Goal: Information Seeking & Learning: Learn about a topic

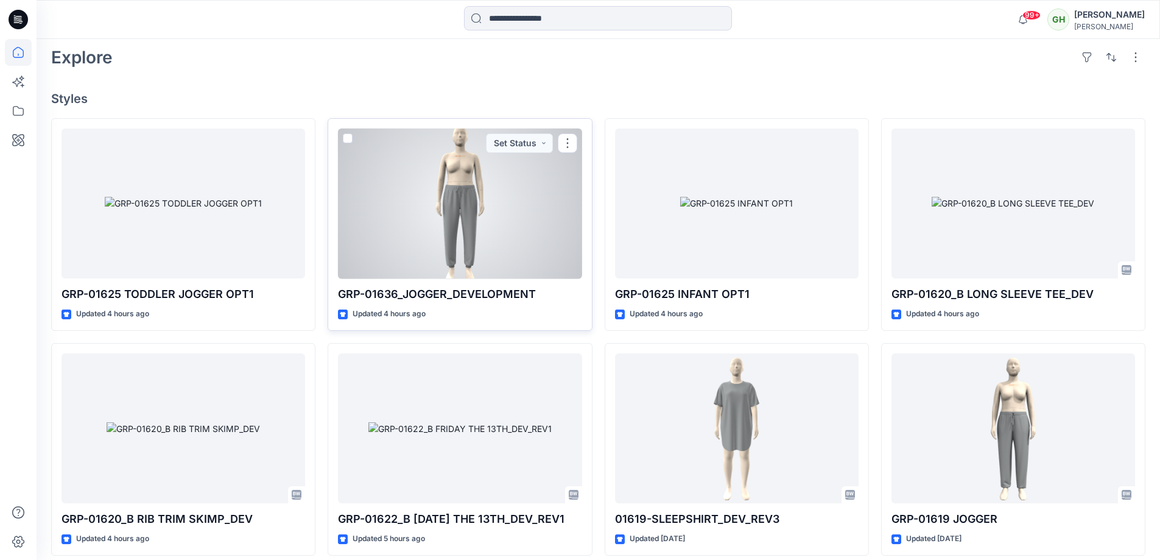
scroll to position [183, 0]
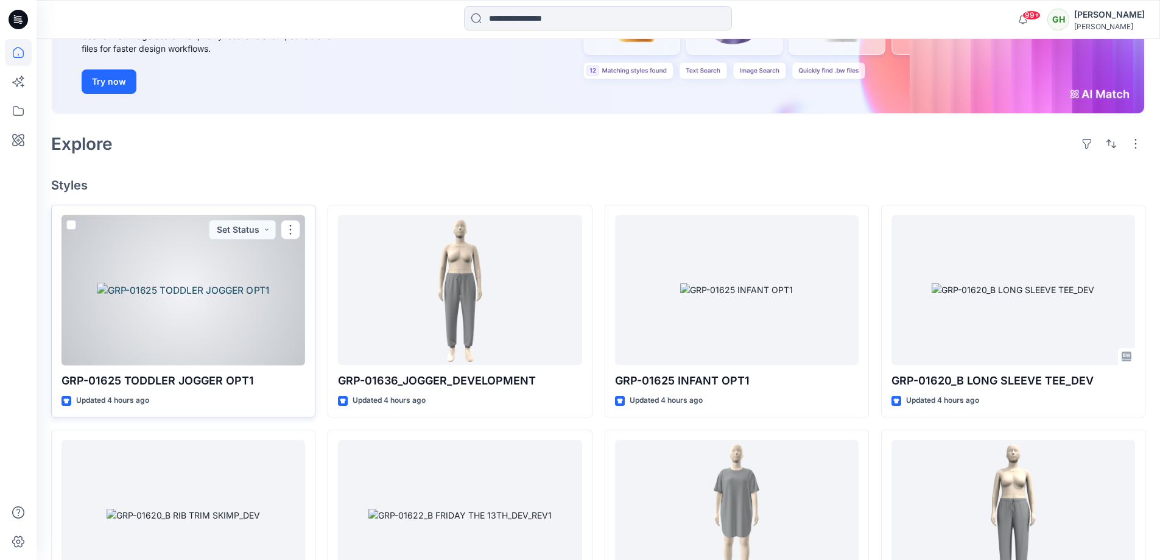
click at [212, 262] on div at bounding box center [183, 290] width 244 height 150
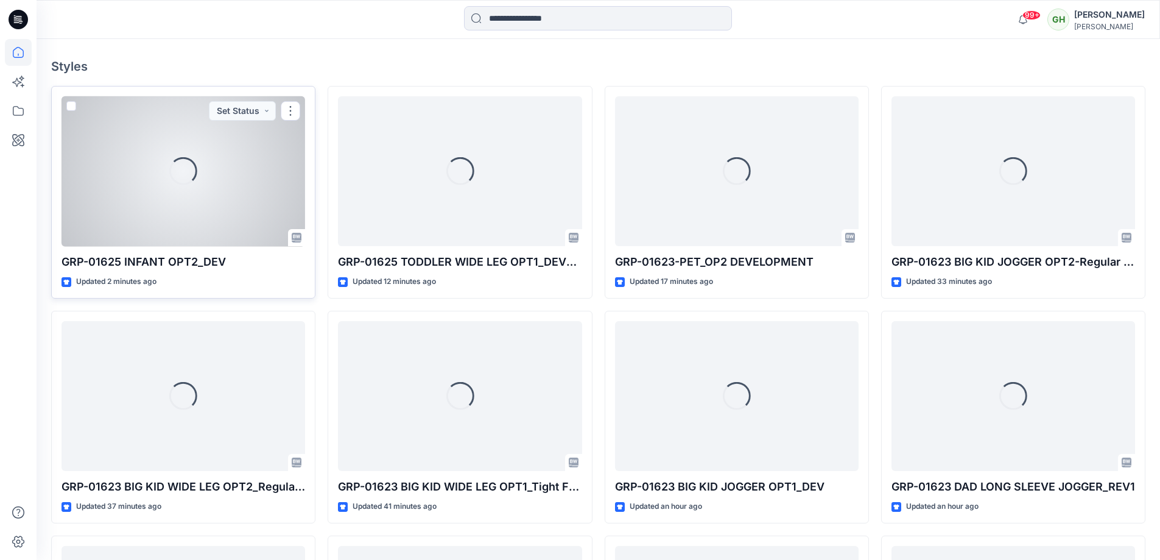
scroll to position [304, 0]
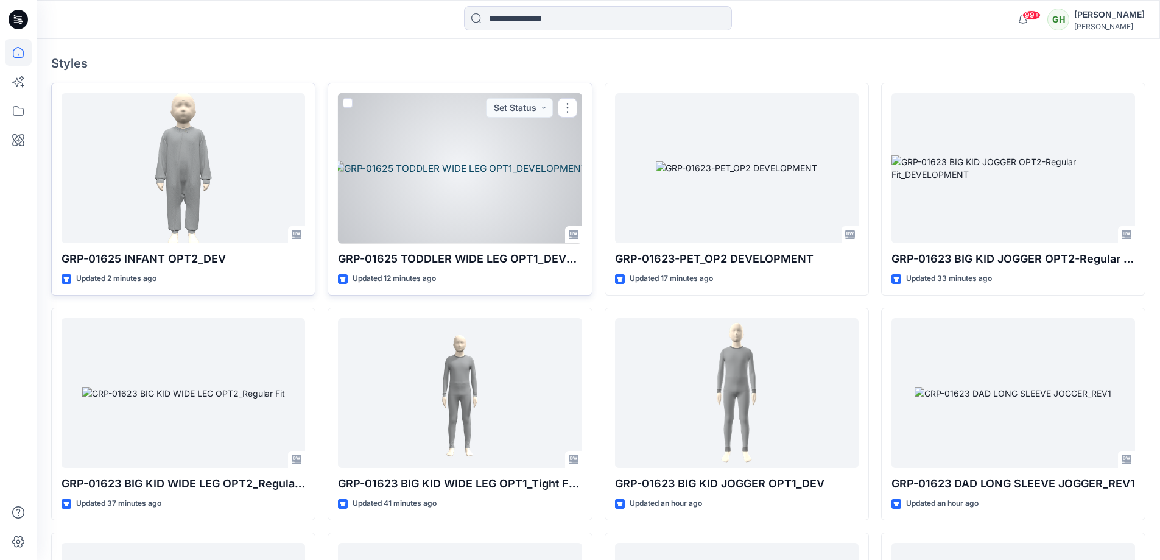
click at [499, 191] on div at bounding box center [460, 168] width 244 height 150
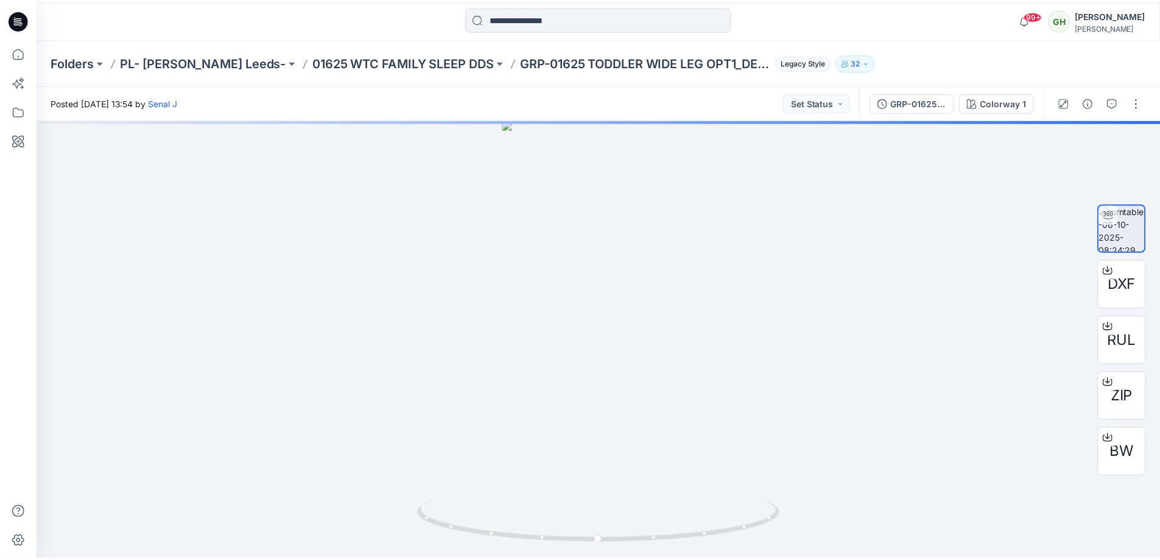
scroll to position [304, 0]
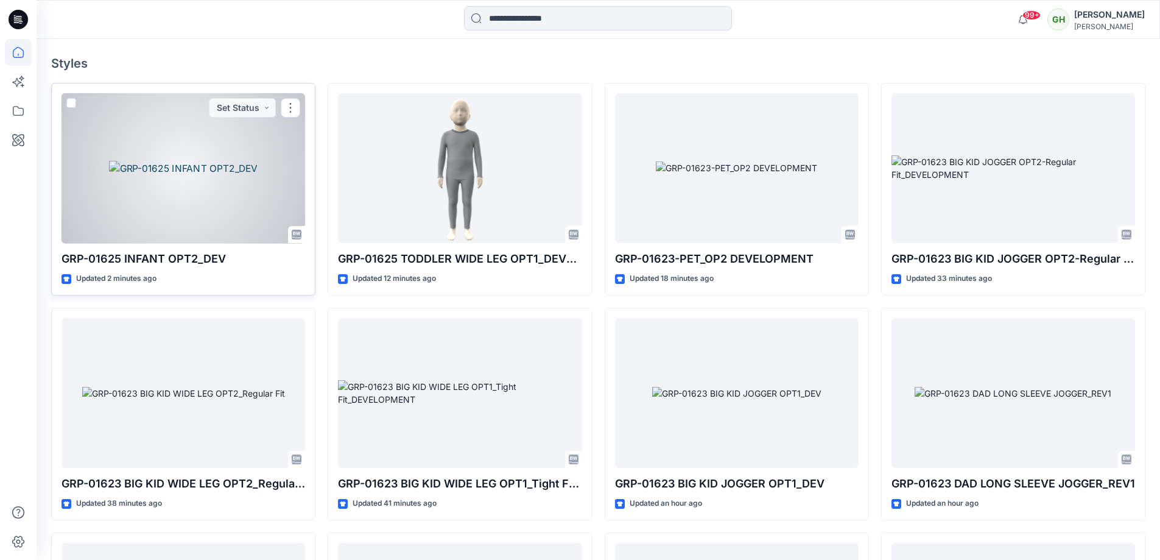
click at [235, 180] on div at bounding box center [183, 168] width 244 height 150
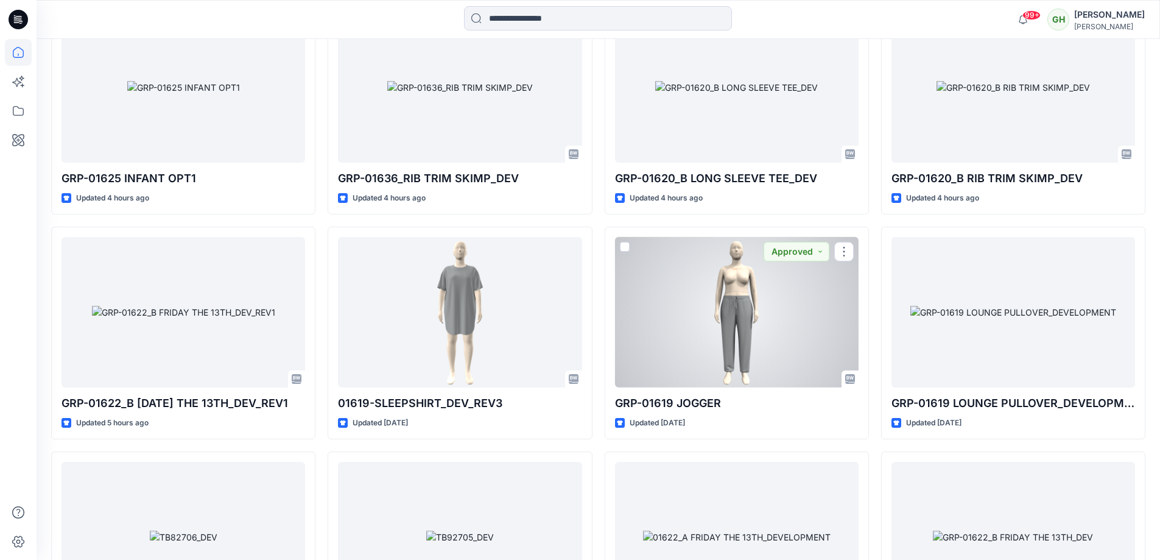
scroll to position [1957, 0]
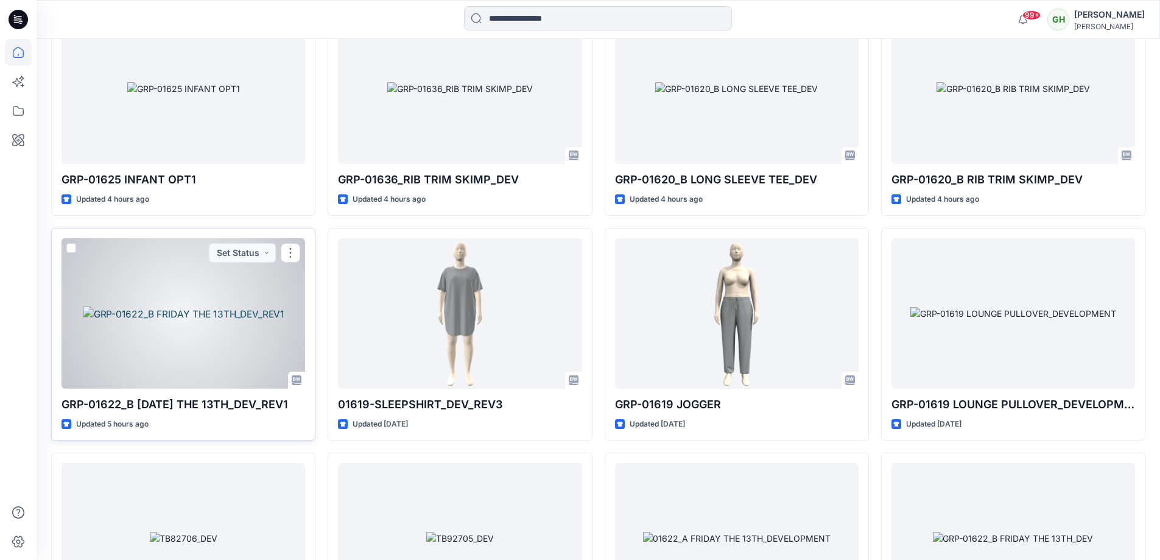
click at [279, 292] on div at bounding box center [183, 313] width 244 height 150
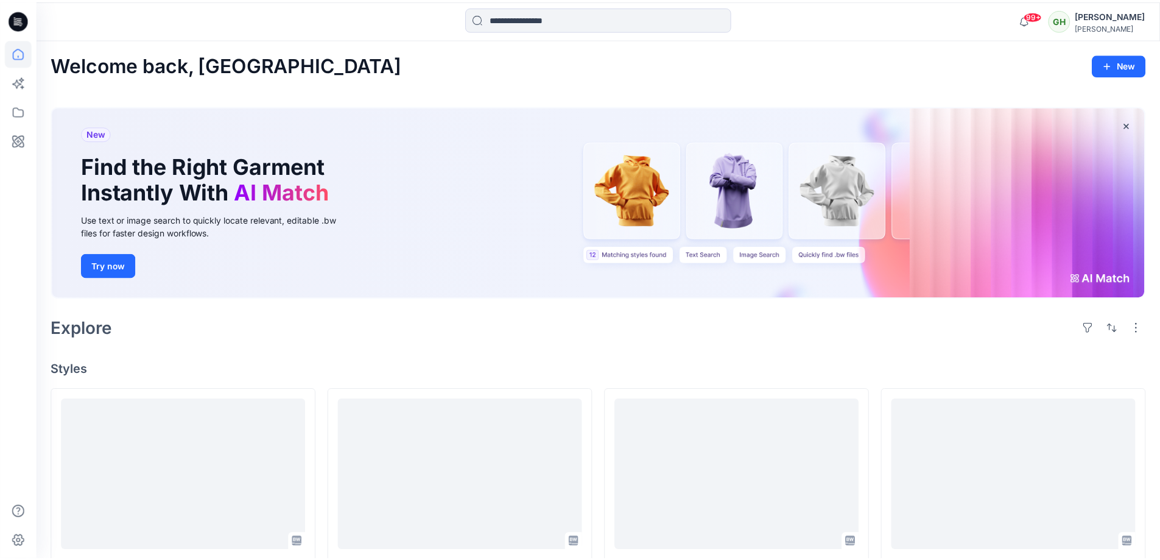
scroll to position [1957, 0]
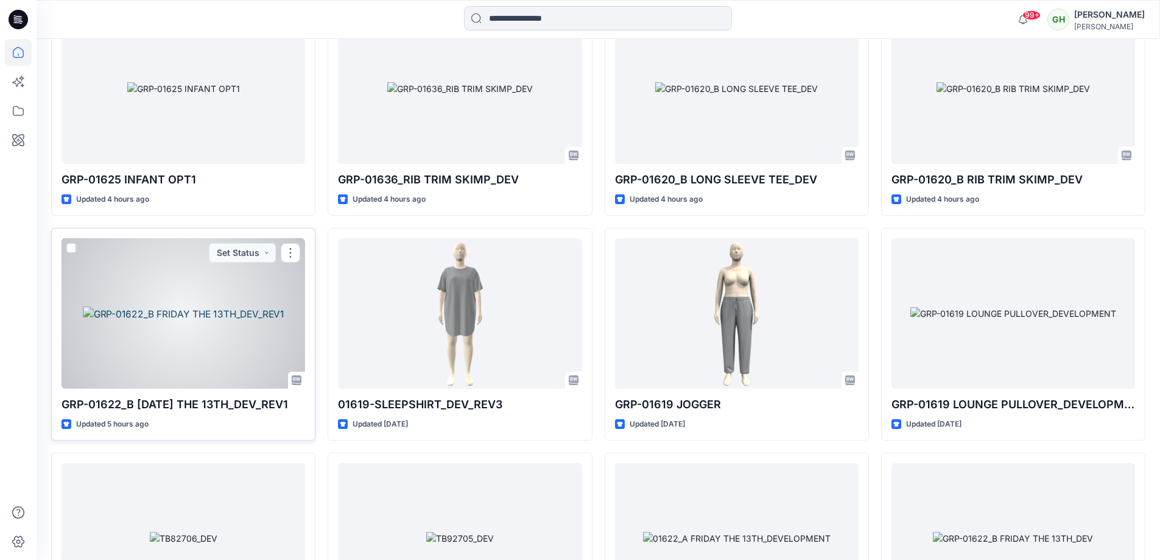
click at [243, 328] on div at bounding box center [183, 313] width 244 height 150
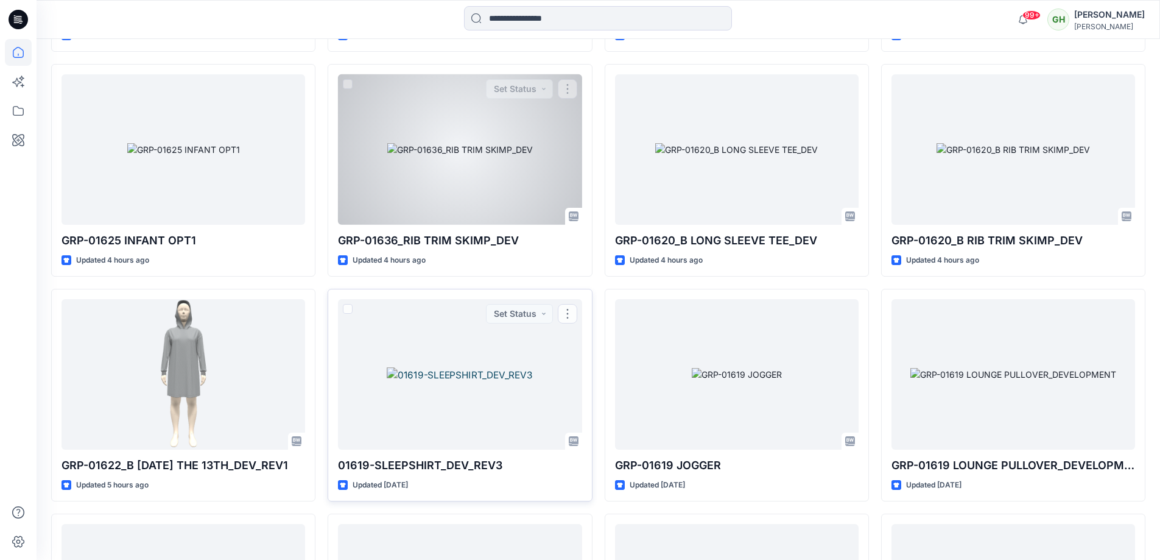
scroll to position [1836, 0]
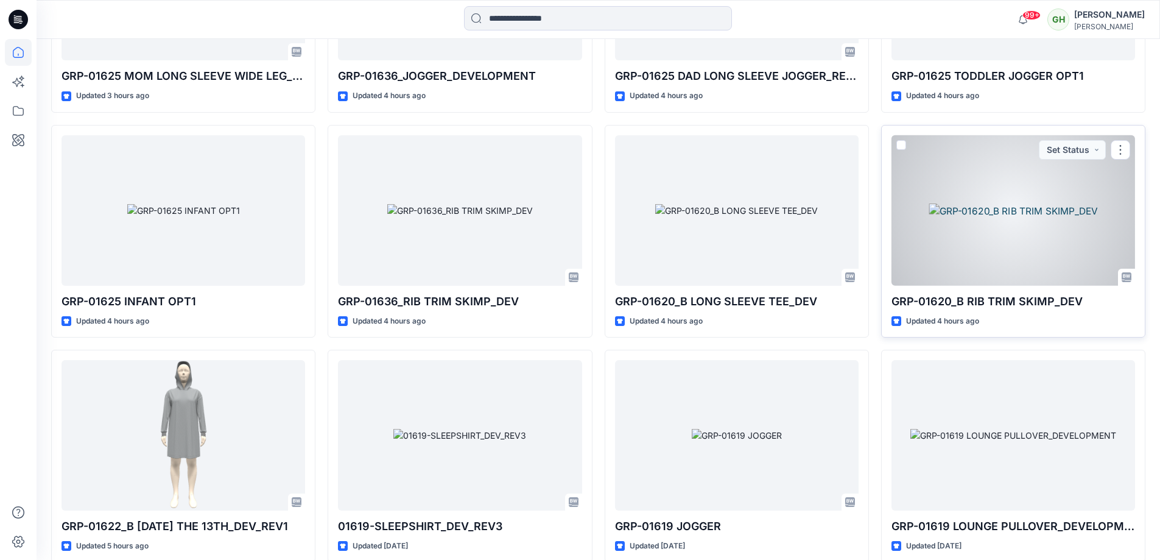
click at [935, 270] on div at bounding box center [1013, 210] width 244 height 150
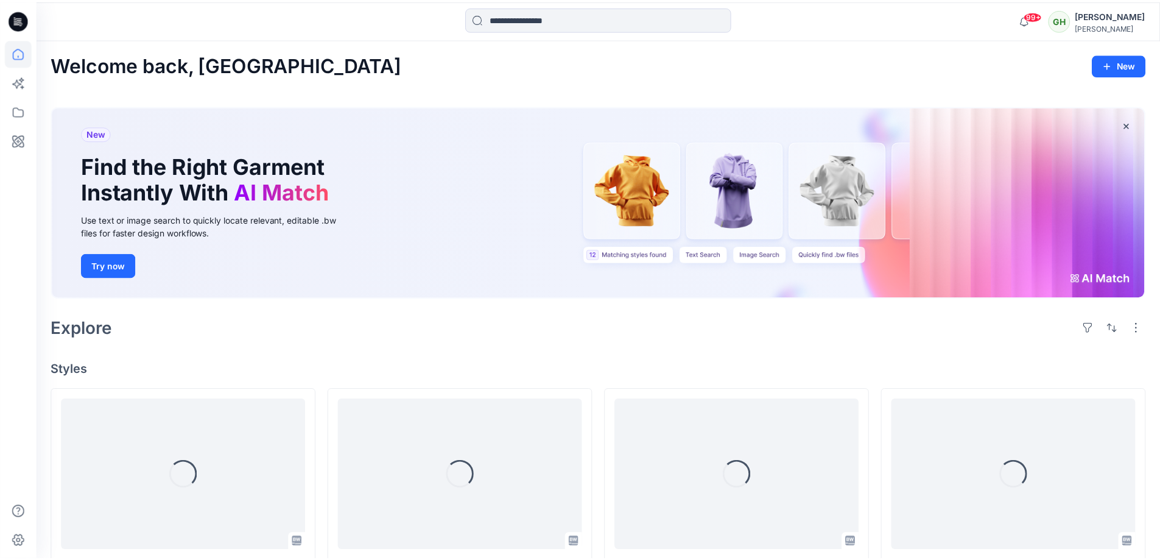
scroll to position [1836, 0]
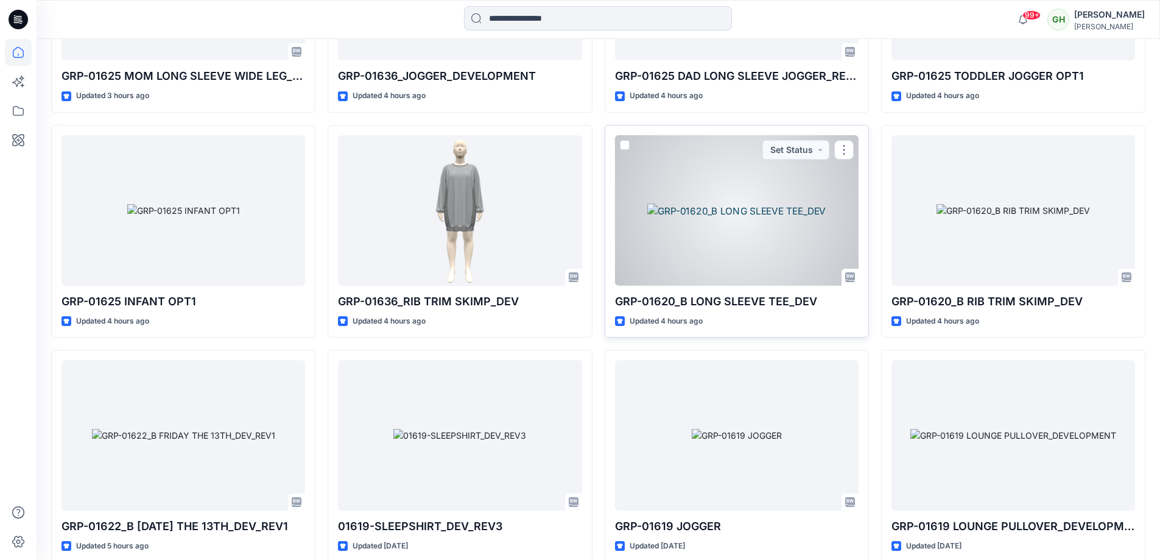
click at [753, 240] on div at bounding box center [737, 210] width 244 height 150
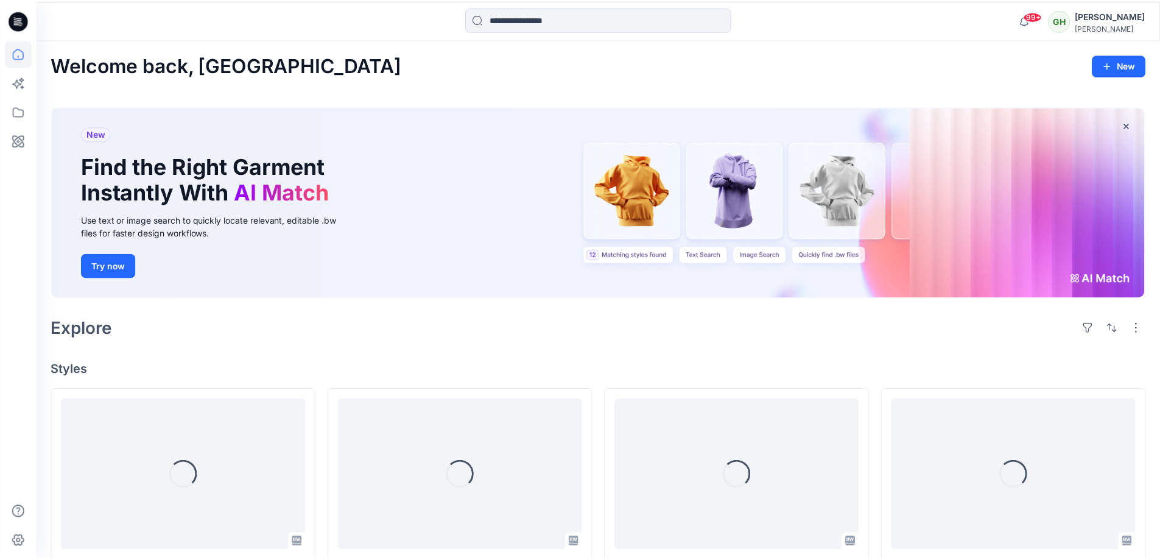
scroll to position [1836, 0]
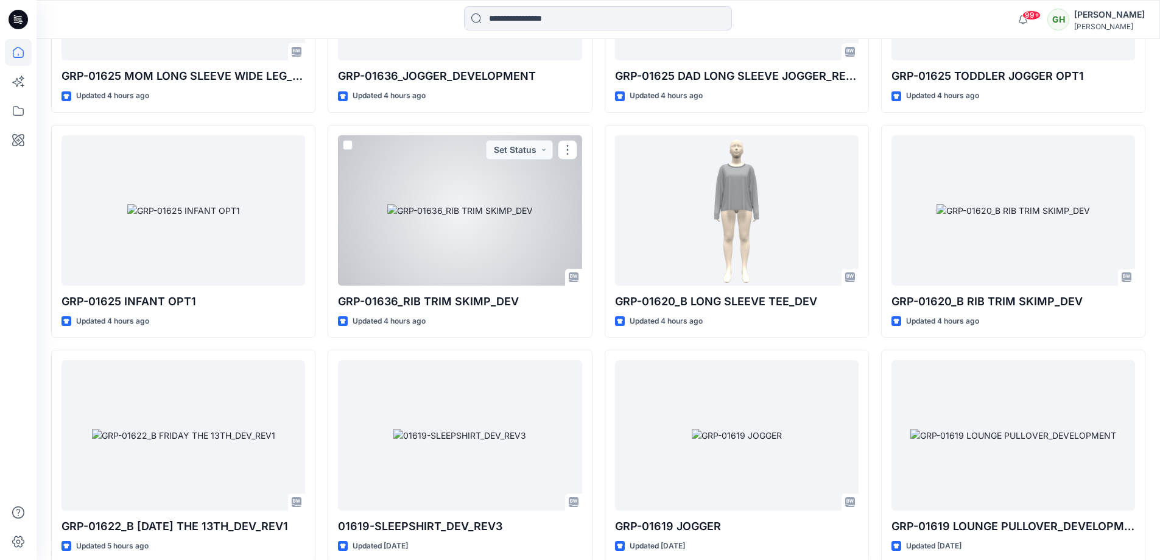
click at [414, 206] on div at bounding box center [460, 210] width 244 height 150
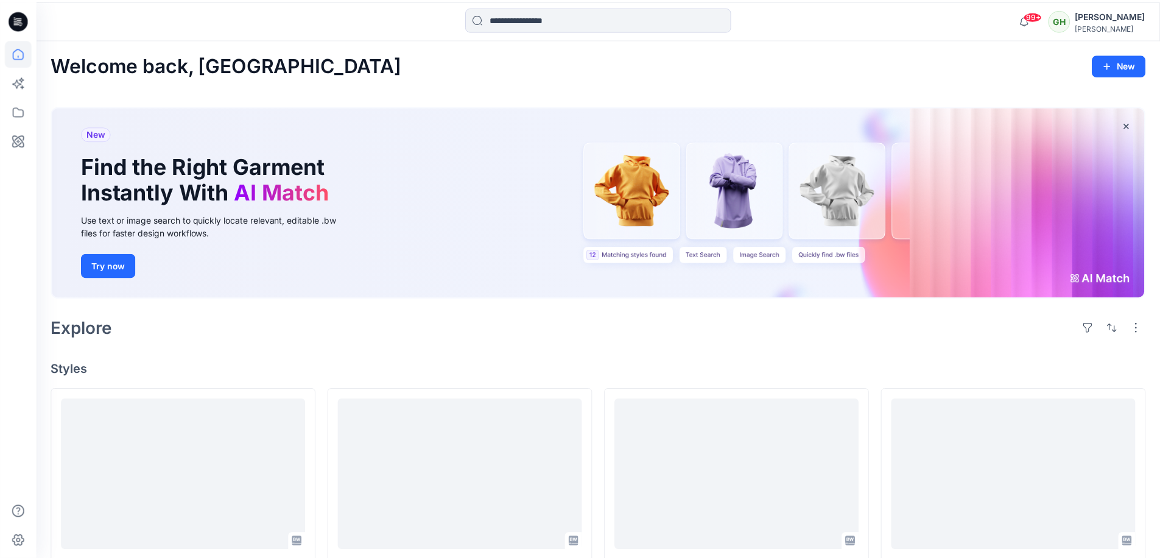
scroll to position [1836, 0]
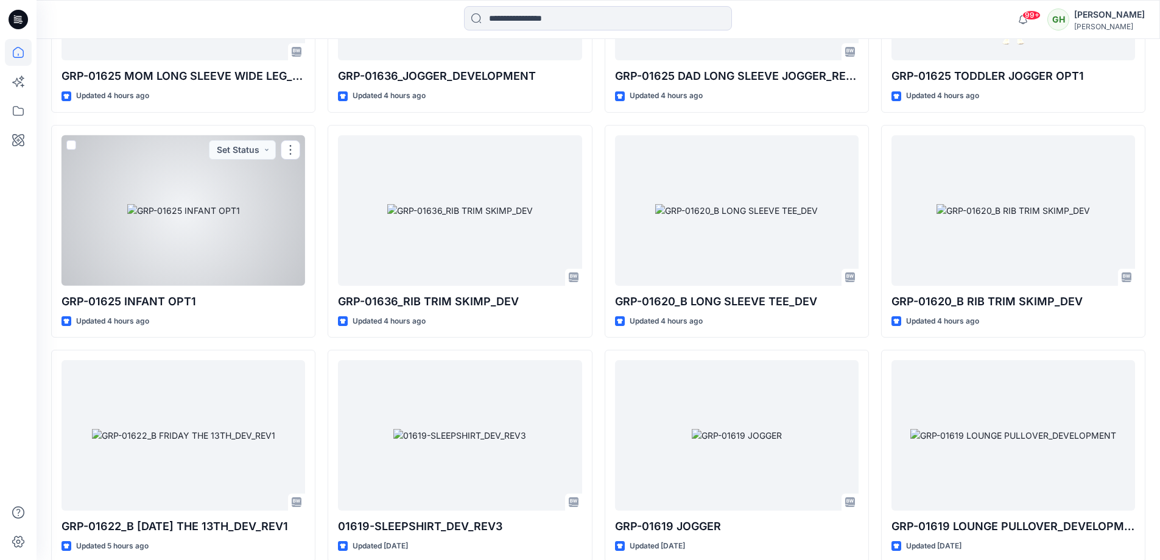
click at [147, 159] on div at bounding box center [183, 210] width 244 height 150
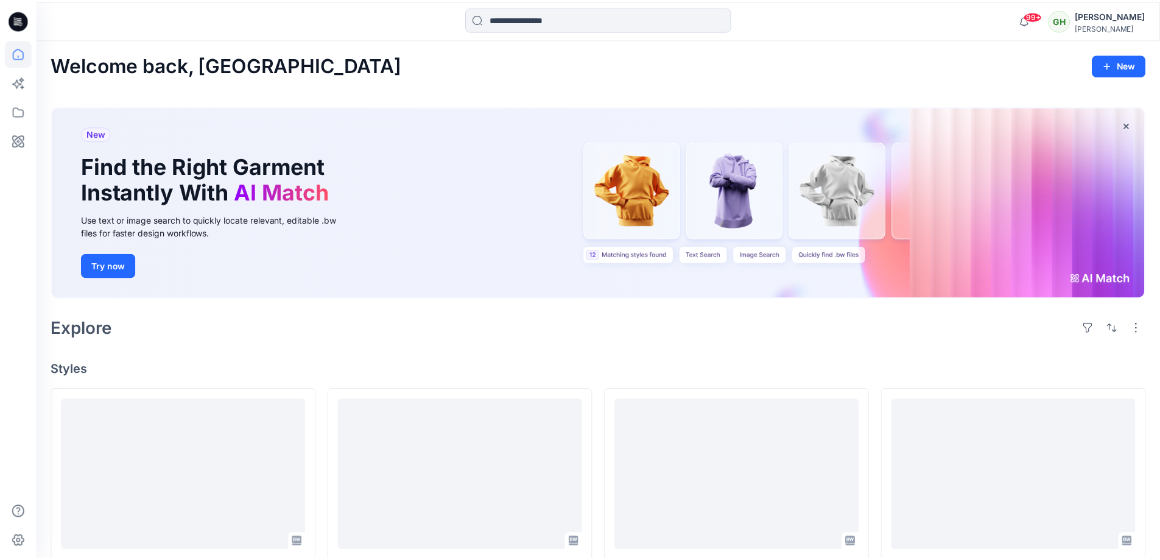
scroll to position [1836, 0]
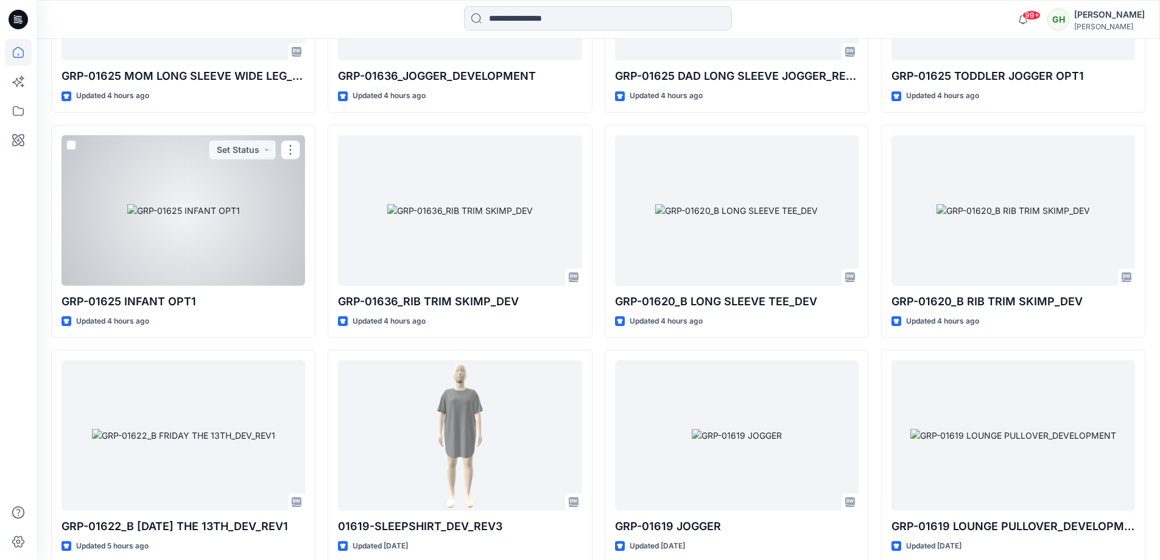
click at [250, 237] on div at bounding box center [183, 210] width 244 height 150
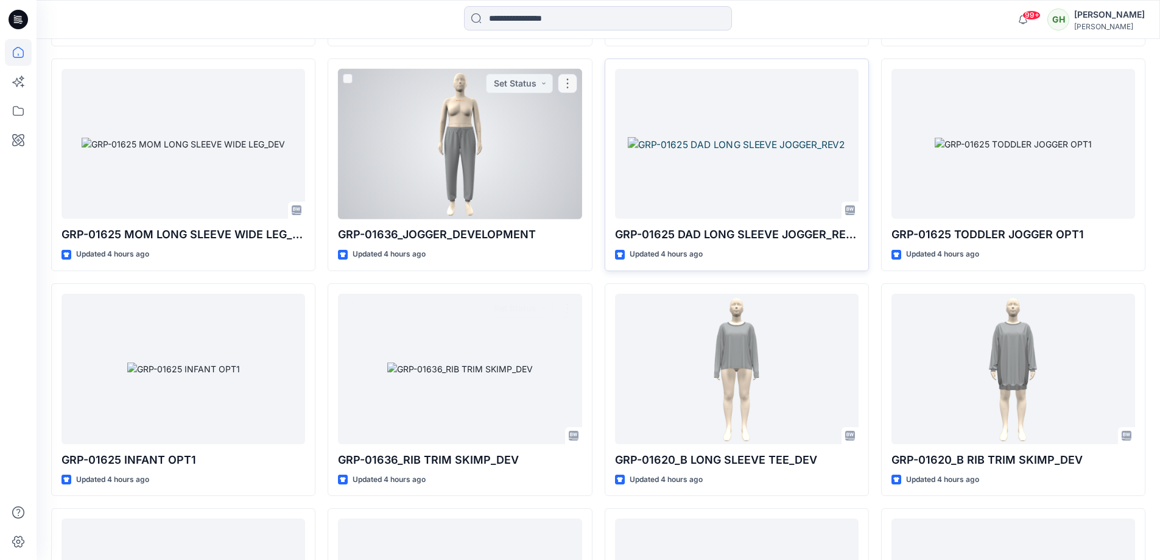
scroll to position [1653, 0]
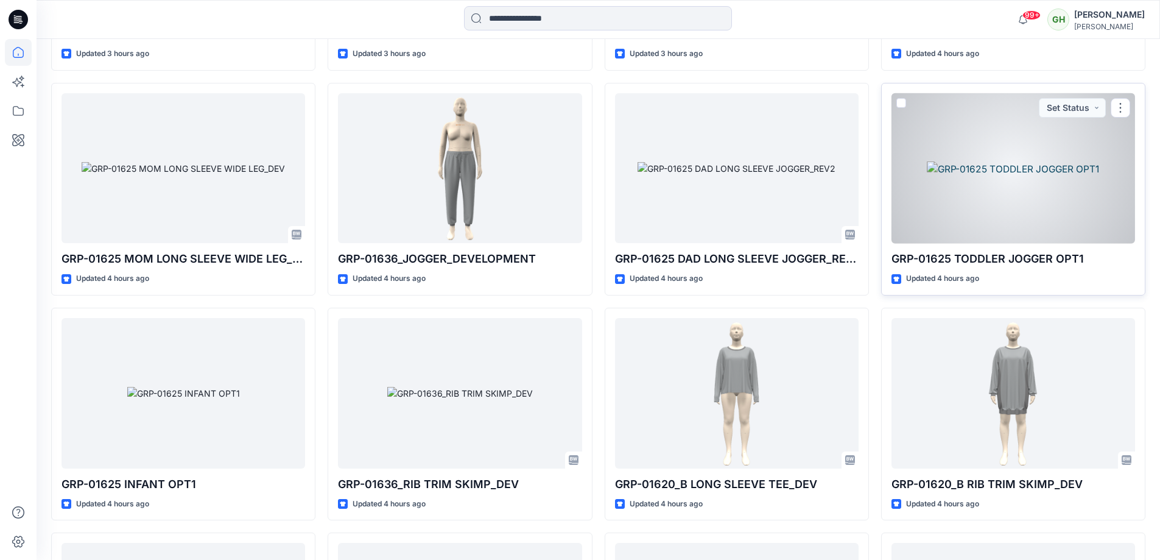
click at [985, 156] on div at bounding box center [1013, 168] width 244 height 150
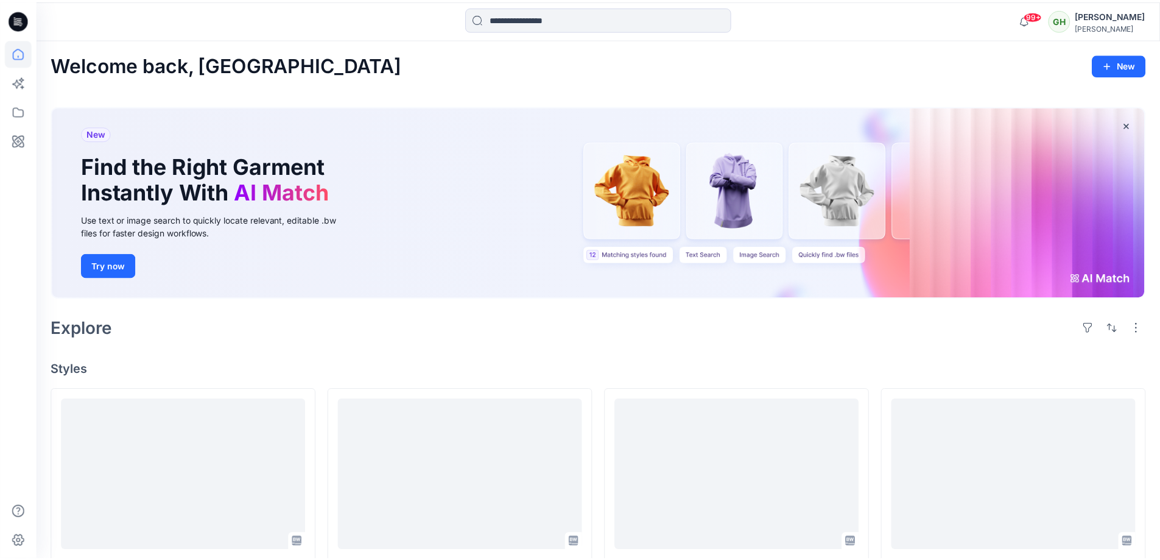
scroll to position [1653, 0]
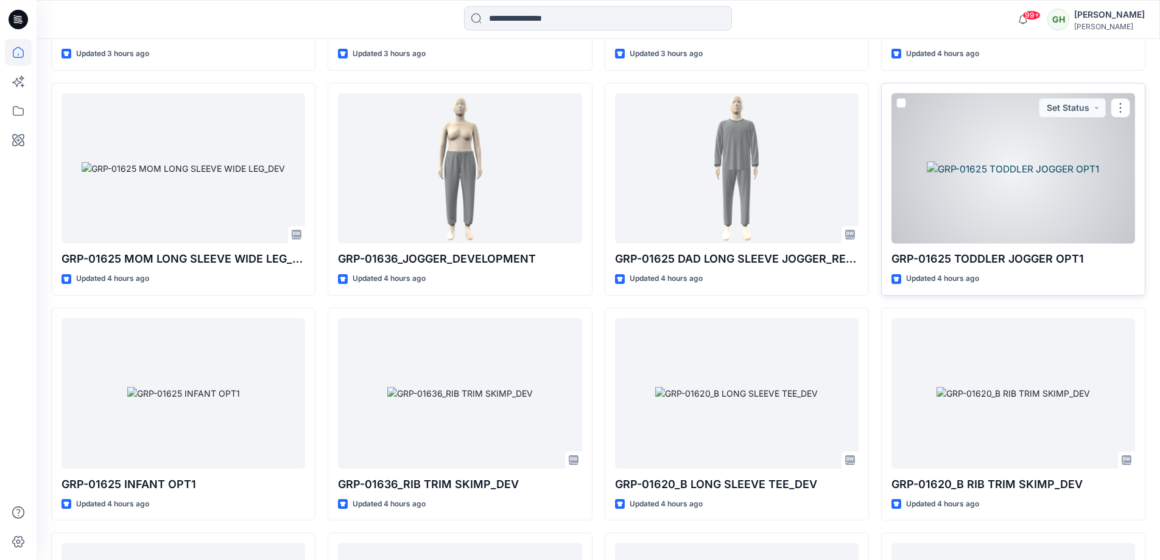
click at [1046, 216] on div at bounding box center [1013, 168] width 244 height 150
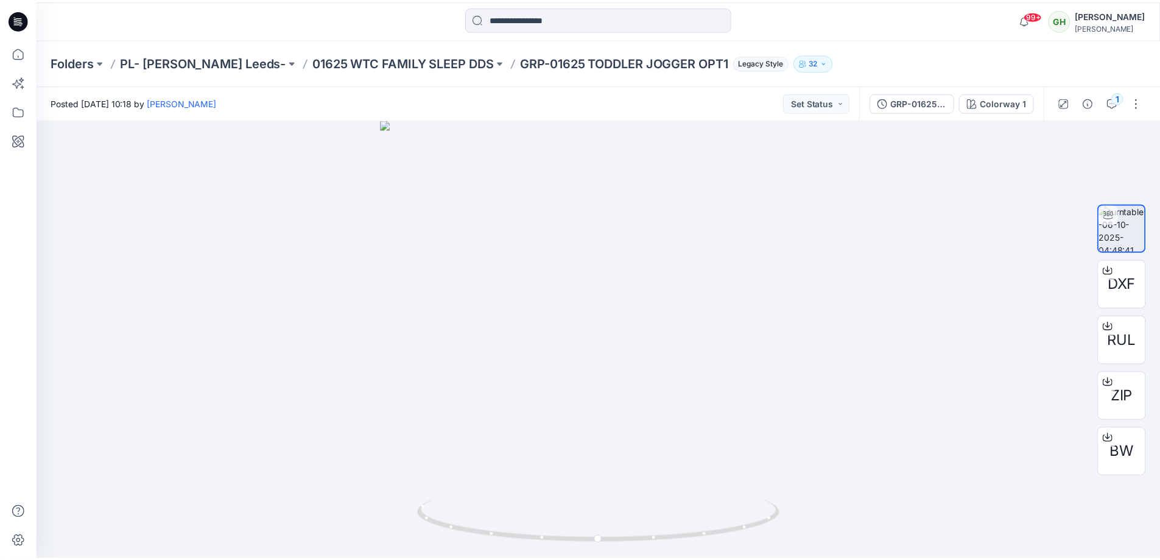
scroll to position [1653, 0]
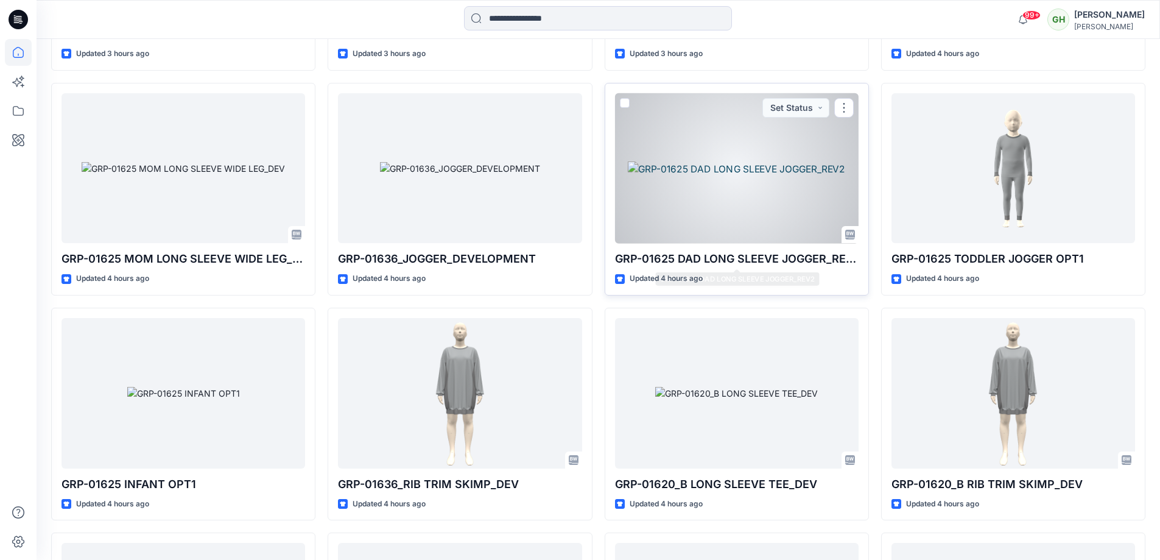
click at [737, 203] on div at bounding box center [737, 168] width 244 height 150
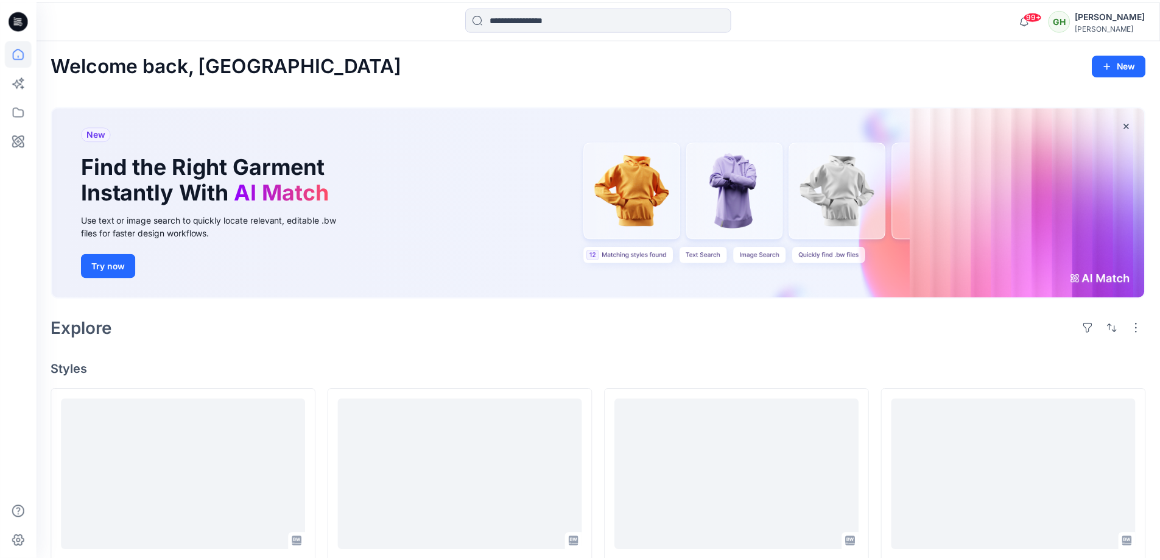
scroll to position [1653, 0]
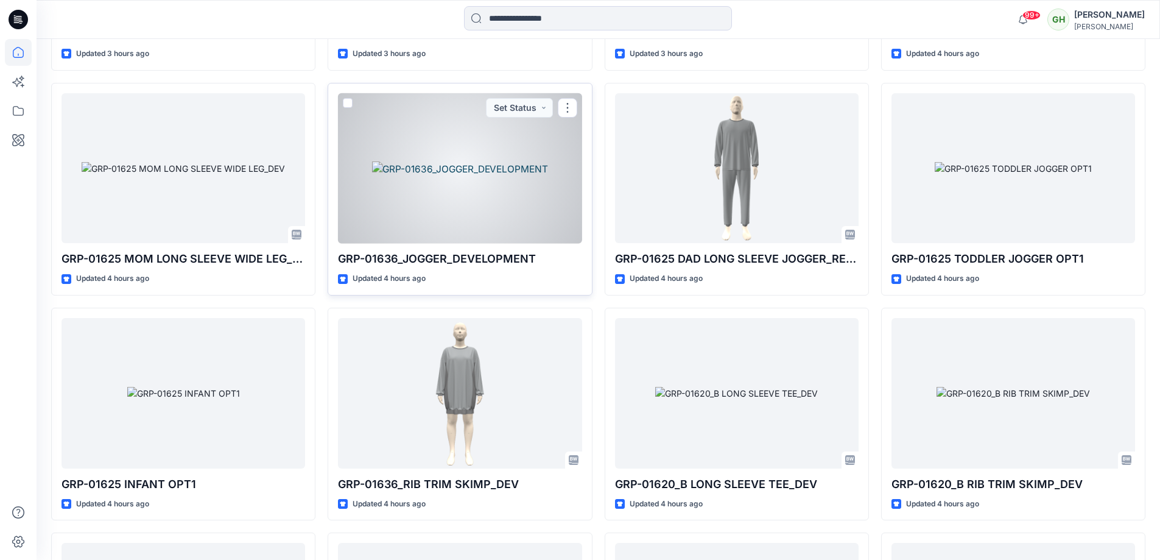
click at [530, 177] on div at bounding box center [460, 168] width 244 height 150
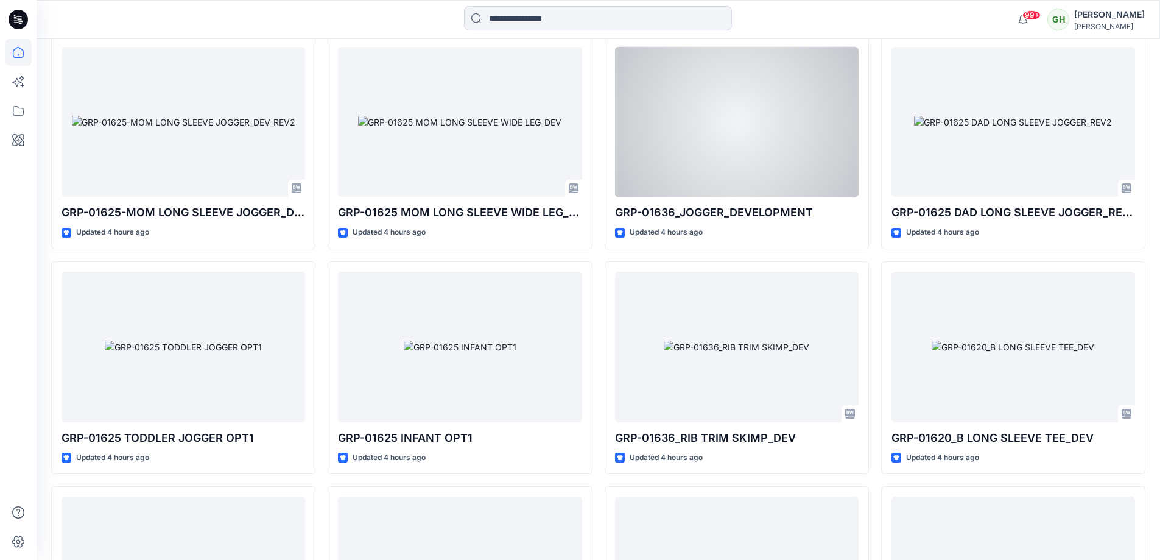
scroll to position [1714, 0]
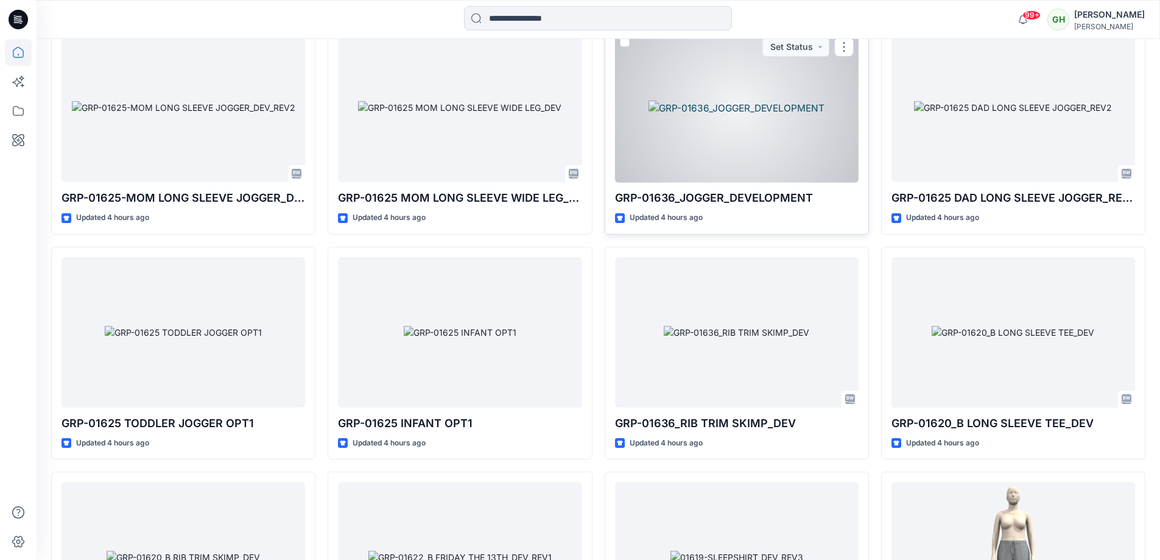
click at [721, 136] on div at bounding box center [737, 107] width 244 height 150
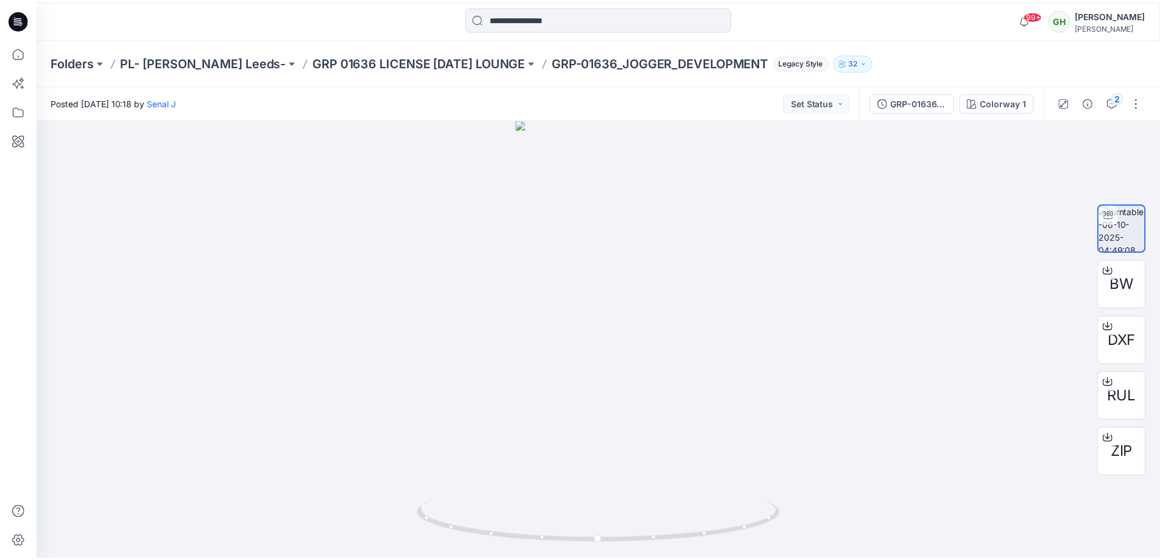
scroll to position [1714, 0]
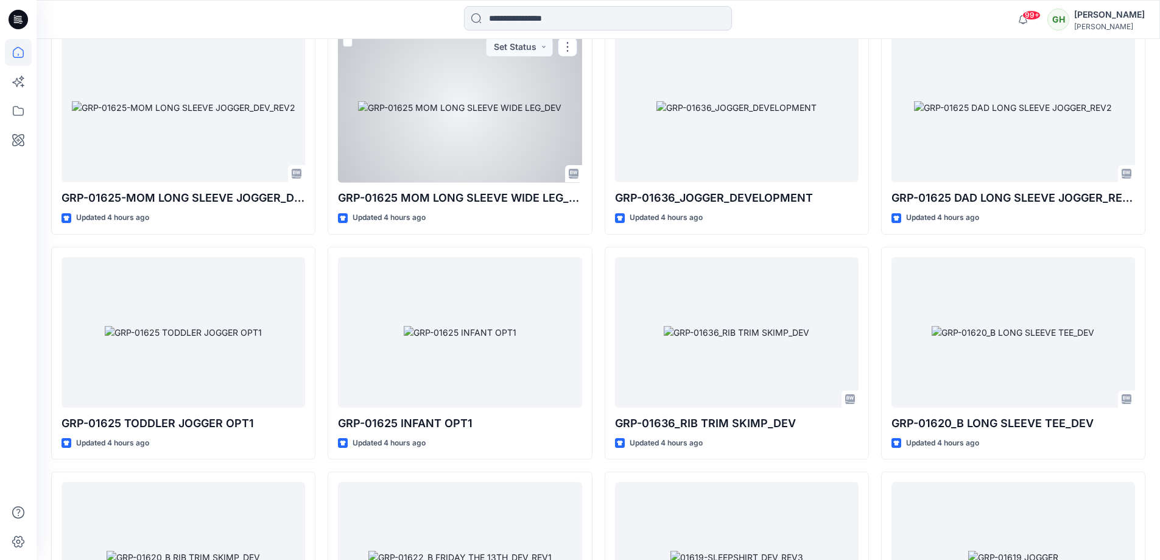
click at [522, 133] on div at bounding box center [460, 107] width 244 height 150
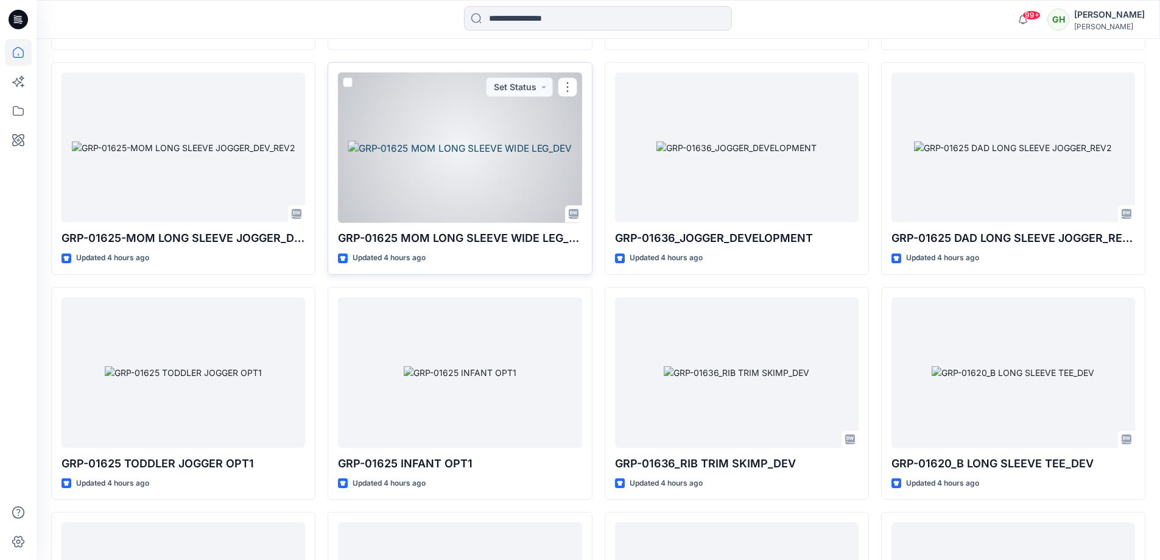
scroll to position [1592, 0]
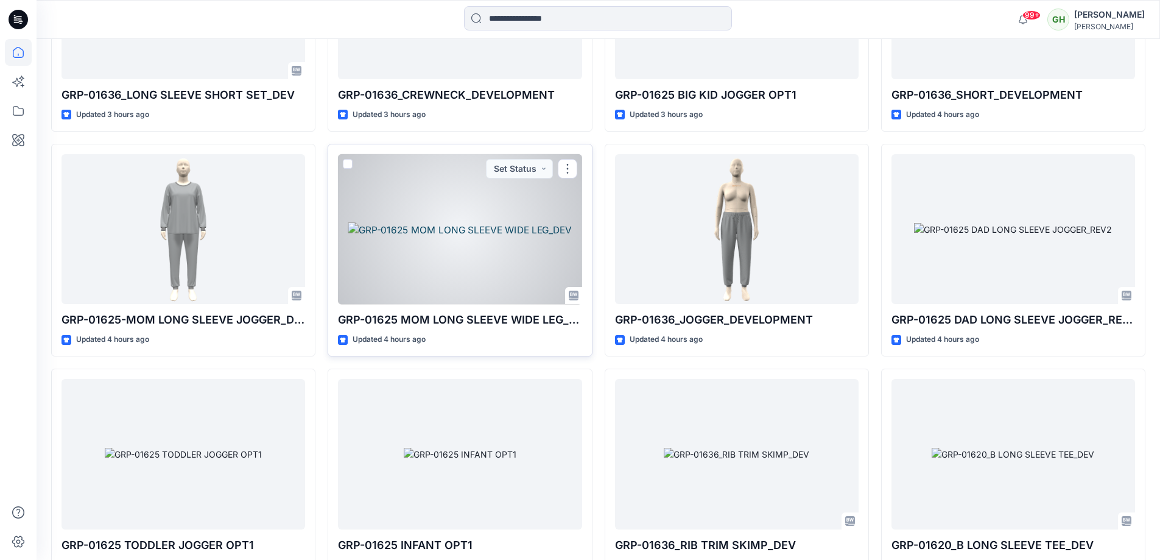
click at [416, 271] on div at bounding box center [460, 229] width 244 height 150
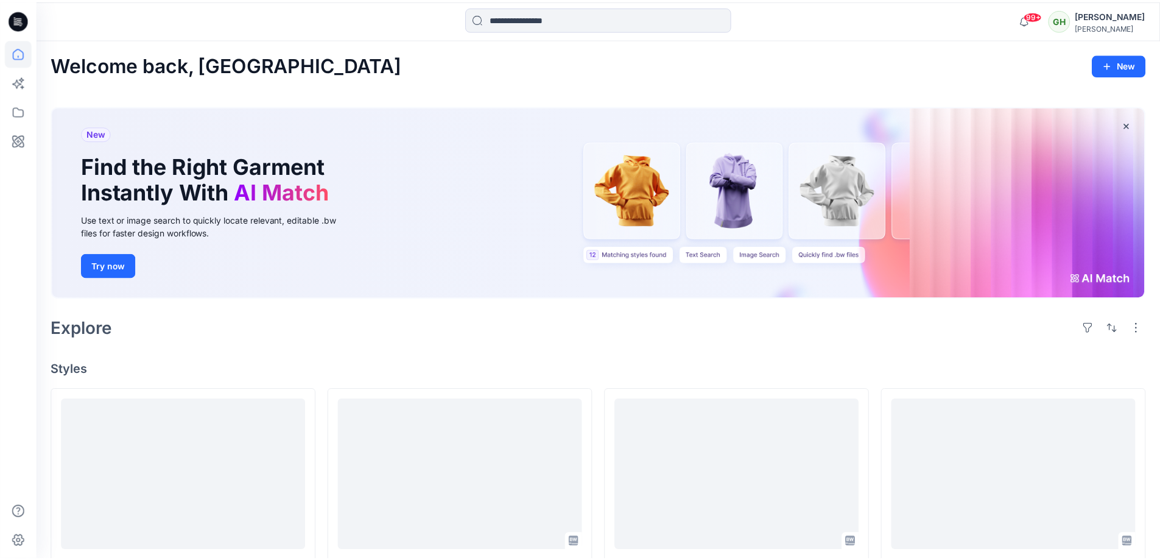
scroll to position [1592, 0]
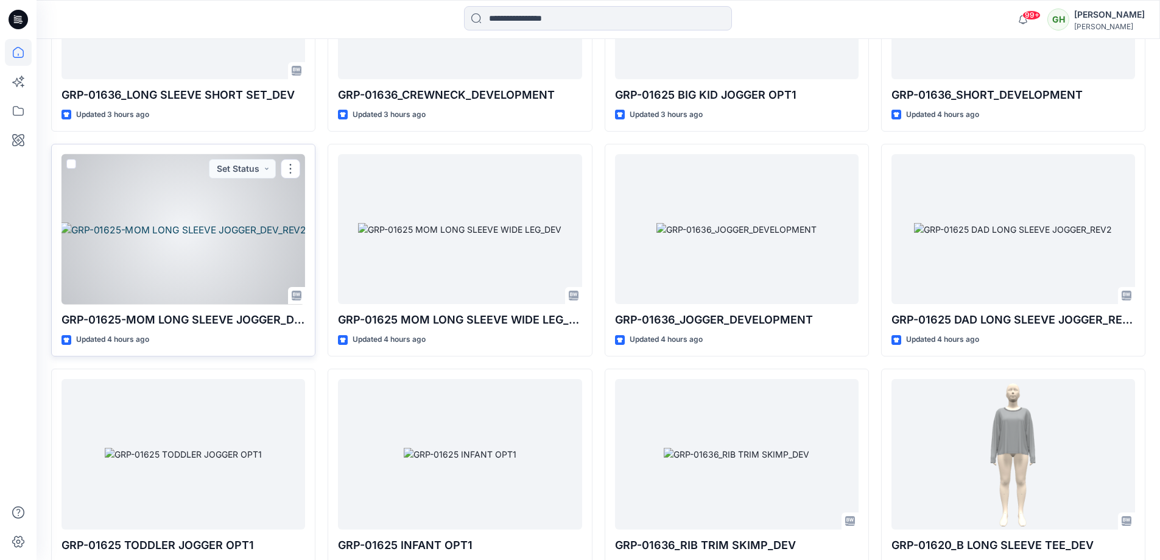
click at [261, 200] on div at bounding box center [183, 229] width 244 height 150
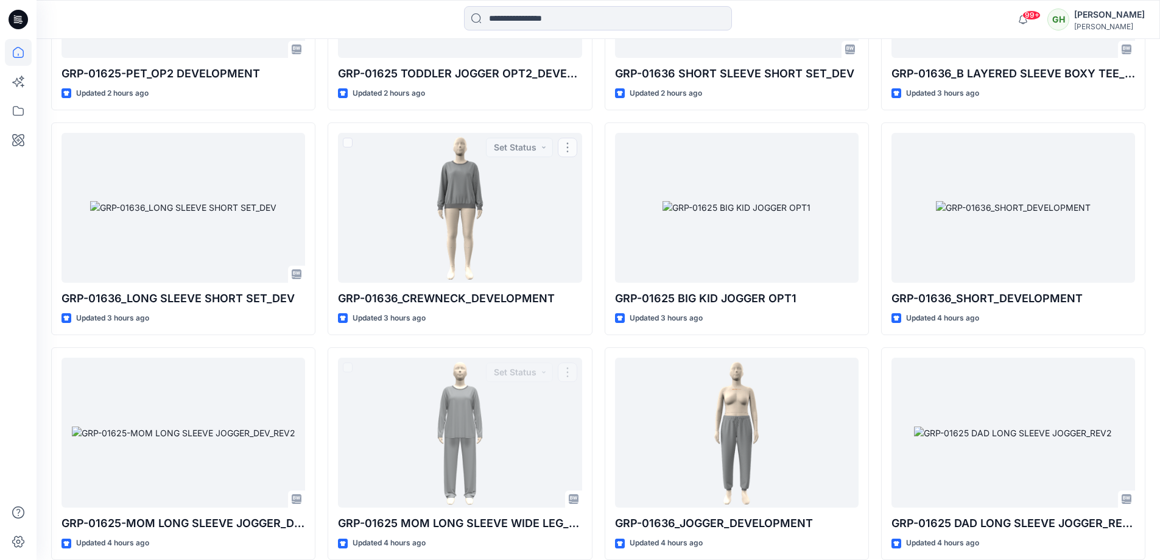
scroll to position [1349, 0]
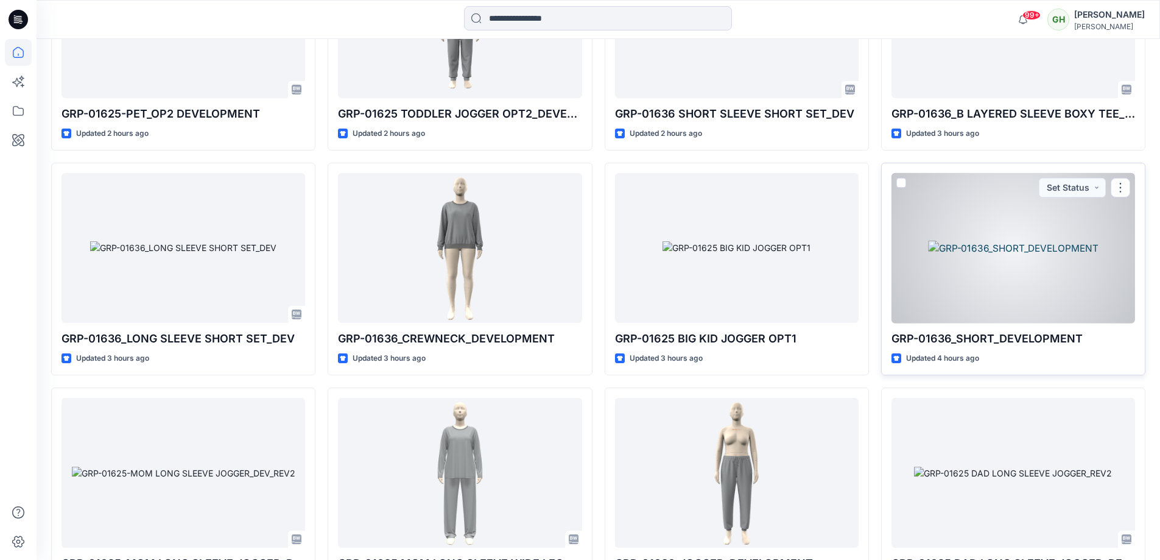
click at [1073, 209] on div at bounding box center [1013, 248] width 244 height 150
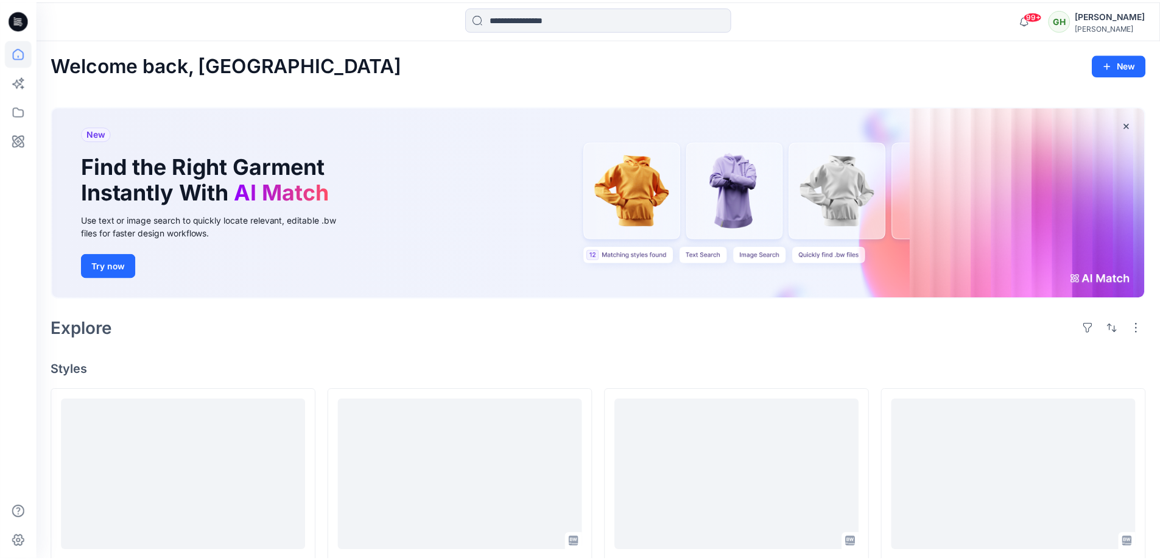
scroll to position [1349, 0]
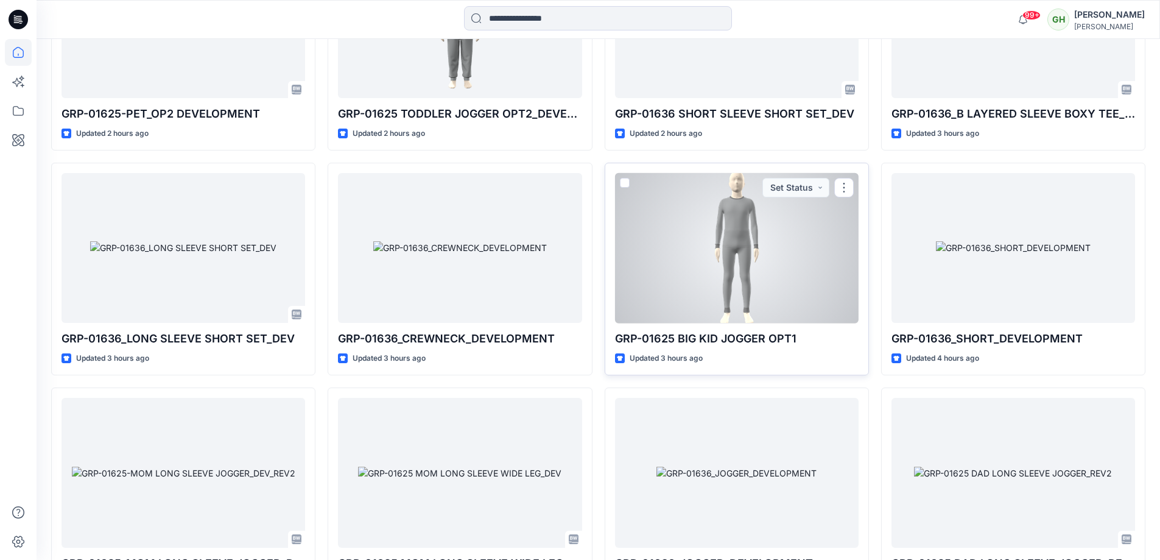
click at [773, 239] on div at bounding box center [737, 248] width 244 height 150
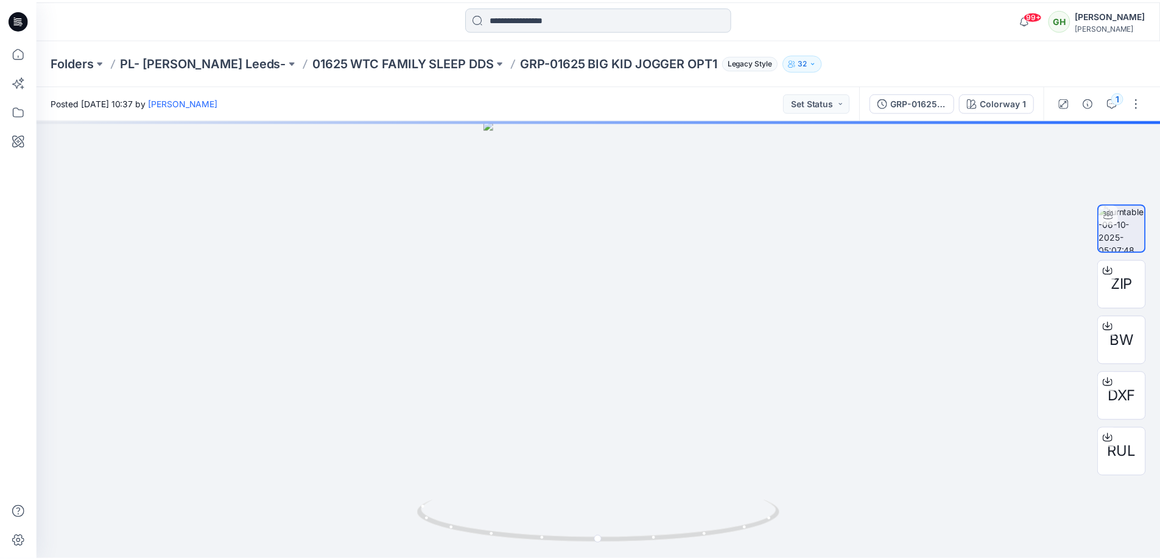
scroll to position [1349, 0]
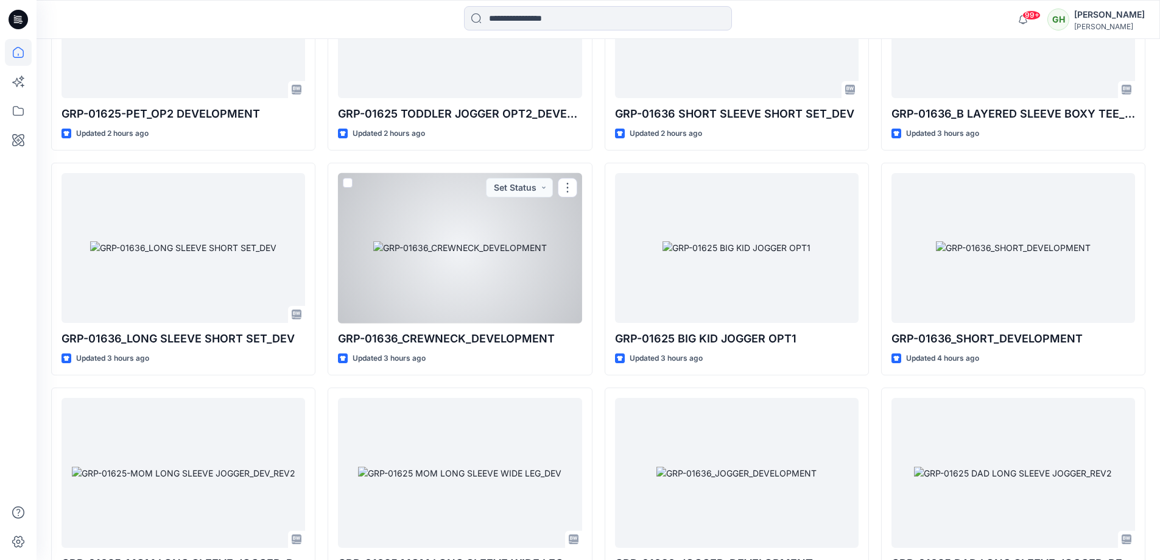
click at [446, 252] on div at bounding box center [460, 248] width 244 height 150
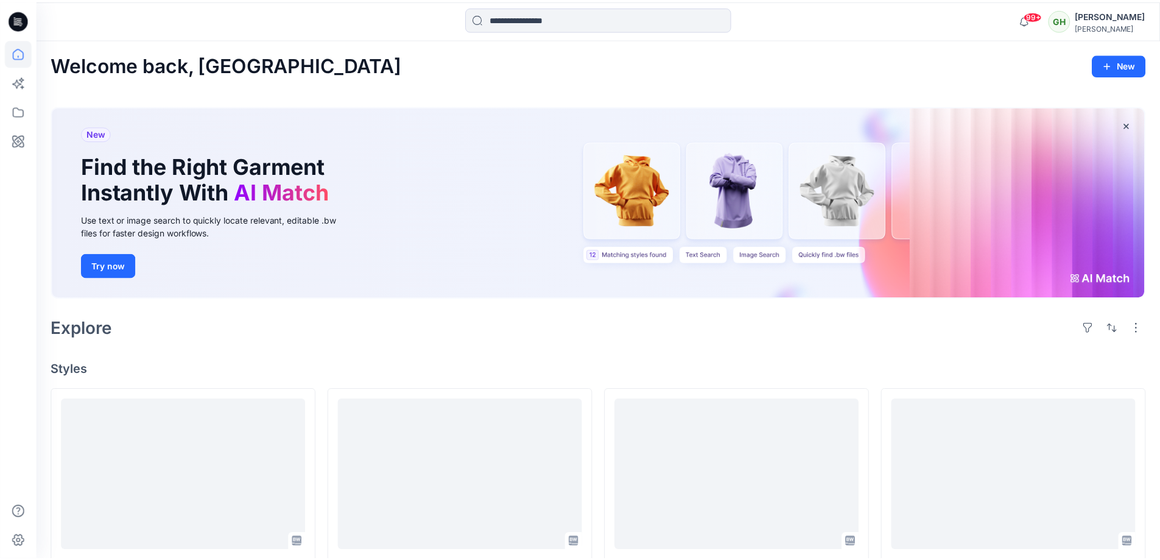
scroll to position [1349, 0]
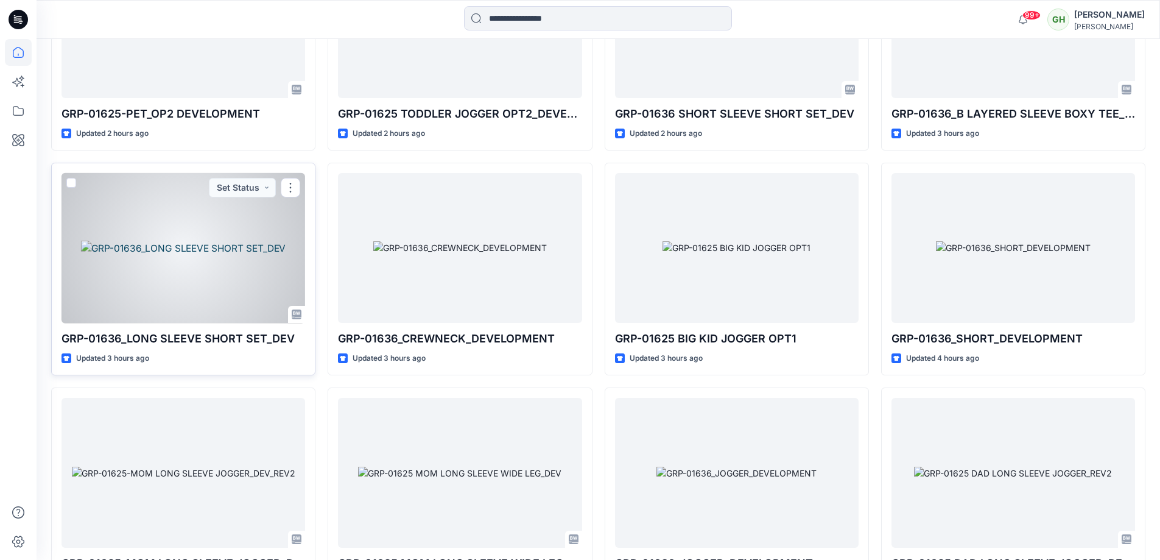
click at [181, 261] on div at bounding box center [183, 248] width 244 height 150
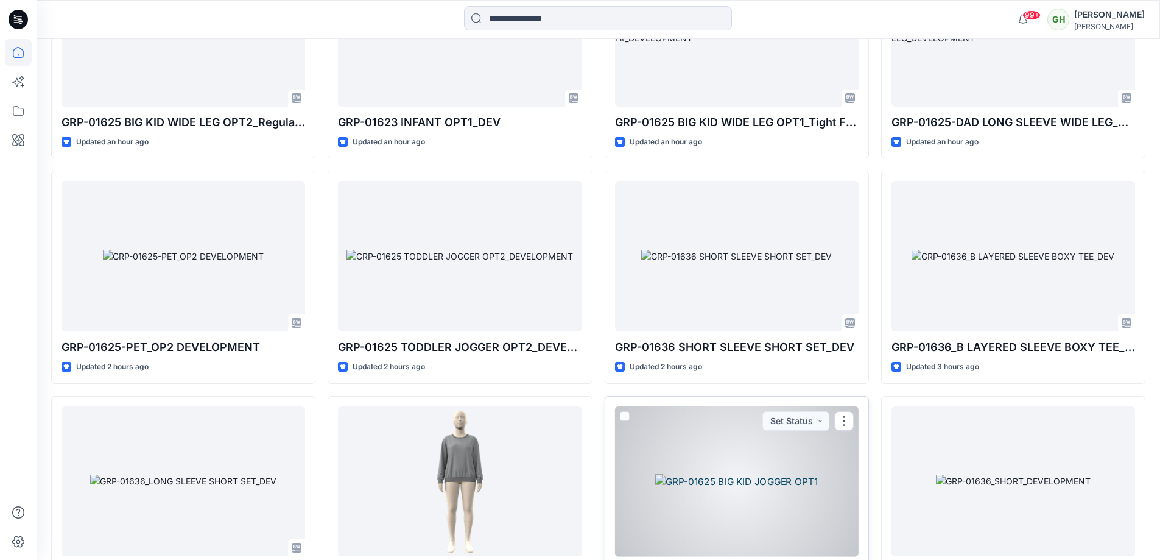
scroll to position [1105, 0]
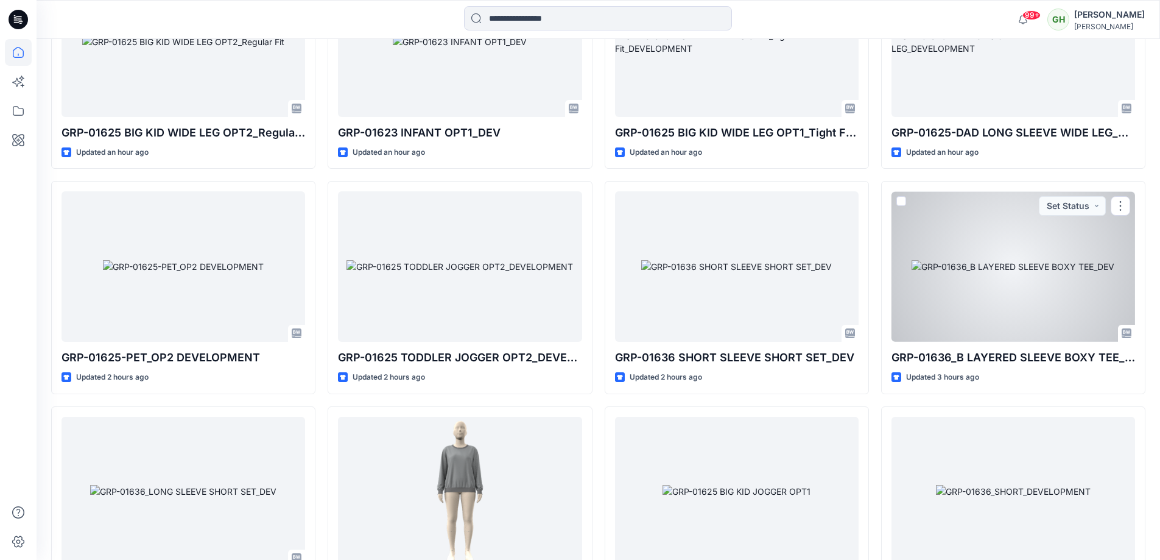
click at [1040, 284] on div at bounding box center [1013, 266] width 244 height 150
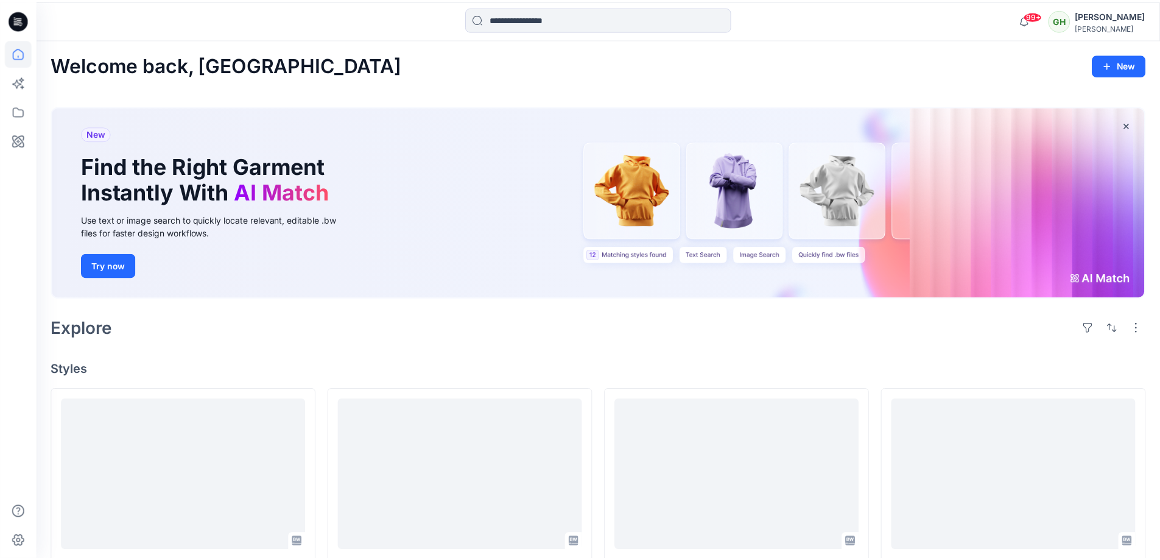
scroll to position [1105, 0]
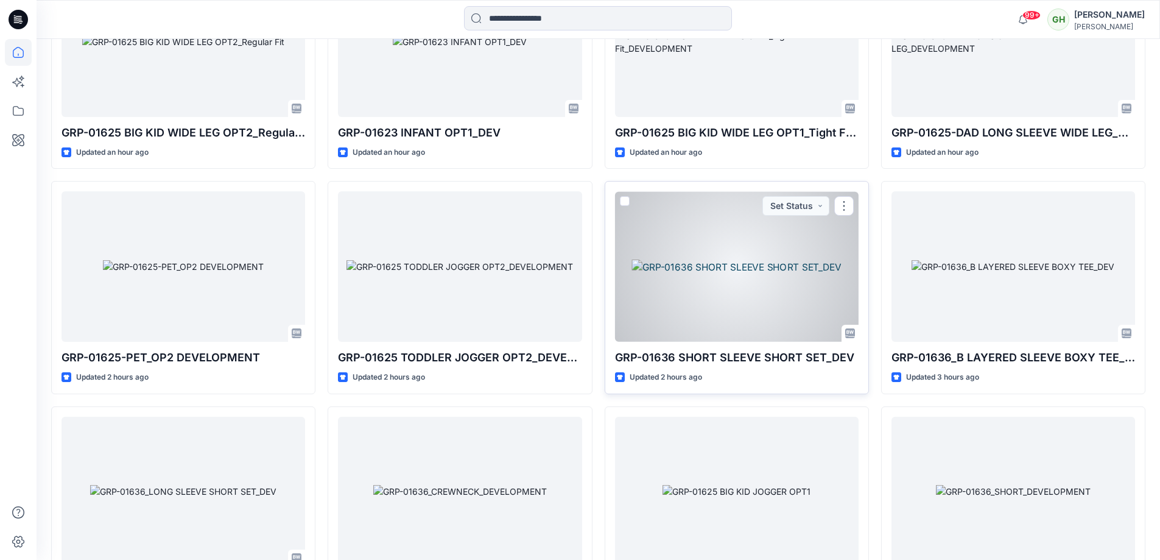
click at [771, 265] on div at bounding box center [737, 266] width 244 height 150
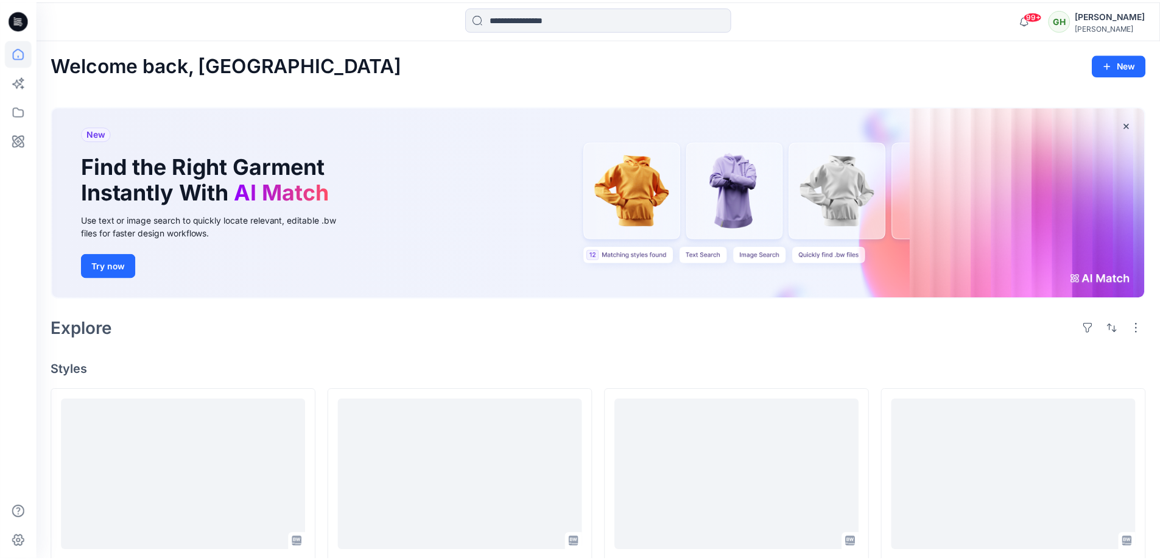
scroll to position [1105, 0]
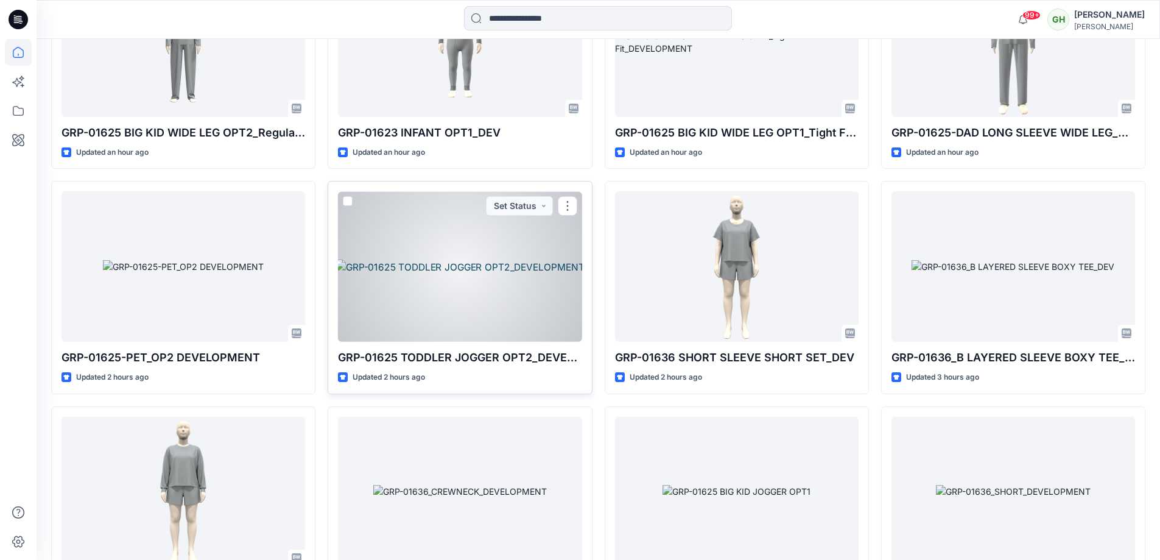
click at [475, 242] on div at bounding box center [460, 266] width 244 height 150
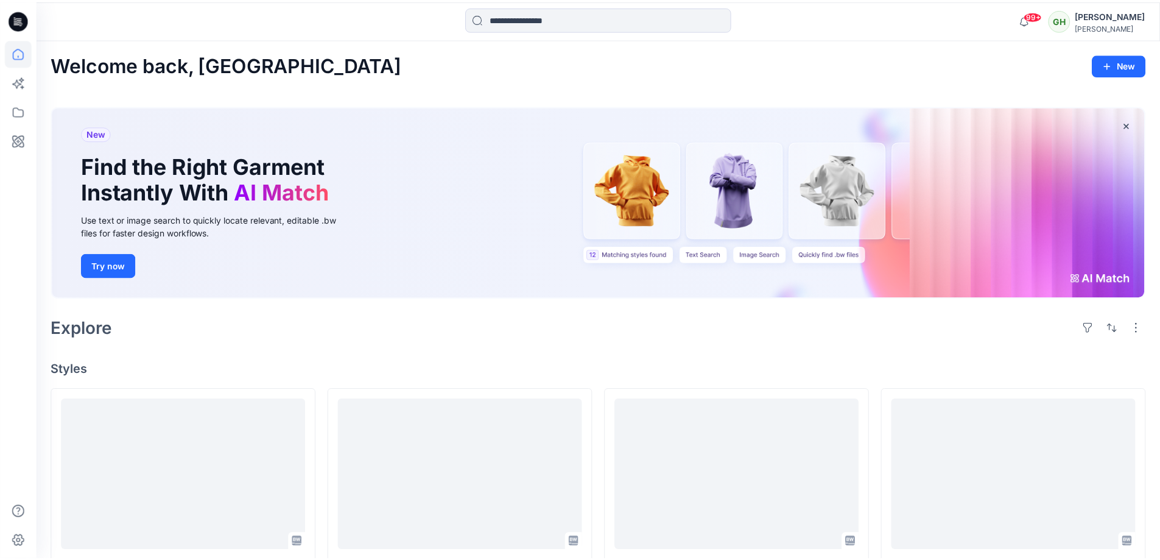
scroll to position [1105, 0]
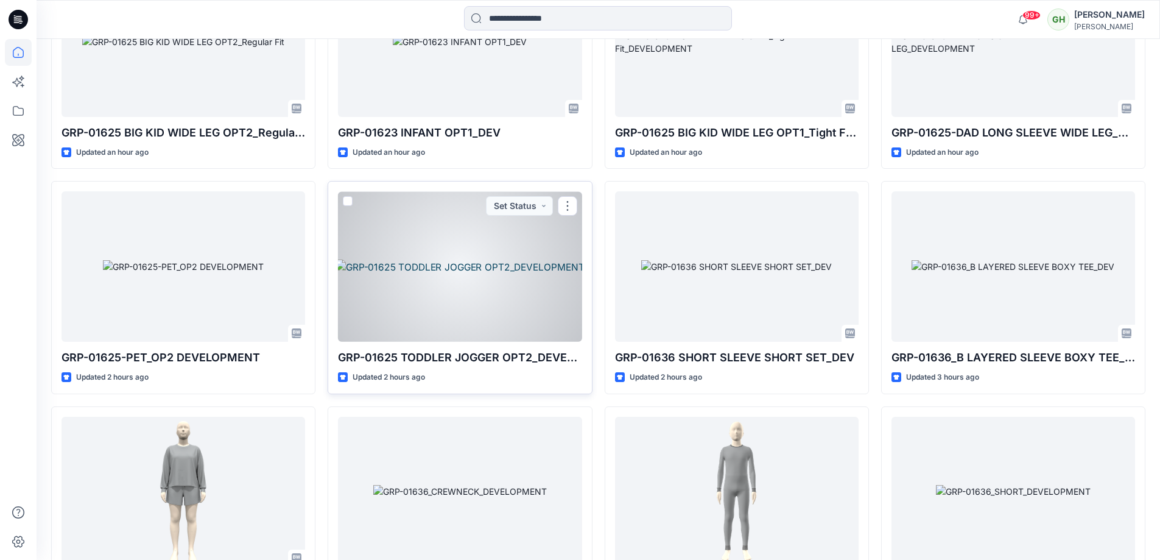
click at [445, 285] on div at bounding box center [460, 266] width 244 height 150
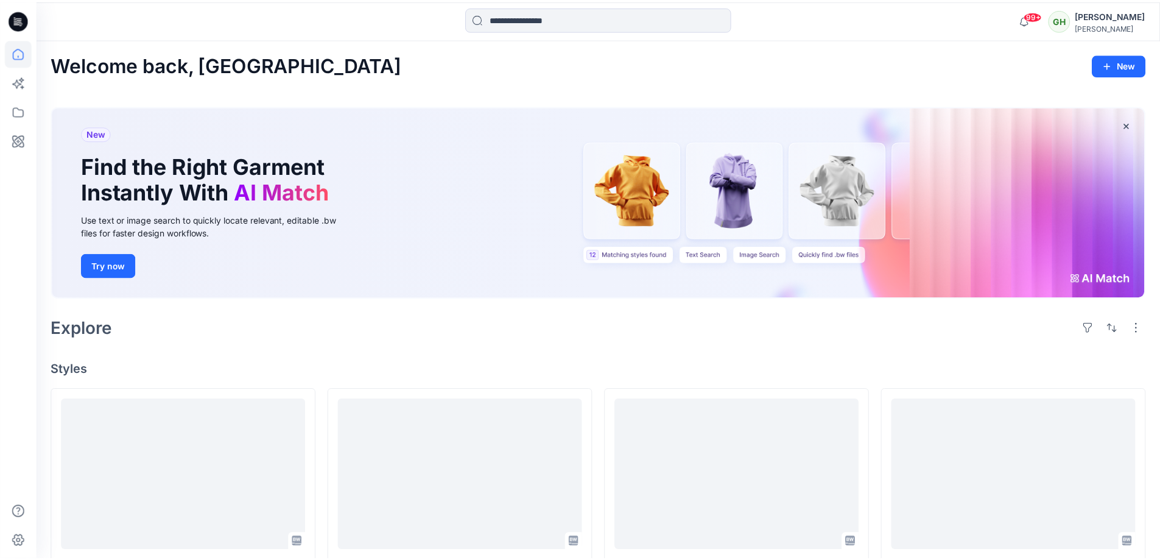
scroll to position [1105, 0]
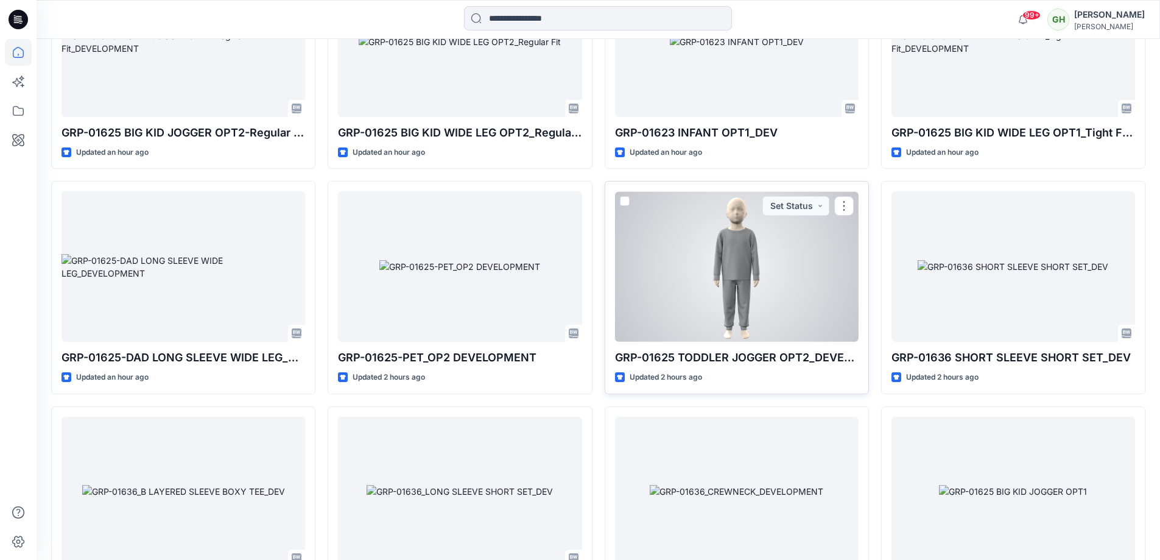
click at [646, 250] on div at bounding box center [737, 266] width 244 height 150
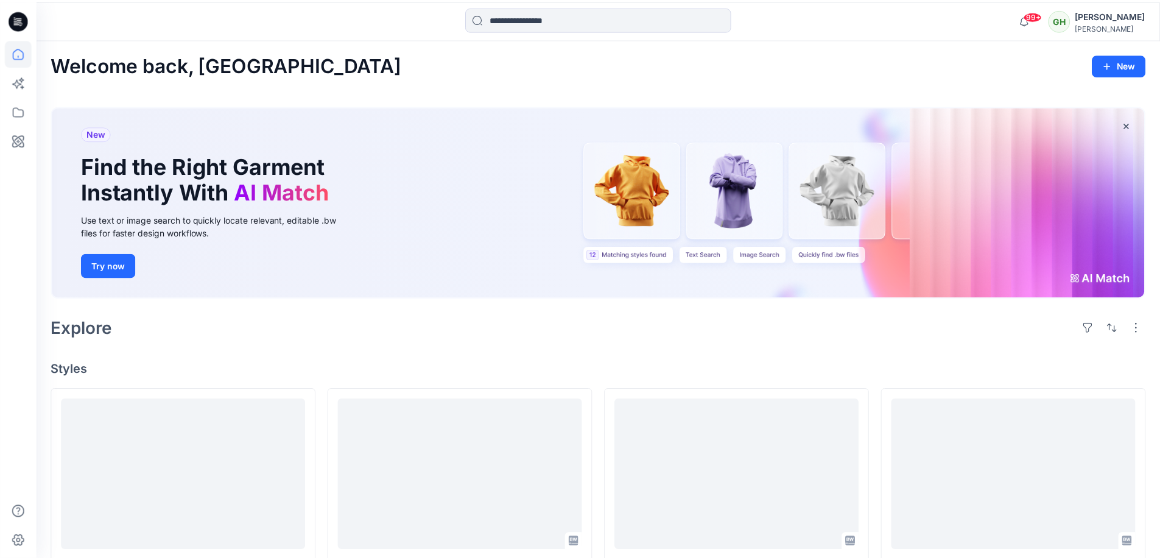
scroll to position [1105, 0]
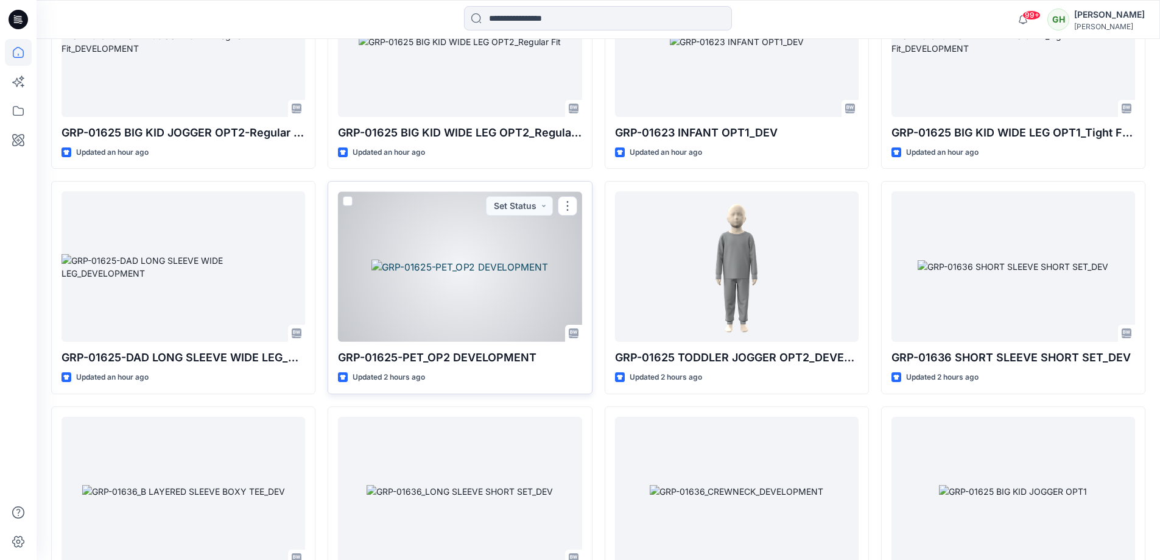
click at [427, 245] on div at bounding box center [460, 266] width 244 height 150
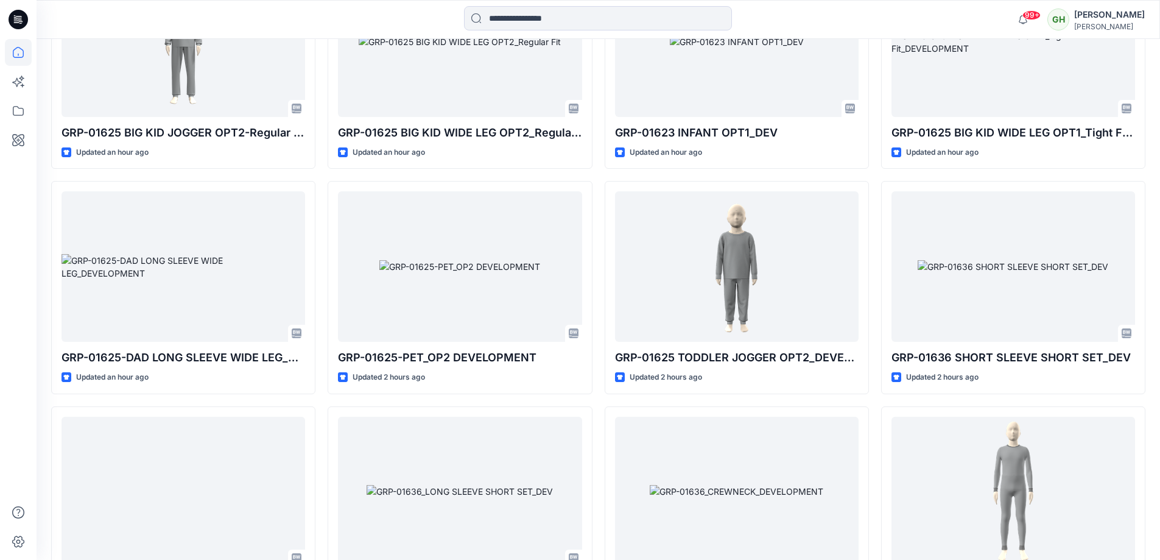
scroll to position [1044, 0]
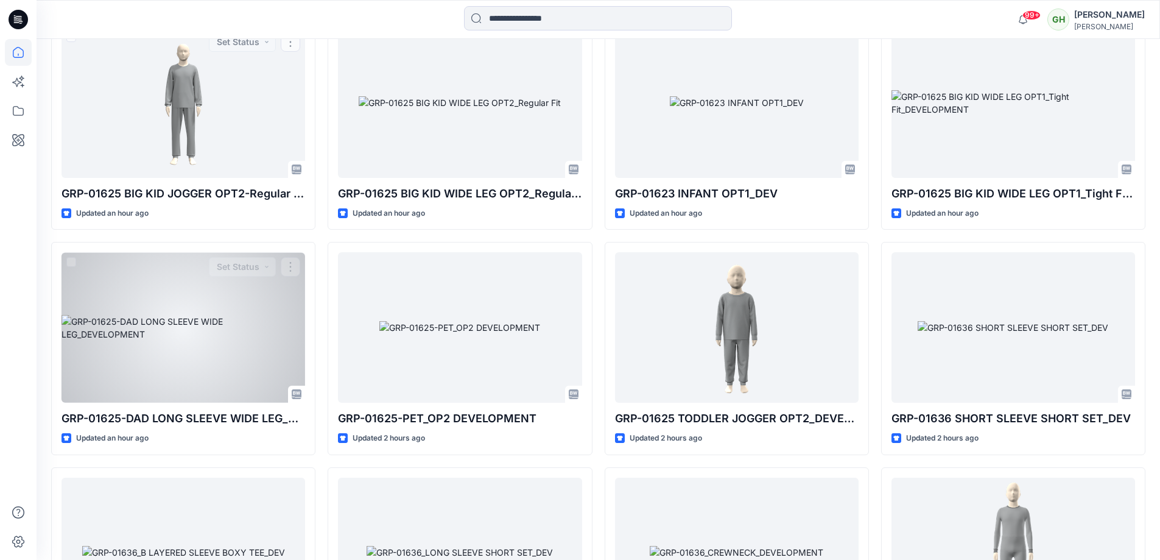
click at [183, 367] on div at bounding box center [183, 327] width 244 height 150
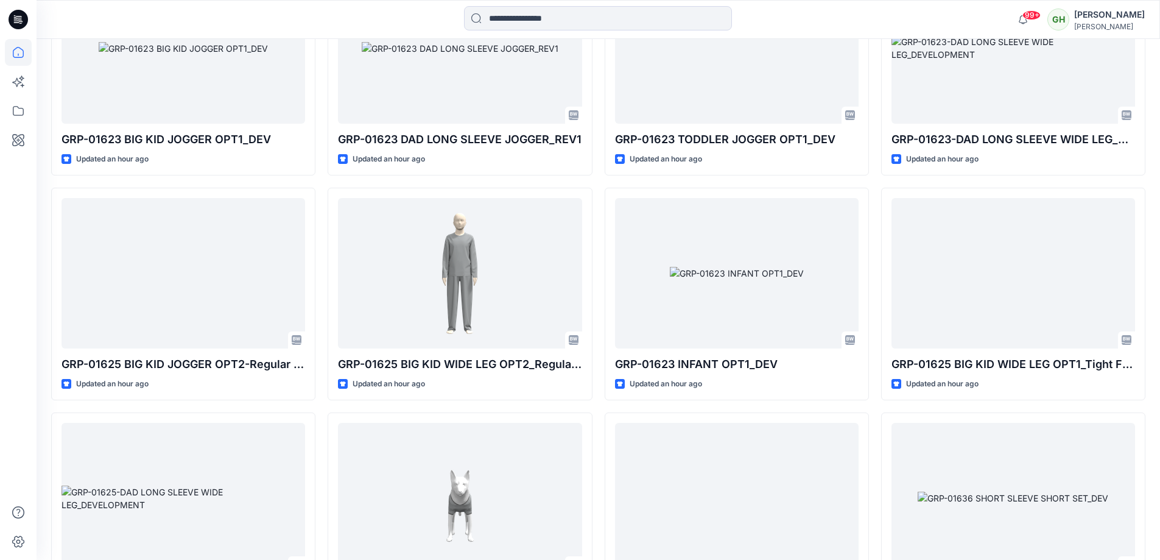
scroll to position [862, 0]
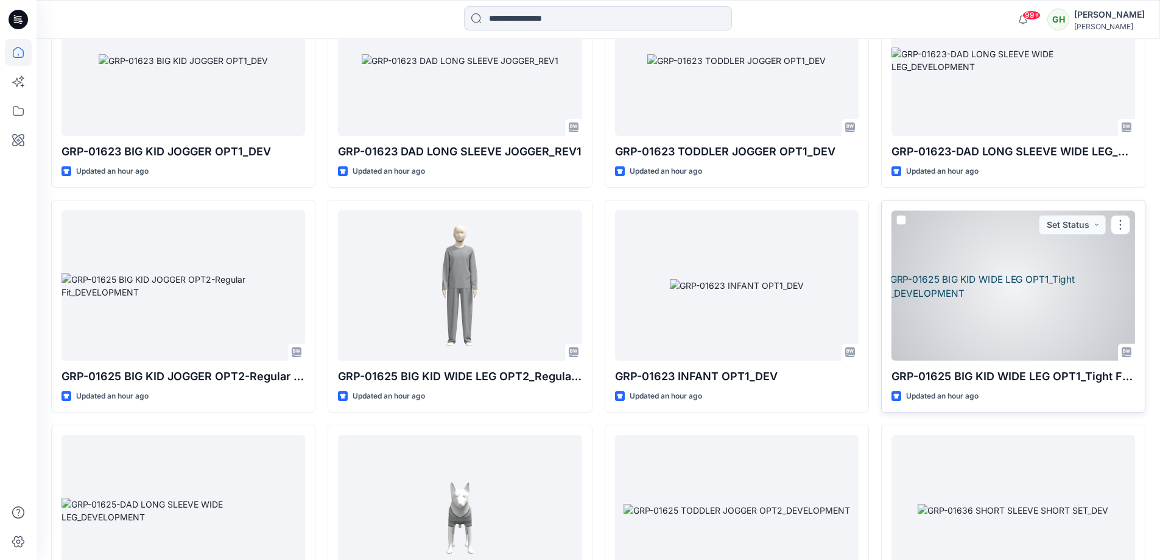
click at [959, 256] on div at bounding box center [1013, 285] width 244 height 150
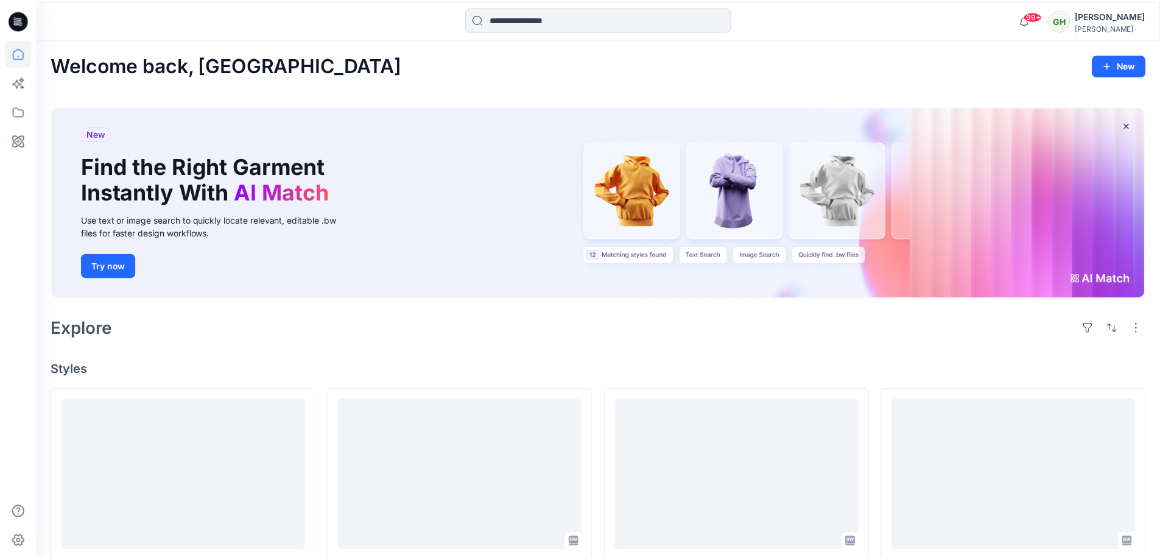
scroll to position [862, 0]
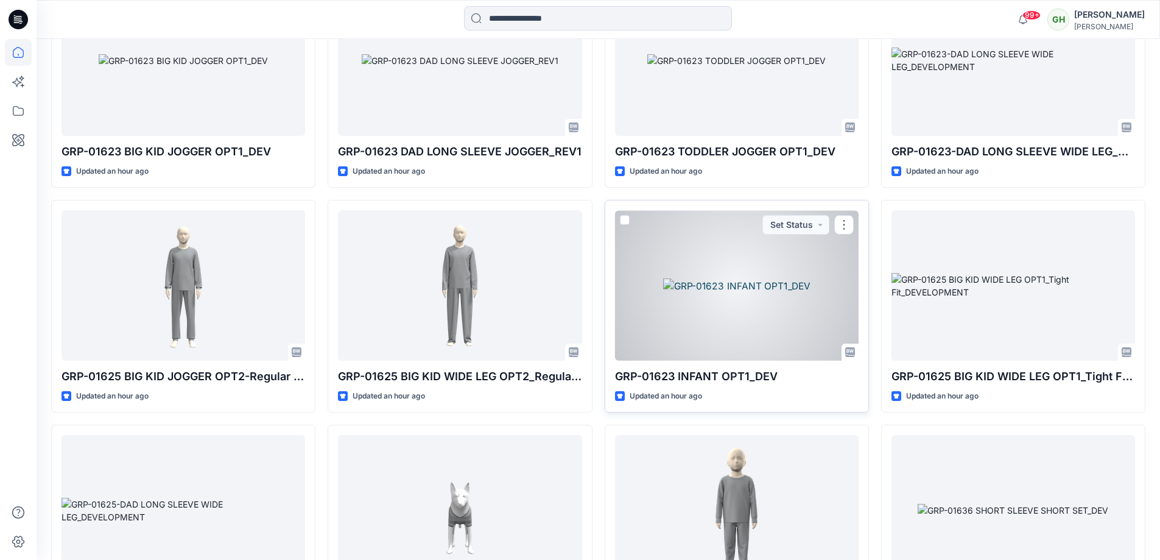
click at [779, 308] on div at bounding box center [737, 285] width 244 height 150
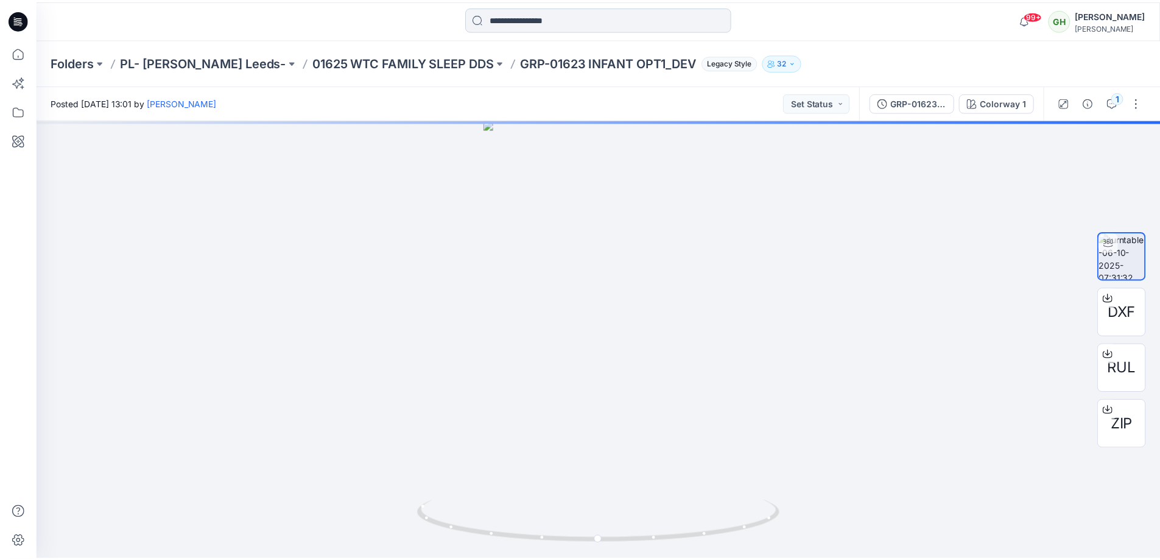
scroll to position [862, 0]
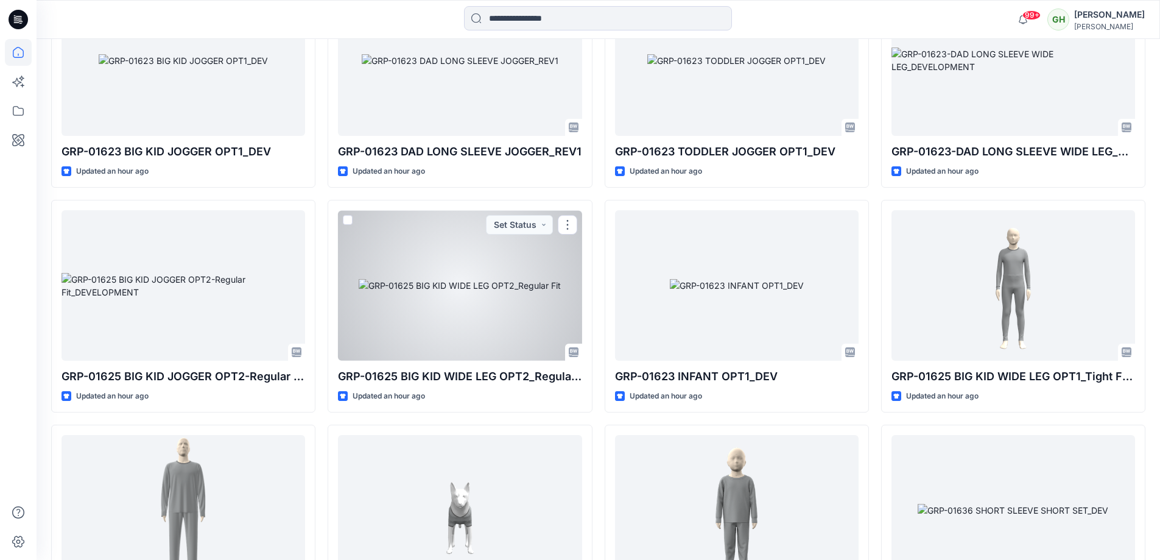
drag, startPoint x: 506, startPoint y: 281, endPoint x: 502, endPoint y: 275, distance: 7.1
click at [506, 281] on div at bounding box center [460, 285] width 244 height 150
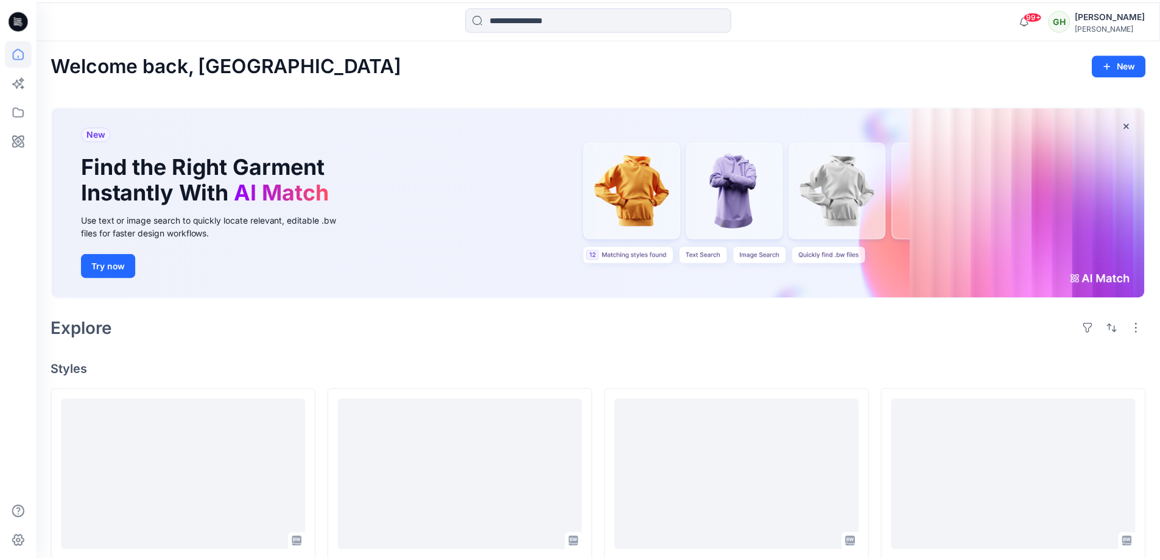
scroll to position [862, 0]
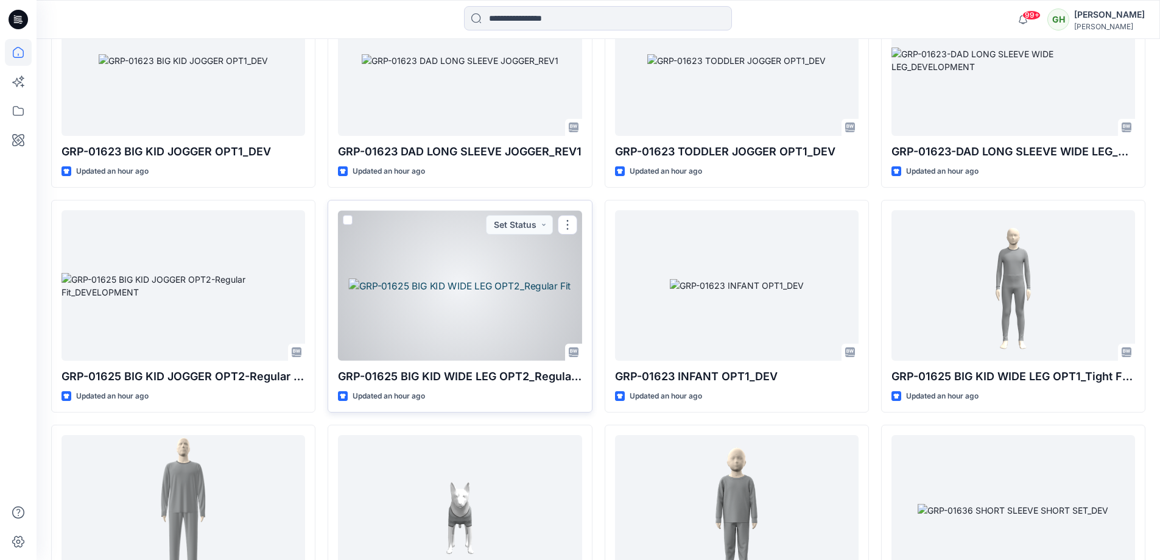
click at [412, 253] on div at bounding box center [460, 285] width 244 height 150
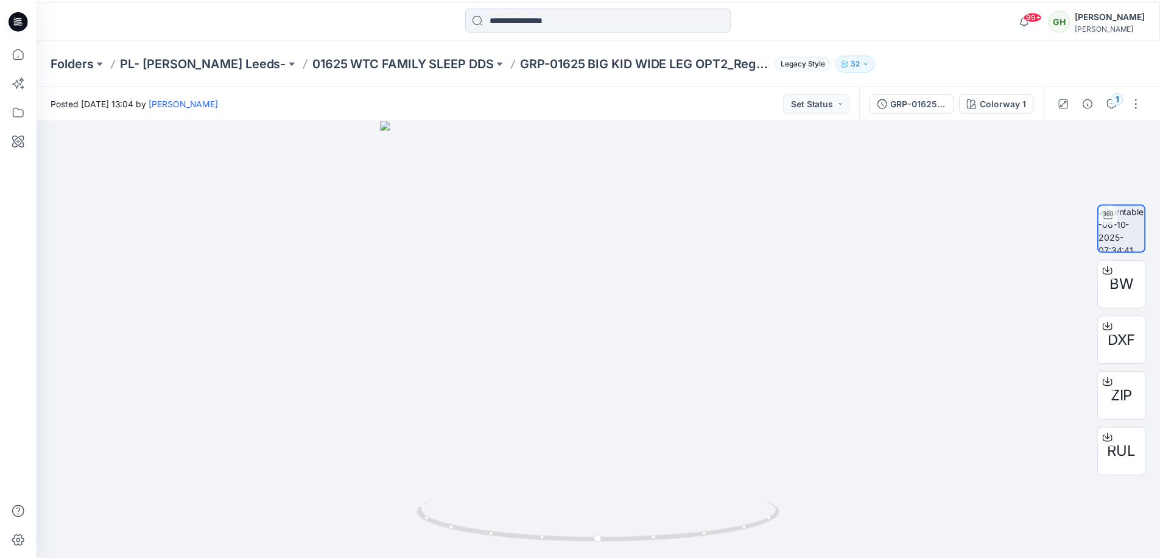
scroll to position [862, 0]
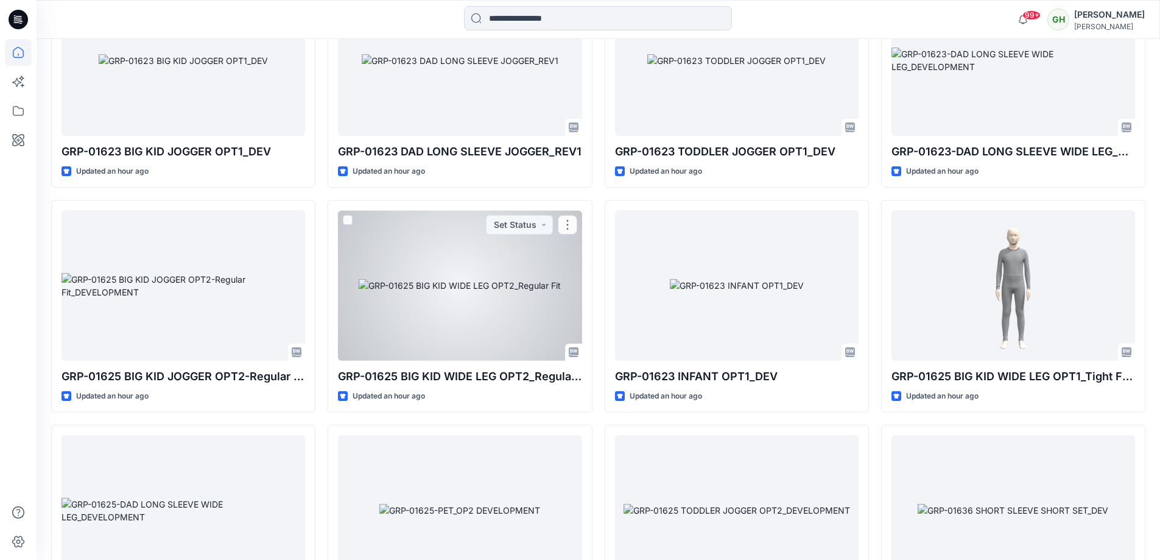
click at [420, 251] on div at bounding box center [460, 285] width 244 height 150
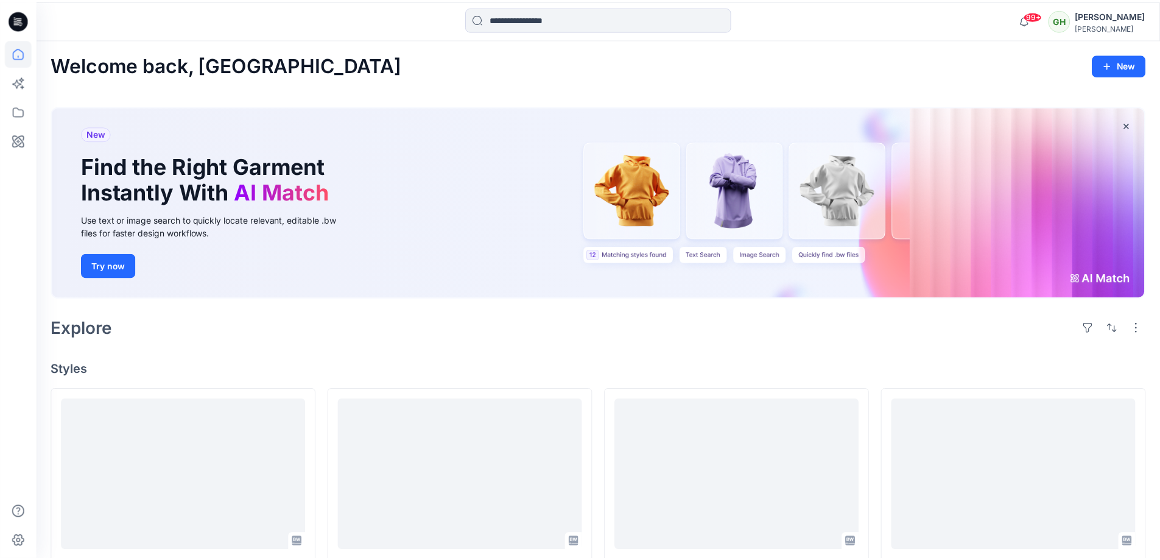
scroll to position [862, 0]
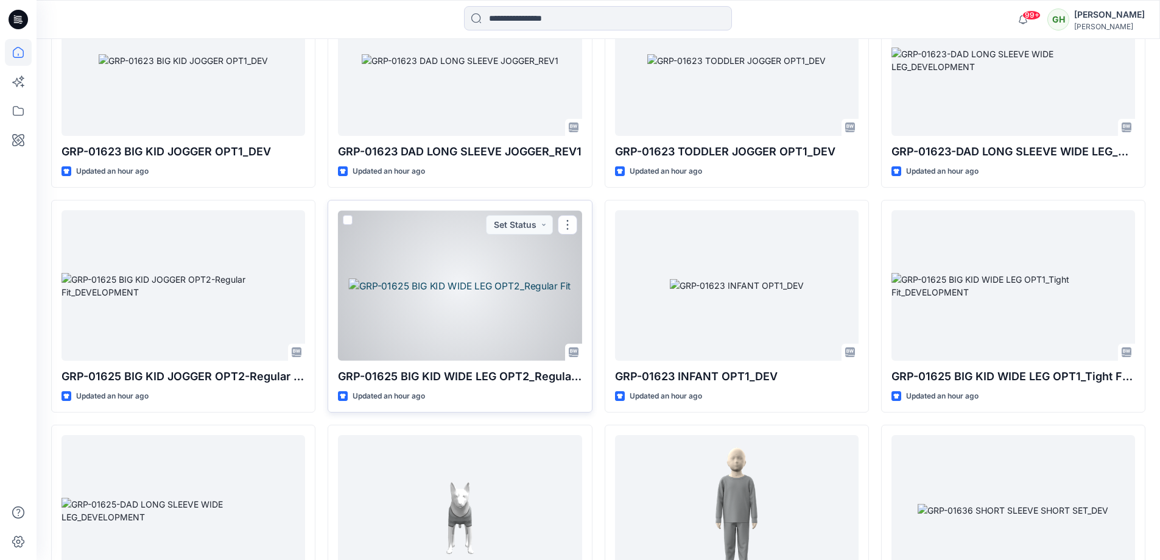
click at [383, 270] on div at bounding box center [460, 285] width 244 height 150
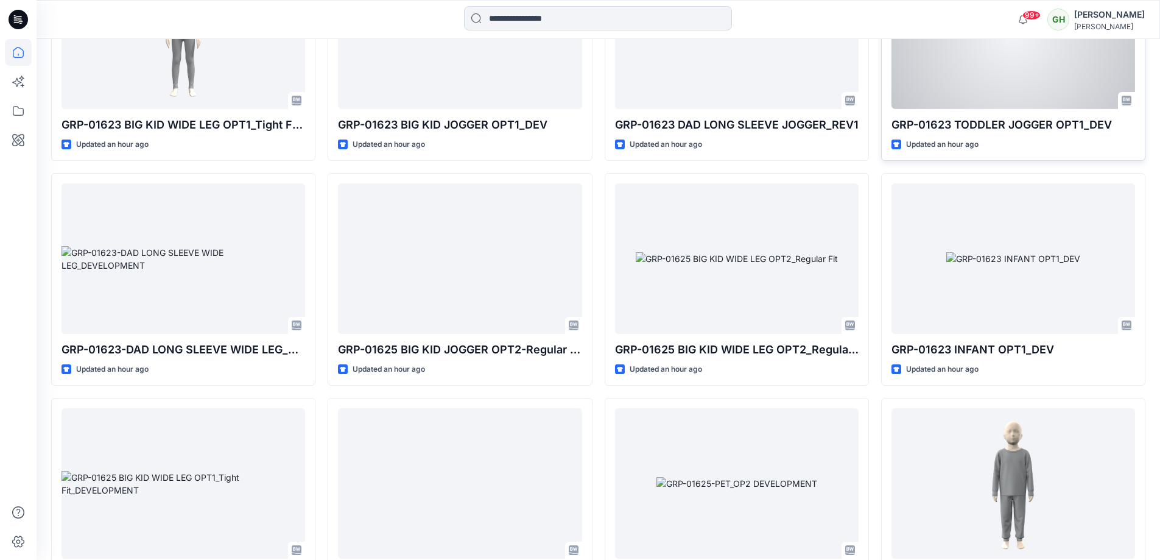
scroll to position [922, 0]
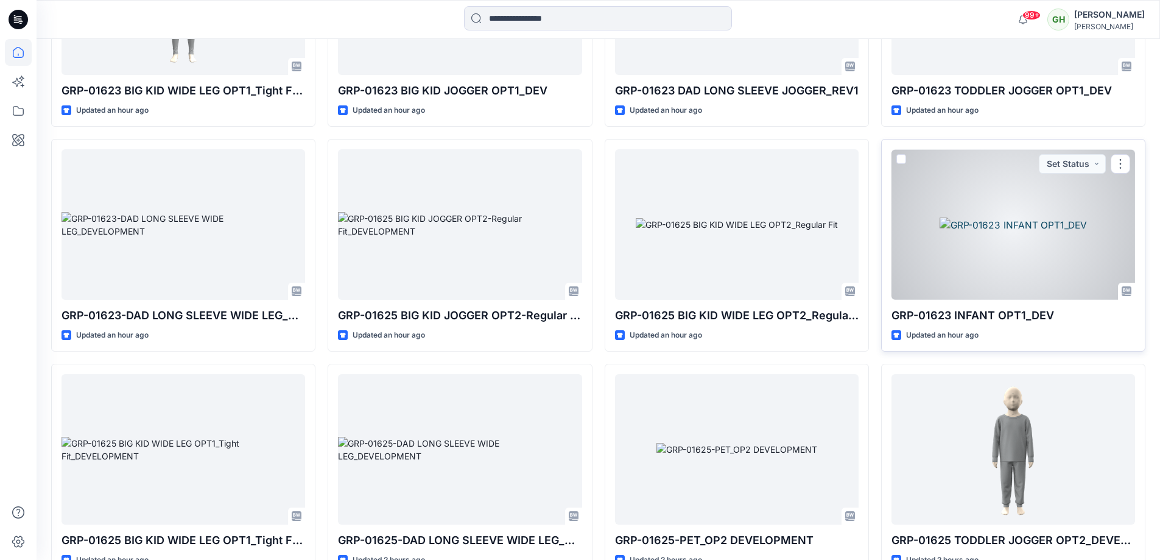
click at [944, 214] on div at bounding box center [1013, 224] width 244 height 150
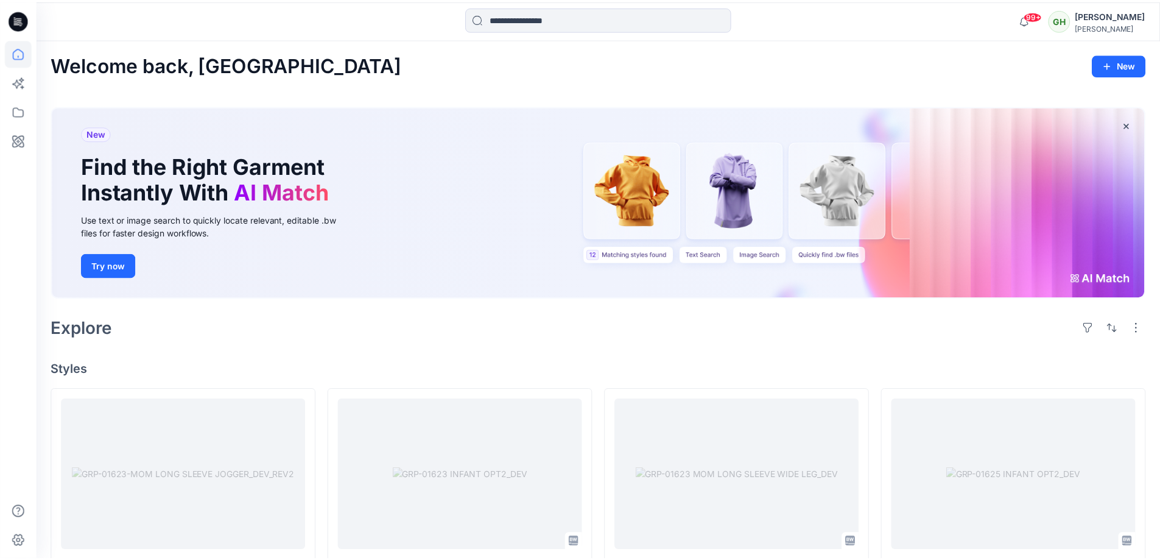
scroll to position [922, 0]
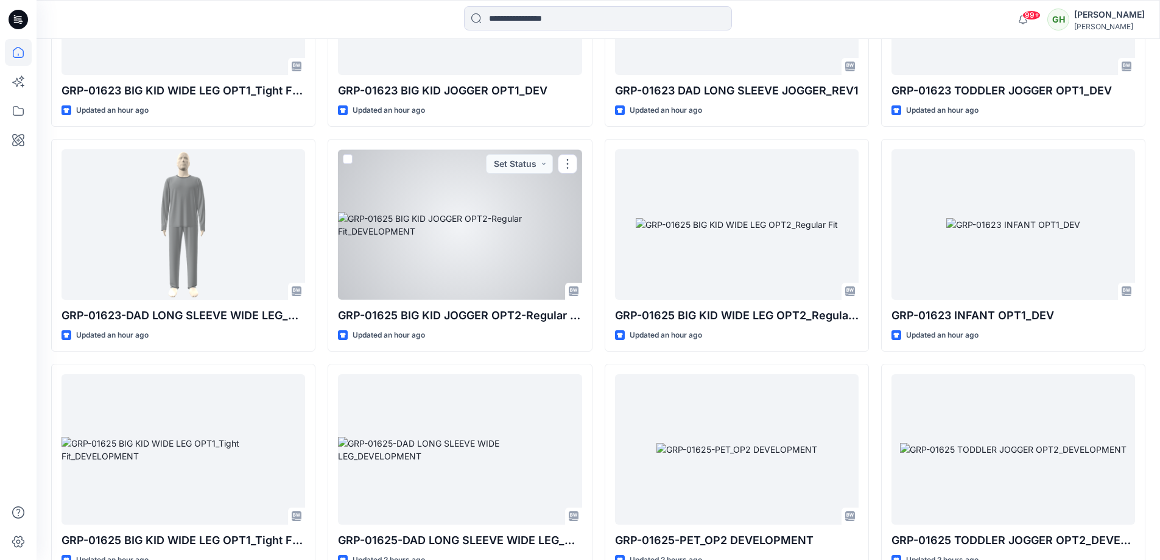
drag, startPoint x: 496, startPoint y: 233, endPoint x: 493, endPoint y: 227, distance: 7.1
click at [496, 233] on div at bounding box center [460, 224] width 244 height 150
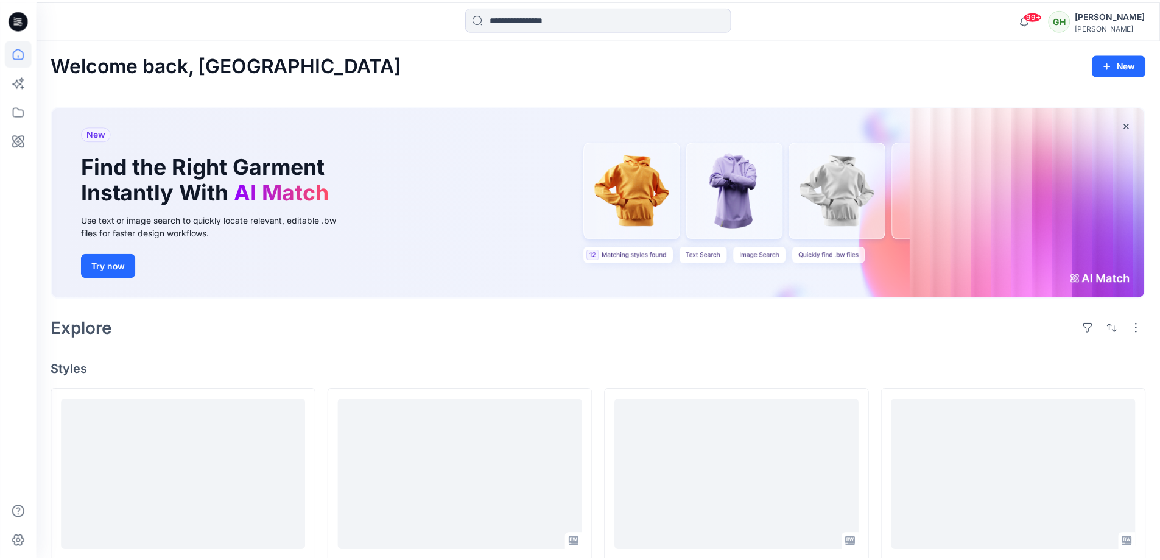
scroll to position [922, 0]
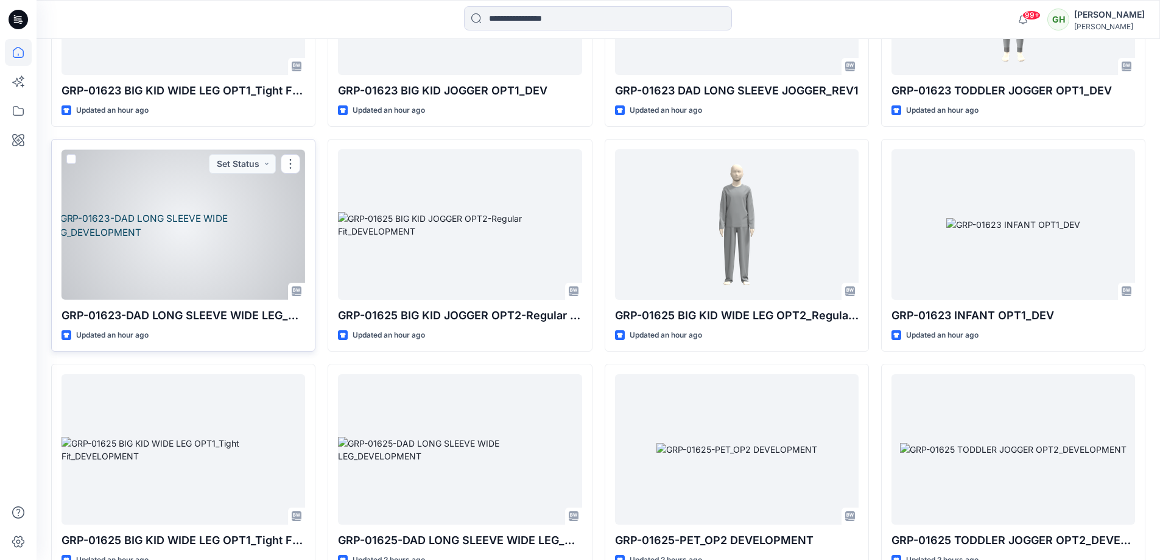
click at [167, 236] on div at bounding box center [183, 224] width 244 height 150
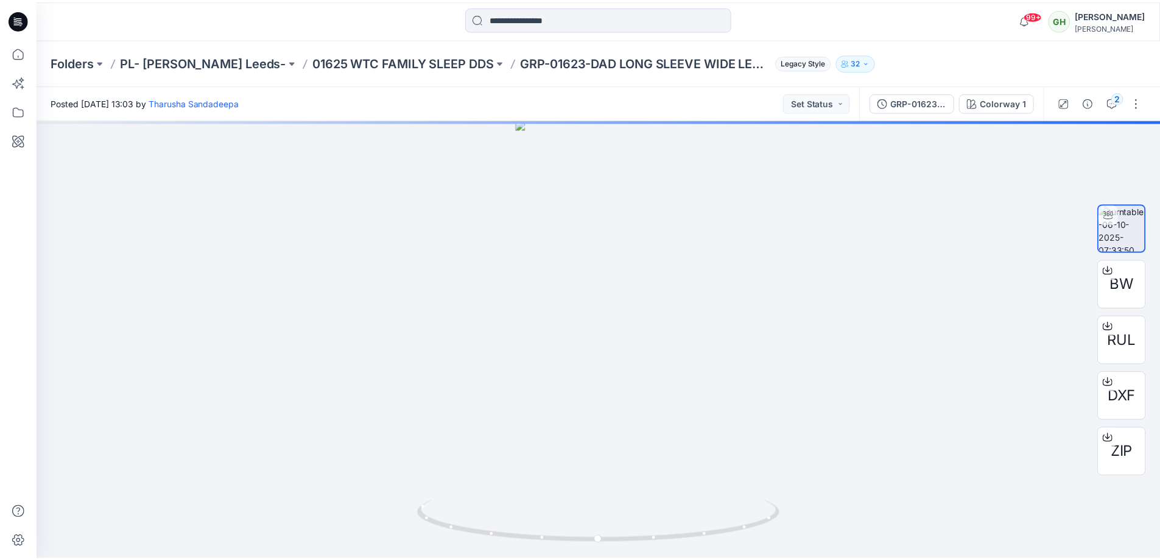
scroll to position [922, 0]
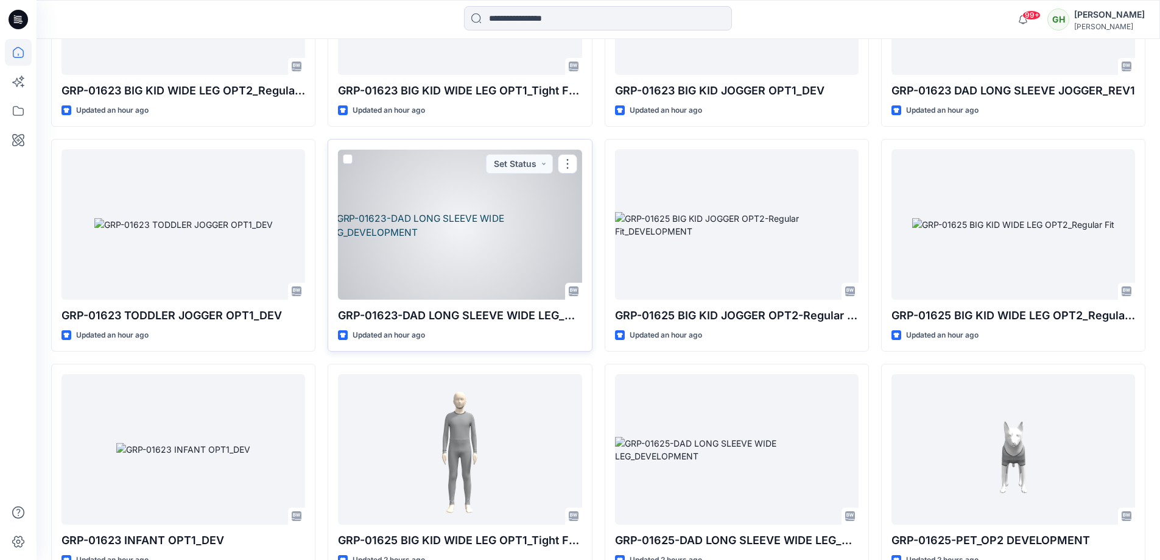
click at [433, 259] on div at bounding box center [460, 224] width 244 height 150
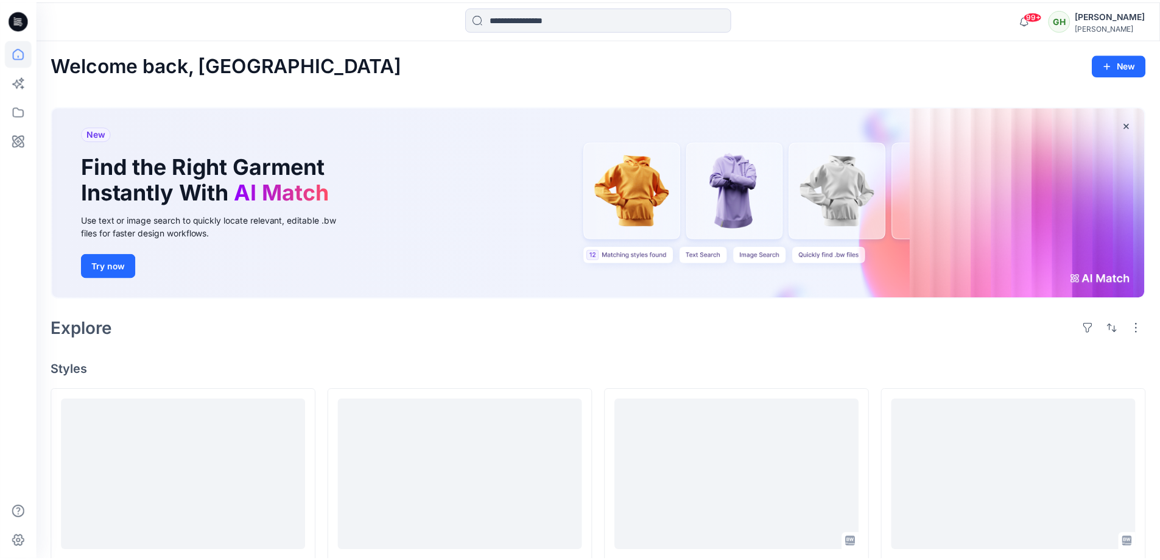
scroll to position [922, 0]
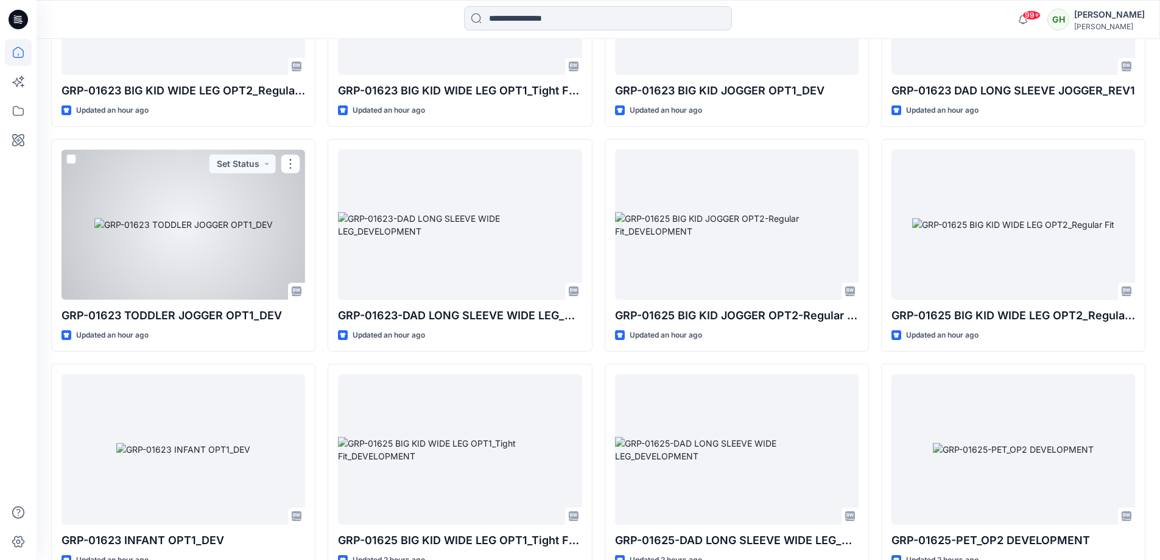
click at [192, 198] on div at bounding box center [183, 224] width 244 height 150
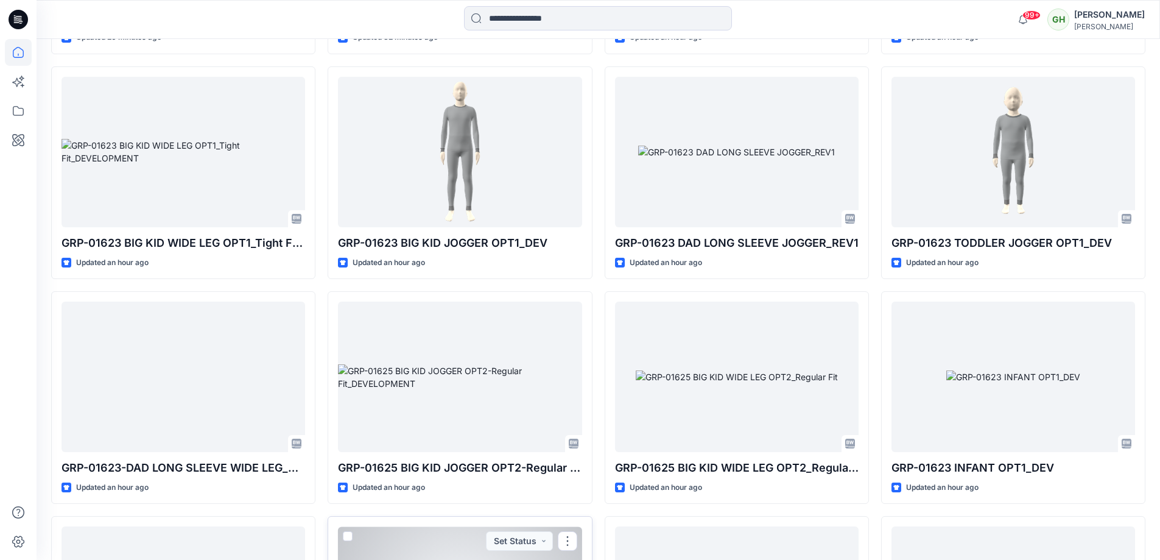
scroll to position [740, 0]
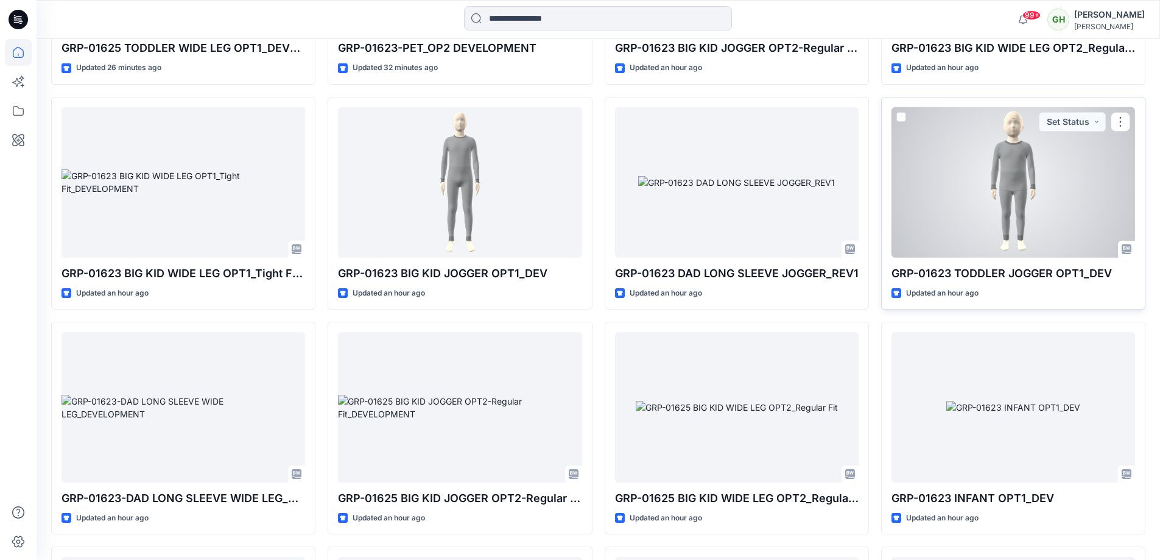
click at [1001, 240] on div at bounding box center [1013, 182] width 244 height 150
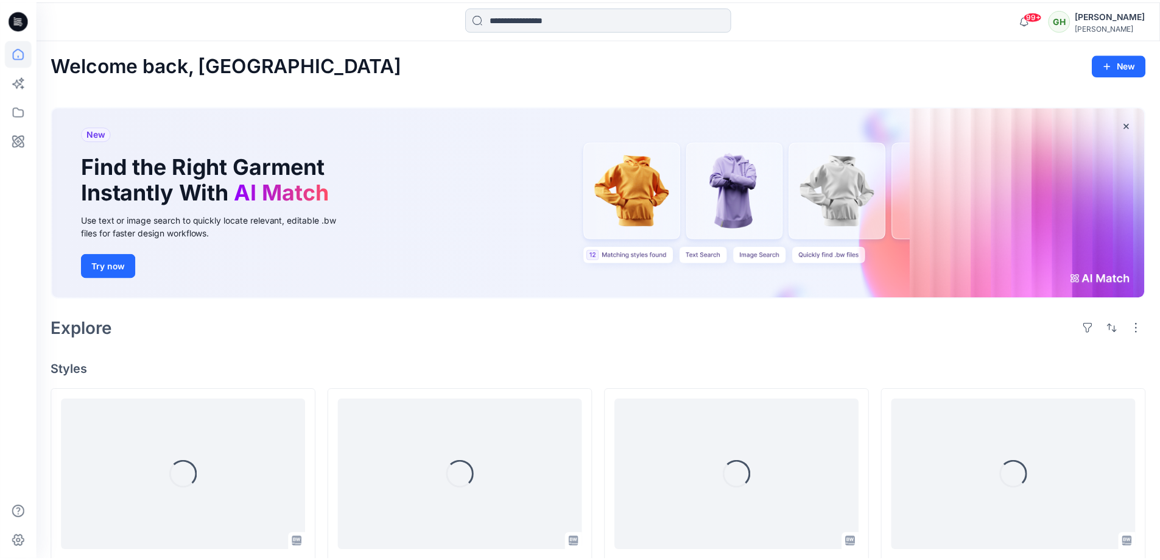
scroll to position [740, 0]
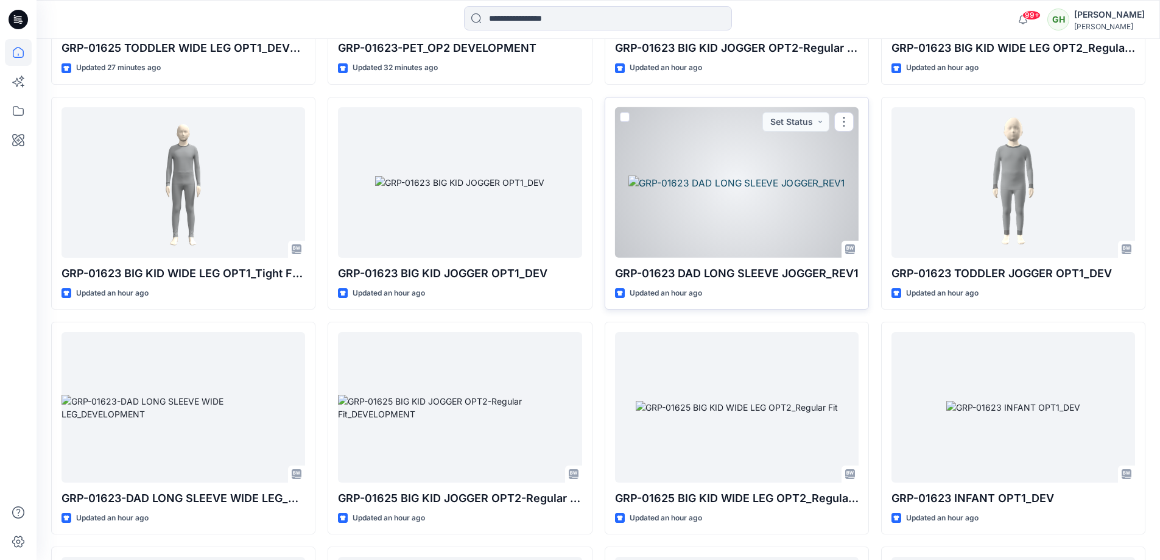
click at [791, 159] on div at bounding box center [737, 182] width 244 height 150
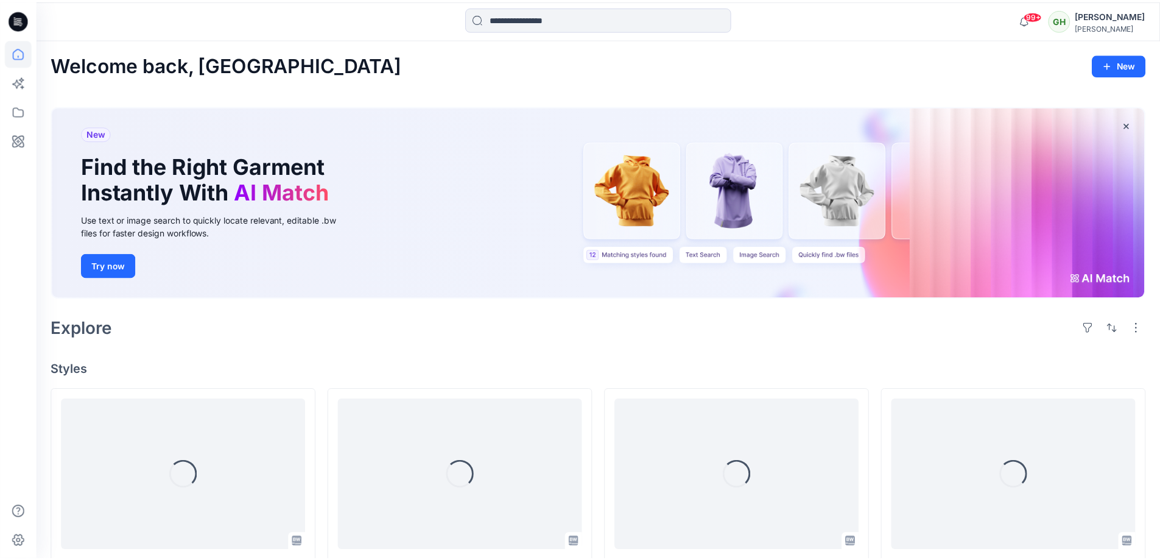
scroll to position [740, 0]
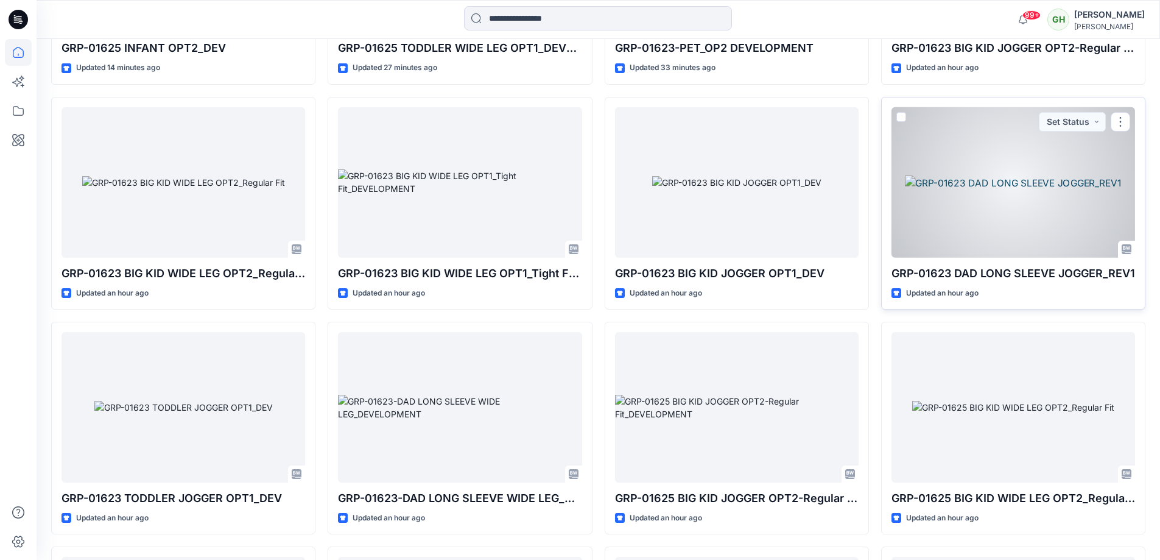
click at [1054, 178] on div at bounding box center [1013, 182] width 244 height 150
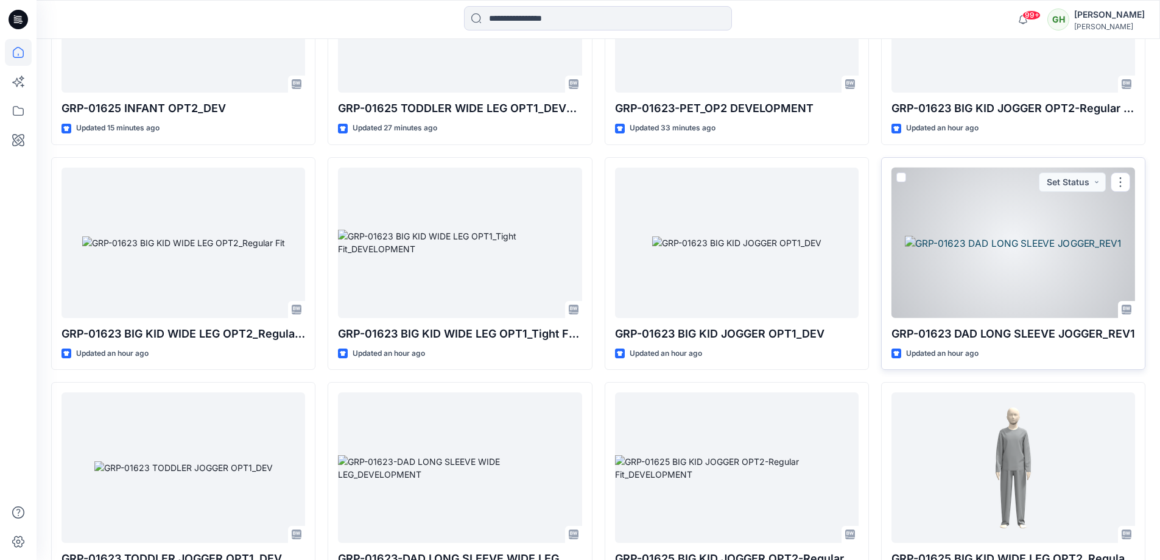
scroll to position [679, 0]
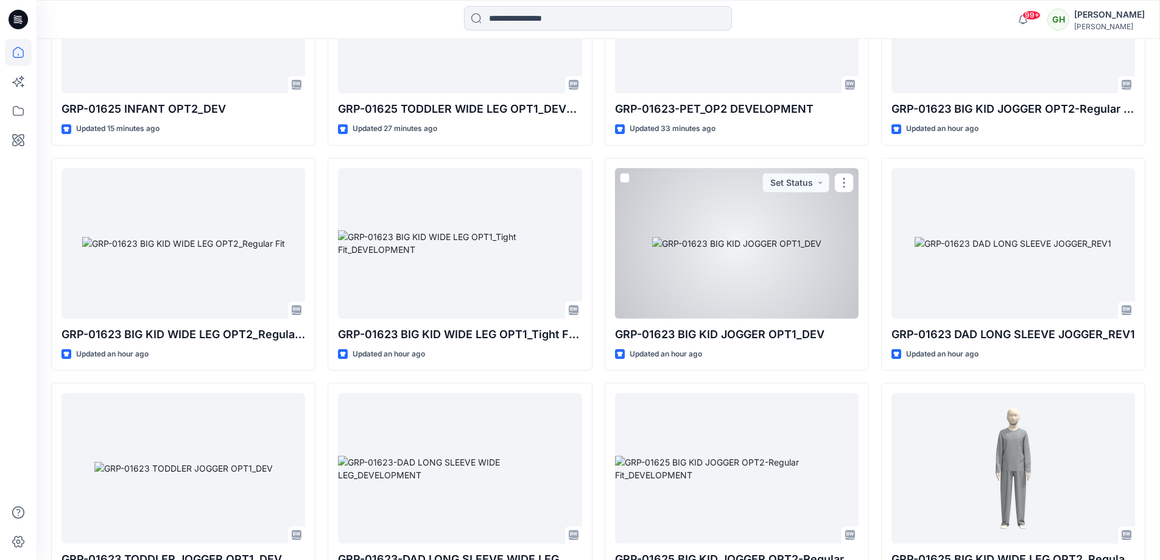
click at [782, 235] on div at bounding box center [737, 243] width 244 height 150
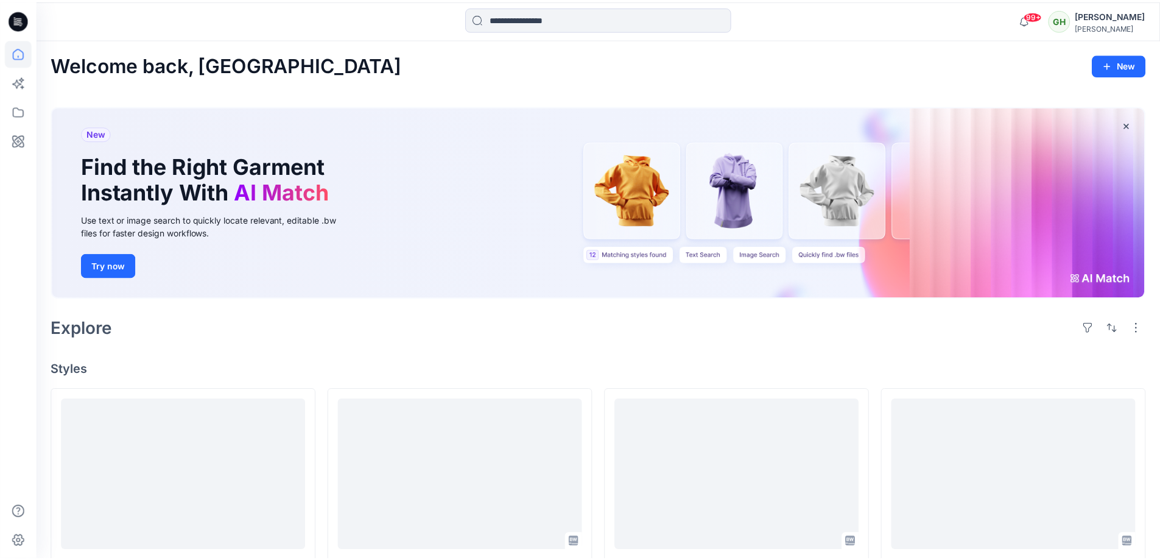
scroll to position [679, 0]
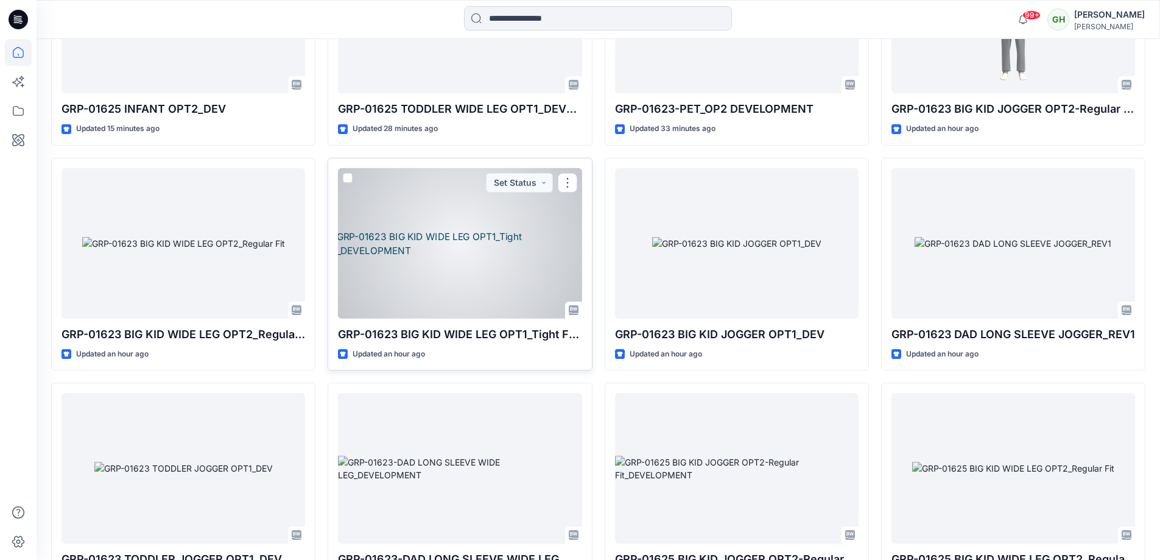
click at [514, 245] on div at bounding box center [460, 243] width 244 height 150
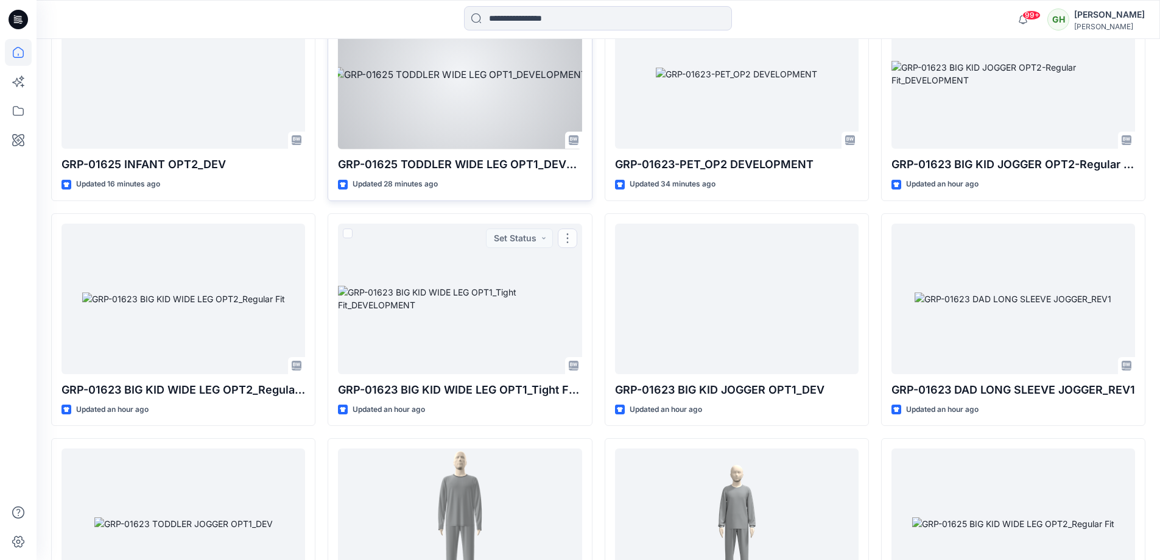
scroll to position [557, 0]
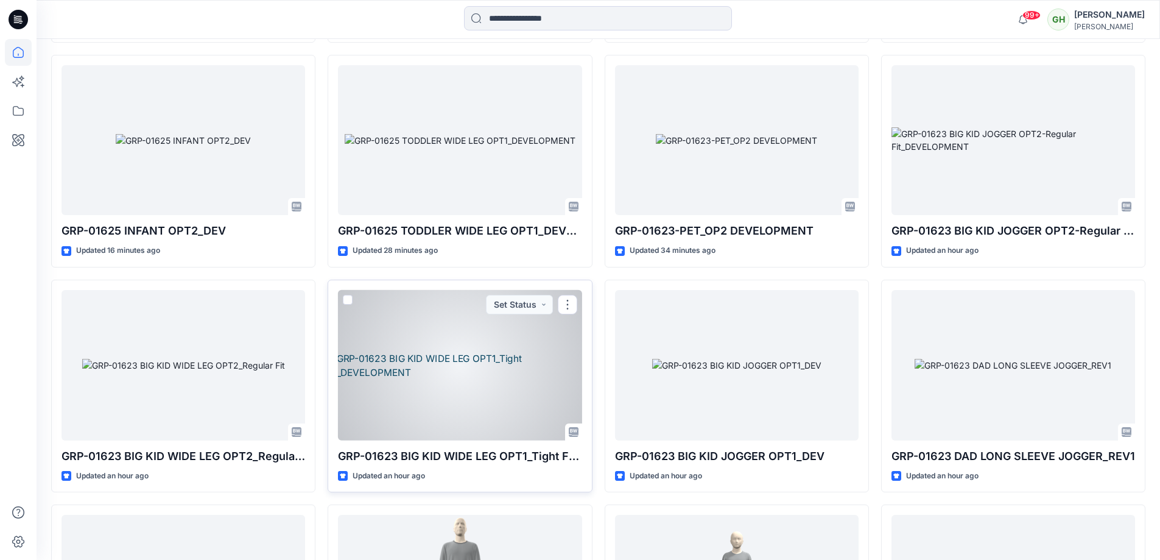
click at [446, 393] on div at bounding box center [460, 365] width 244 height 150
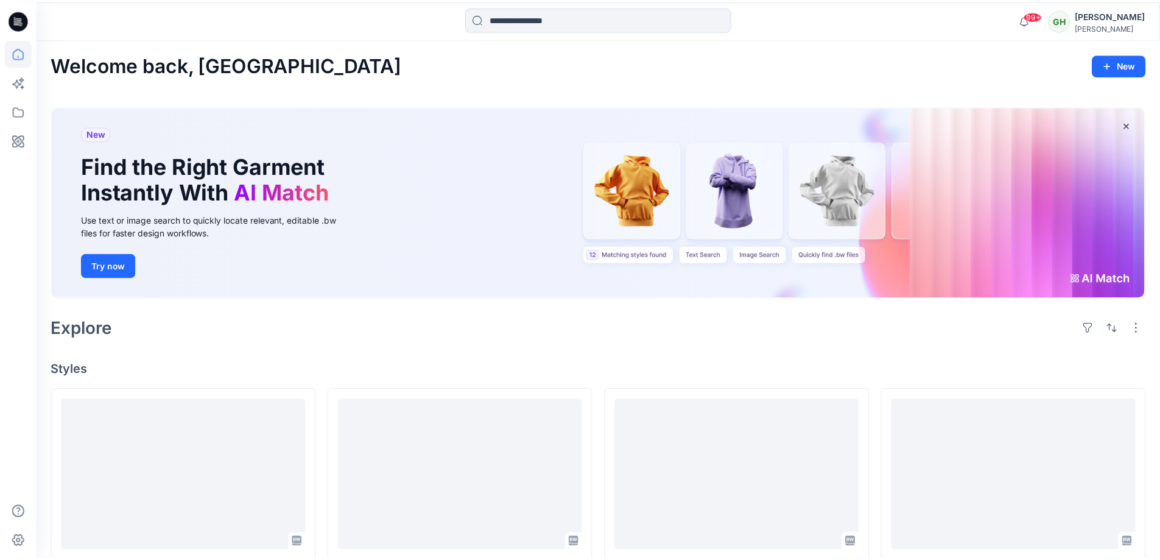
scroll to position [557, 0]
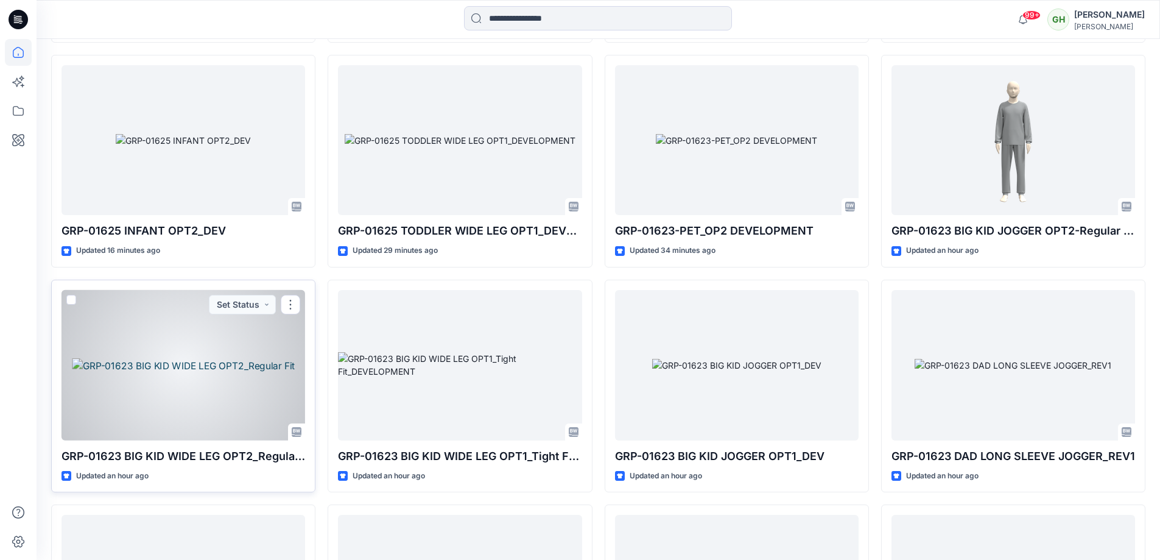
click at [238, 334] on div at bounding box center [183, 365] width 244 height 150
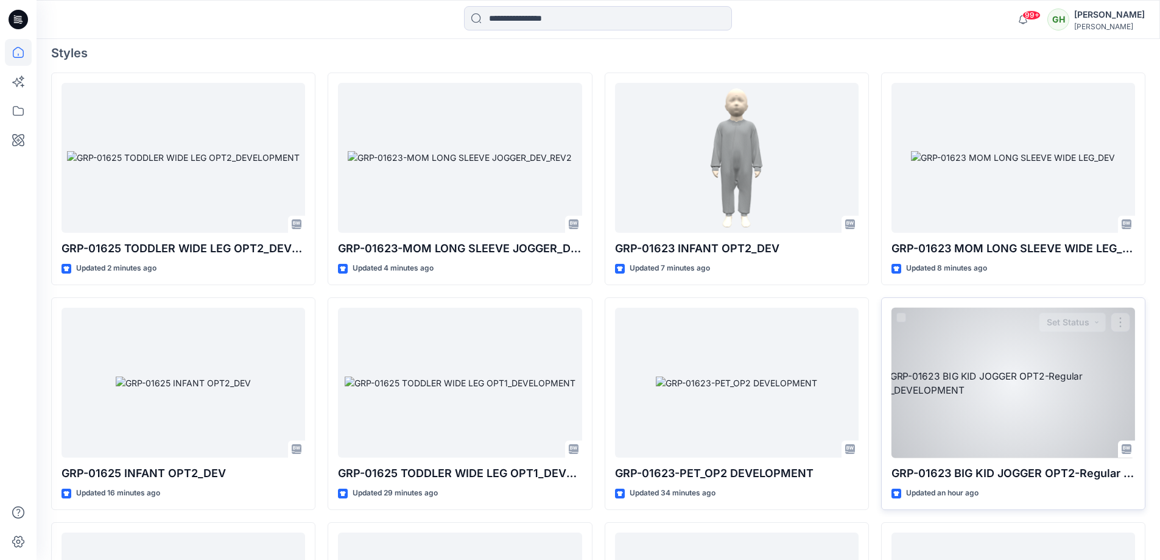
scroll to position [374, 0]
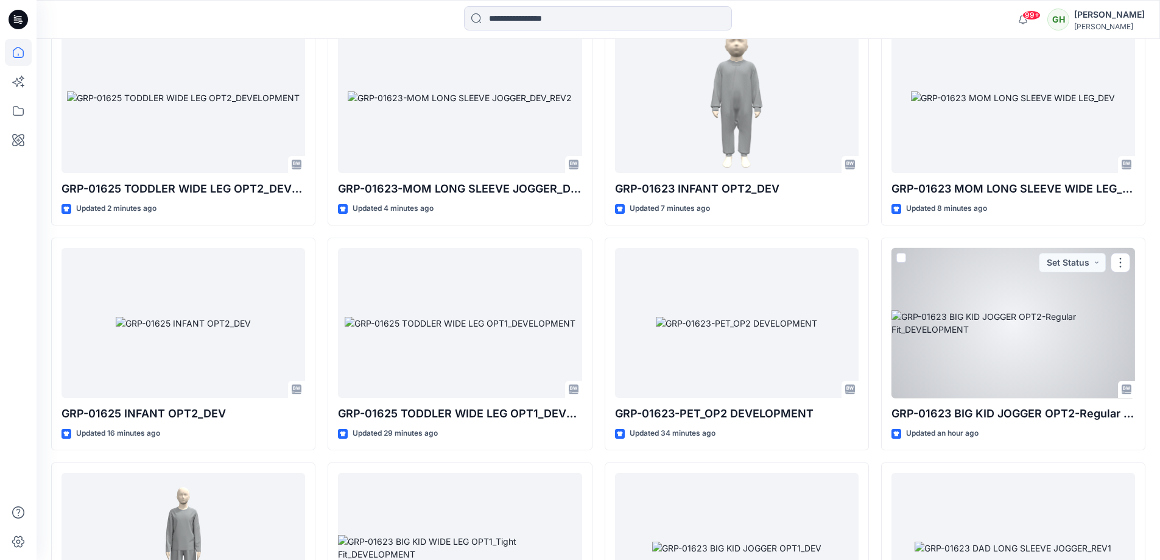
click at [995, 331] on div at bounding box center [1013, 323] width 244 height 150
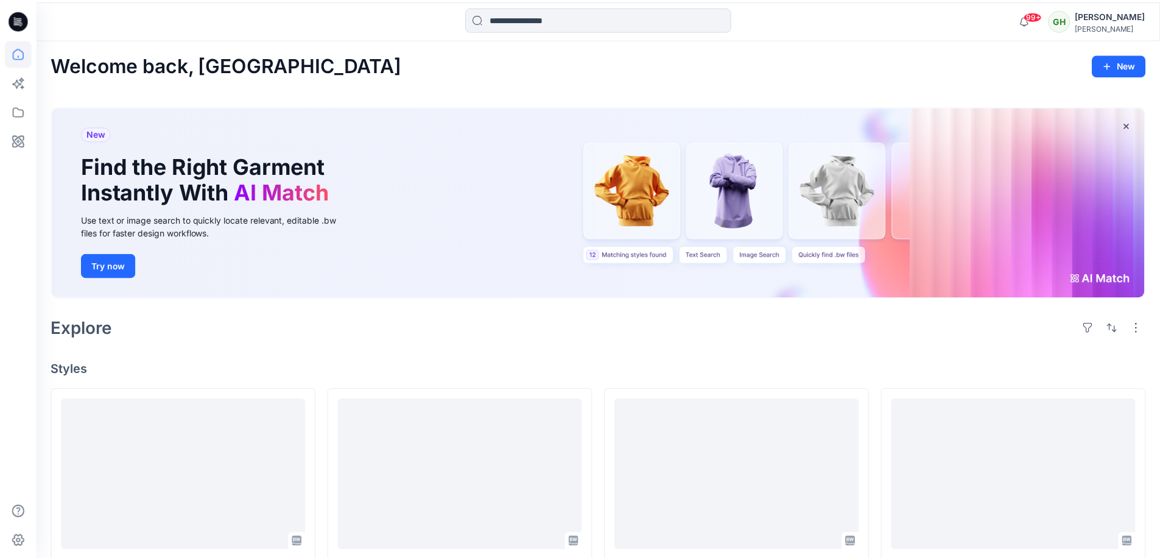
scroll to position [374, 0]
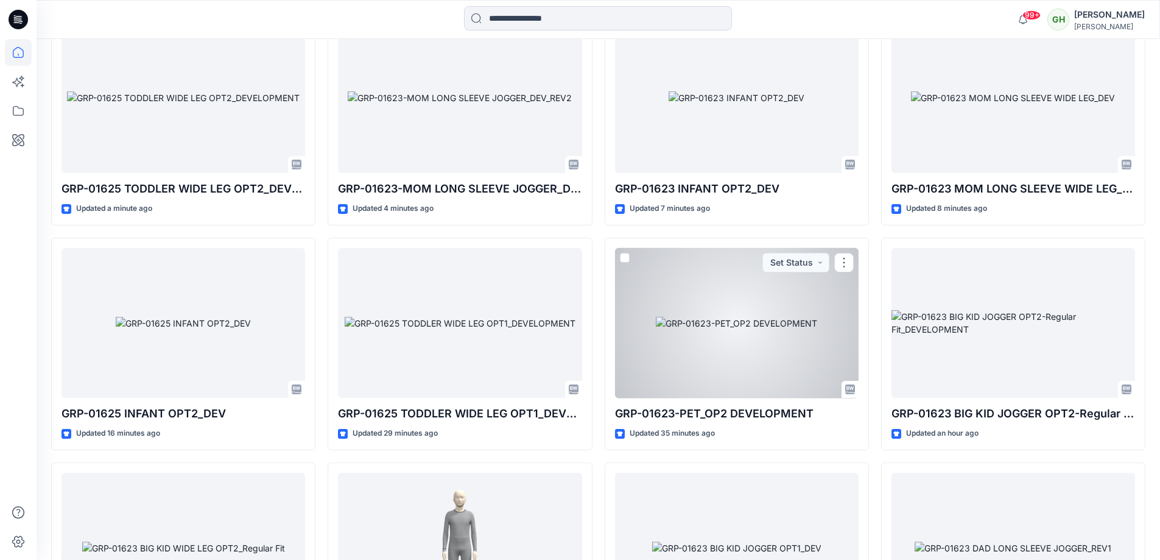
click at [805, 373] on div at bounding box center [737, 323] width 244 height 150
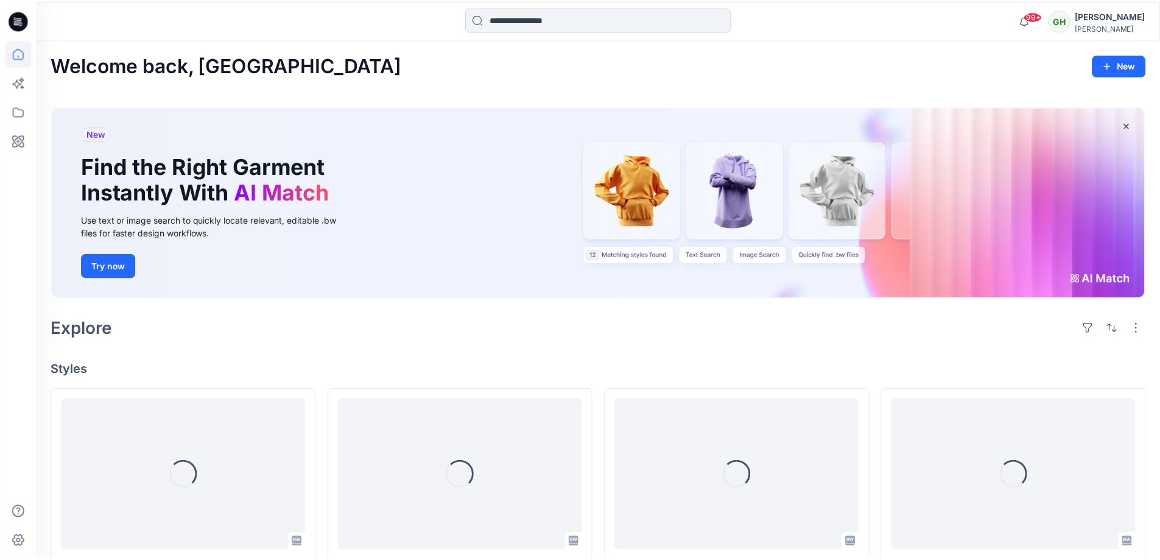
scroll to position [374, 0]
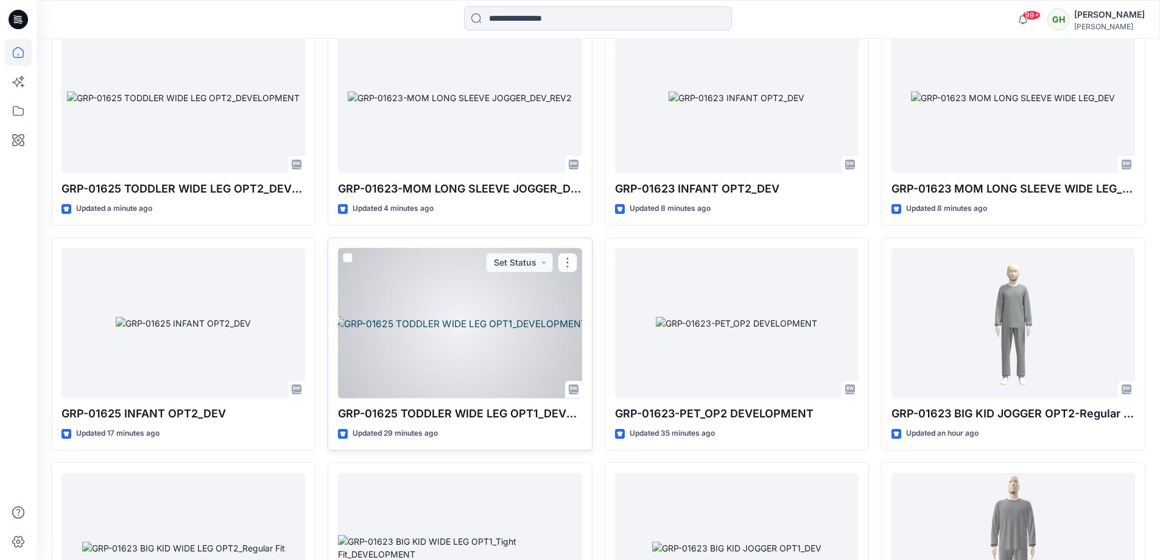
click at [499, 314] on div at bounding box center [460, 323] width 244 height 150
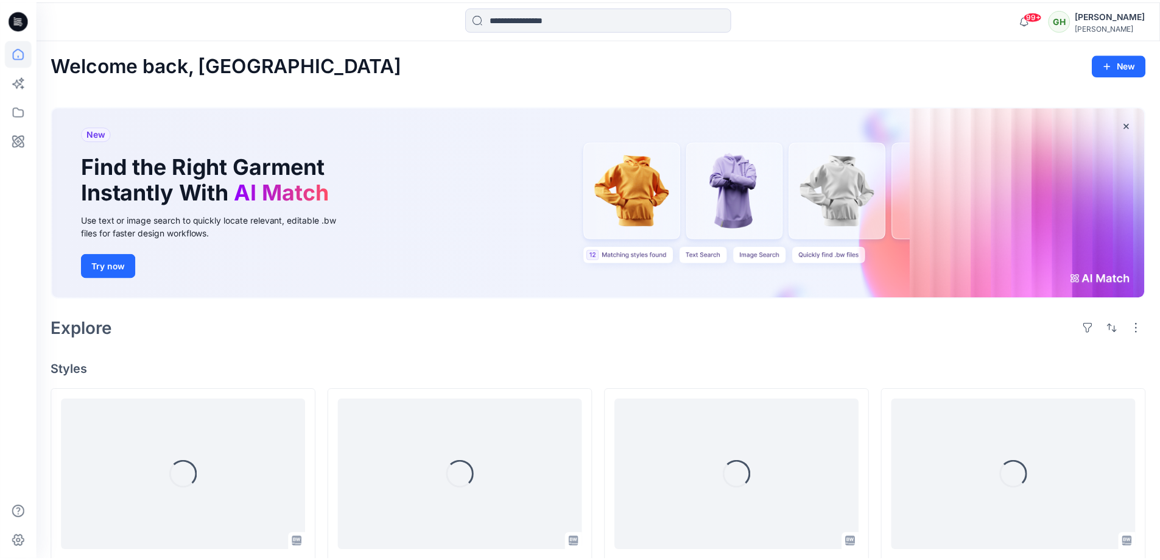
scroll to position [374, 0]
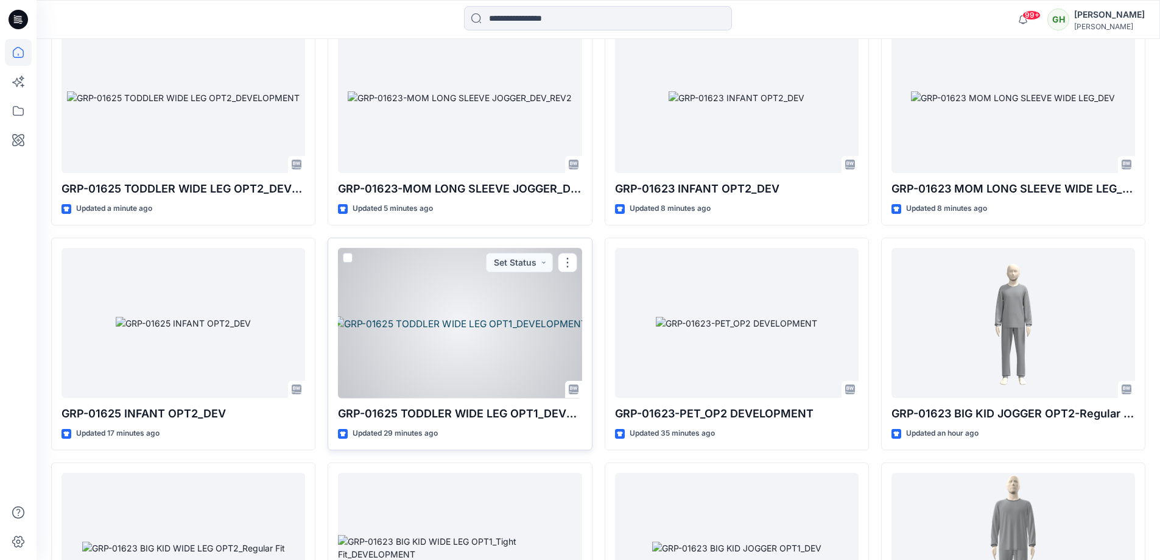
click at [481, 335] on div at bounding box center [460, 323] width 244 height 150
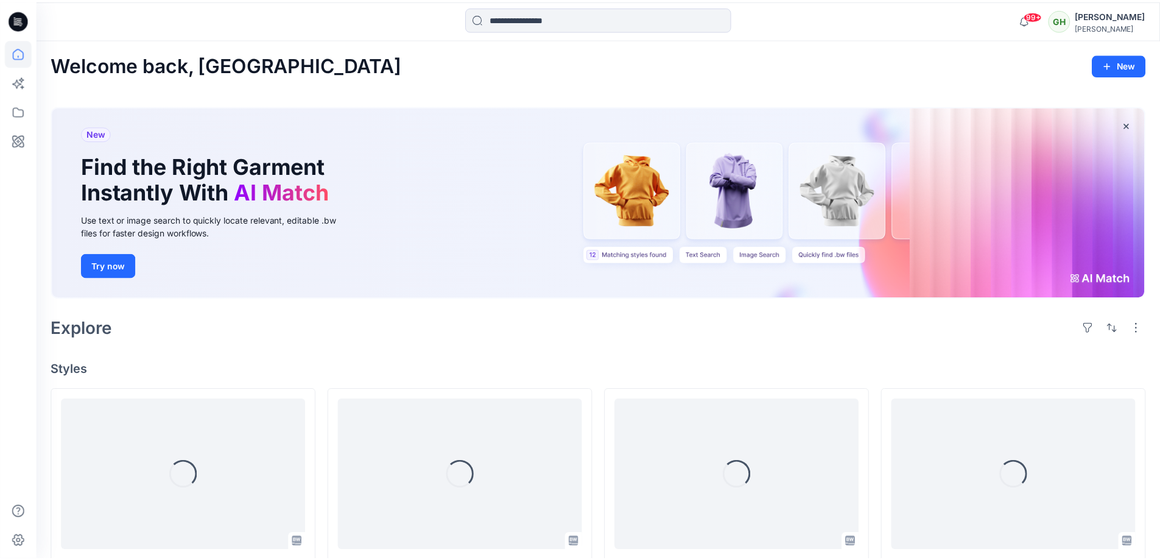
scroll to position [374, 0]
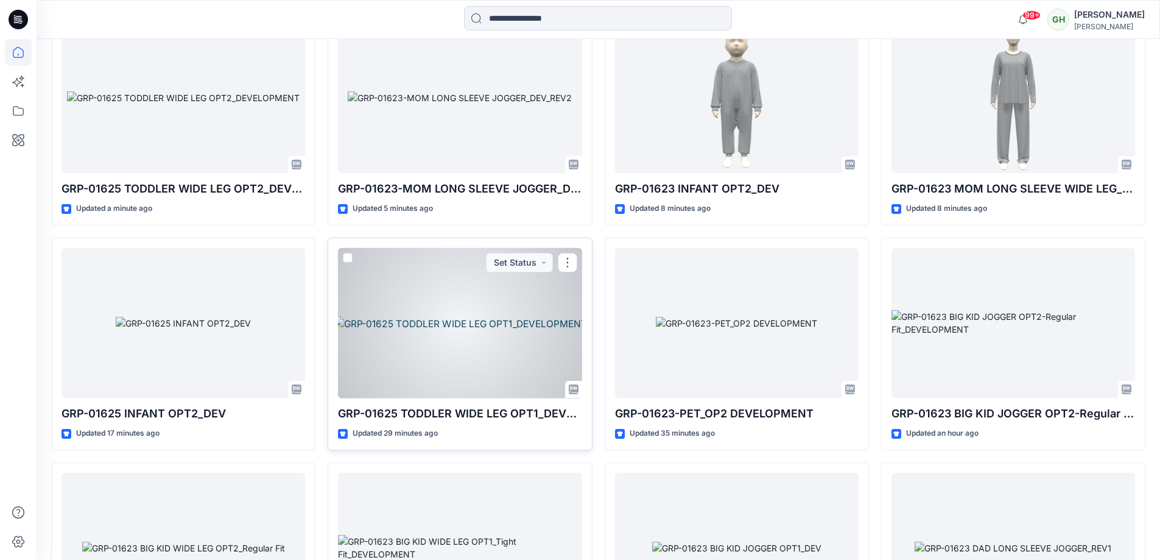
click at [459, 331] on div at bounding box center [460, 323] width 244 height 150
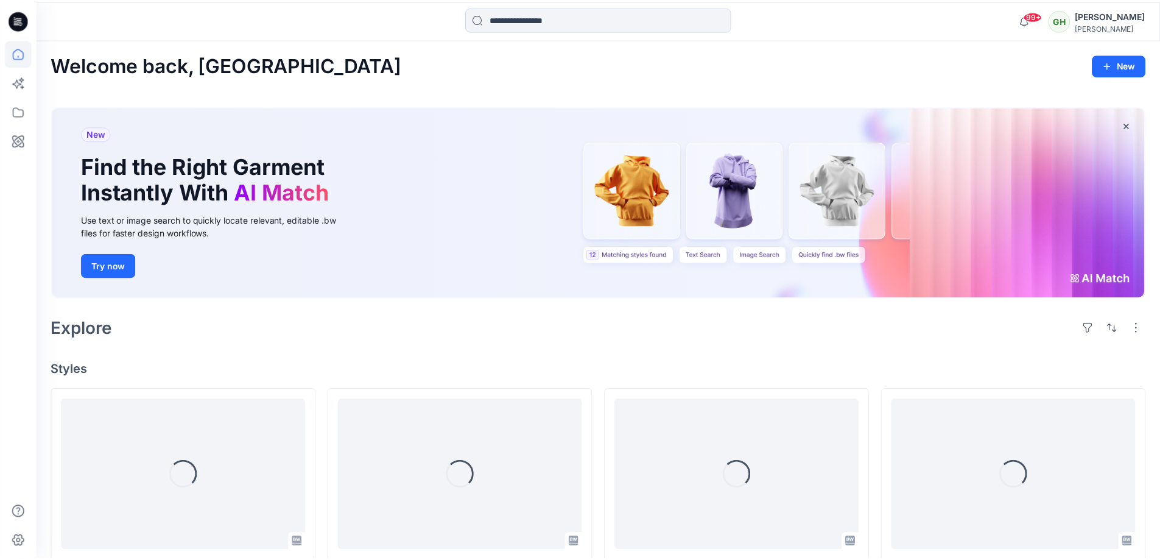
scroll to position [374, 0]
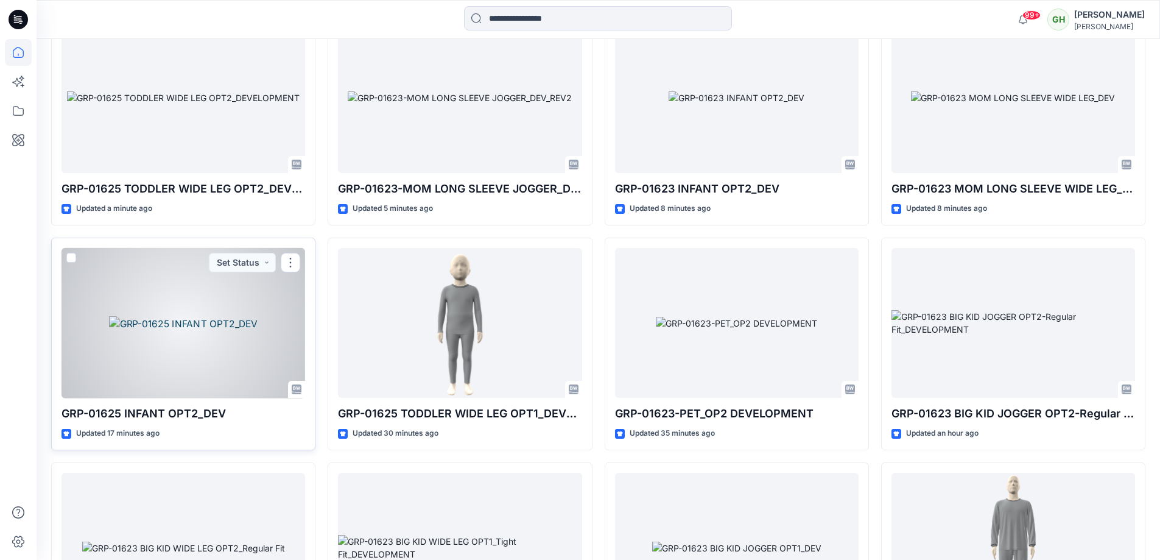
click at [218, 315] on div at bounding box center [183, 323] width 244 height 150
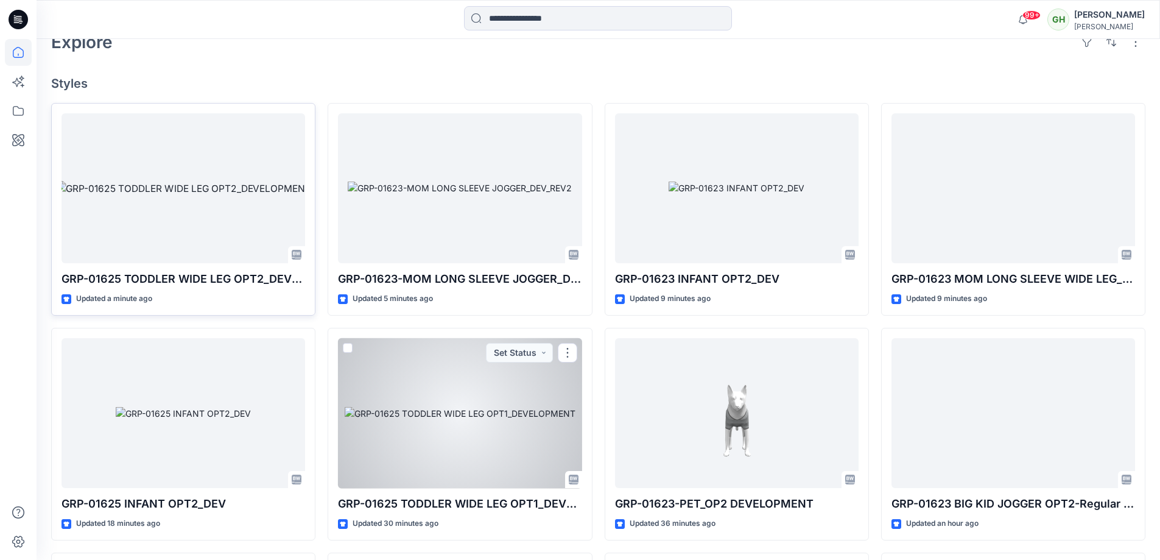
scroll to position [253, 0]
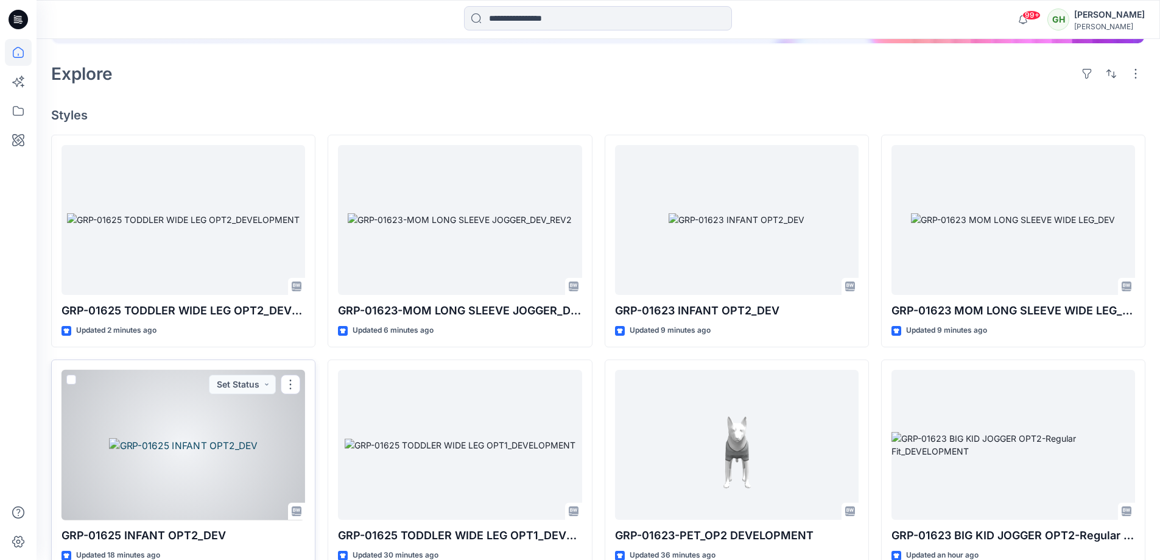
click at [230, 403] on div at bounding box center [183, 445] width 244 height 150
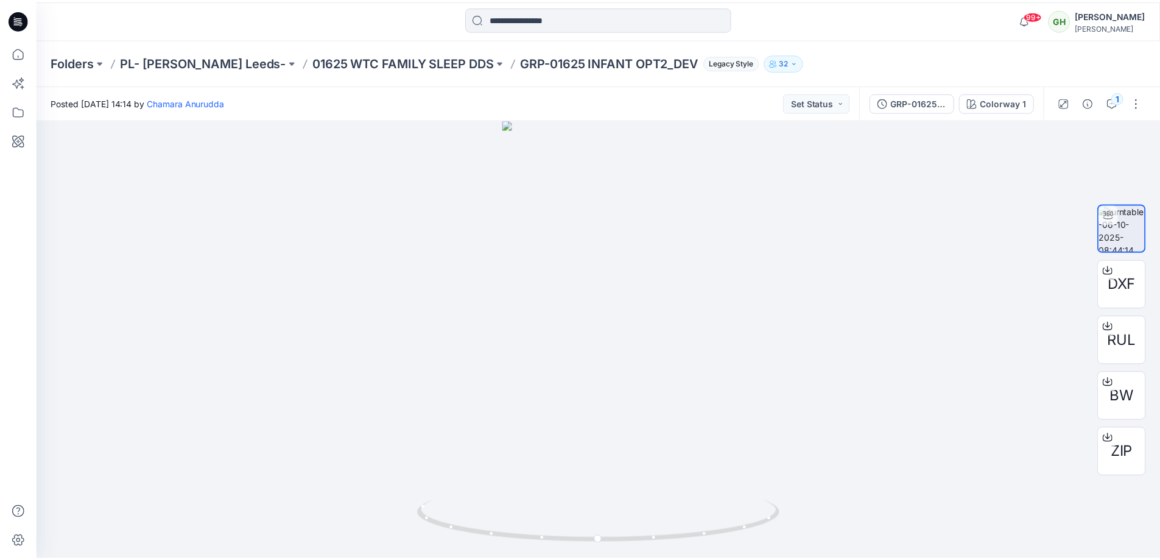
scroll to position [253, 0]
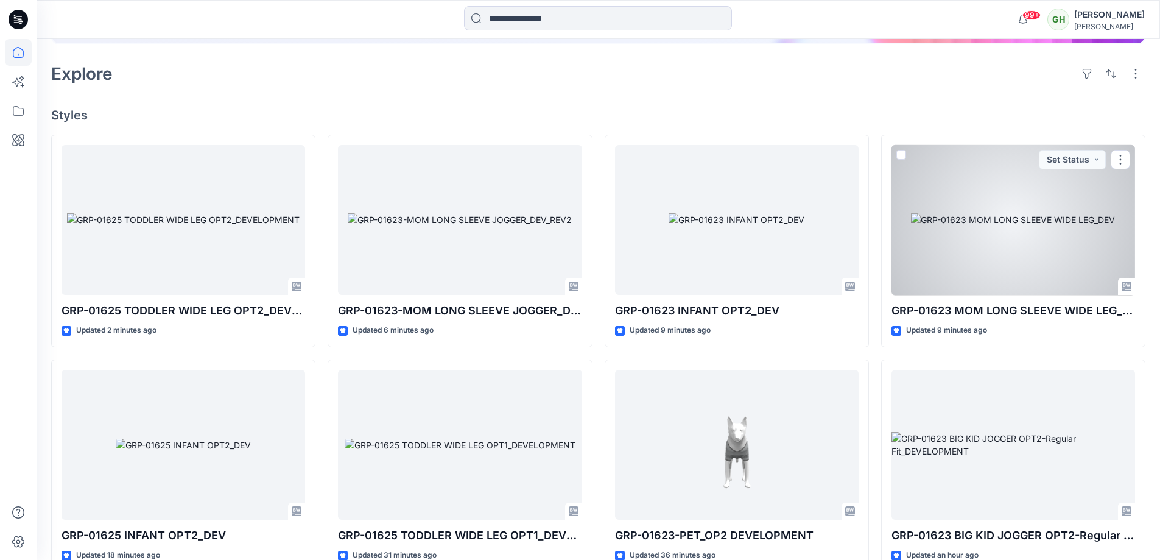
drag, startPoint x: 1052, startPoint y: 225, endPoint x: 1039, endPoint y: 221, distance: 13.3
click at [1052, 224] on div at bounding box center [1013, 220] width 244 height 150
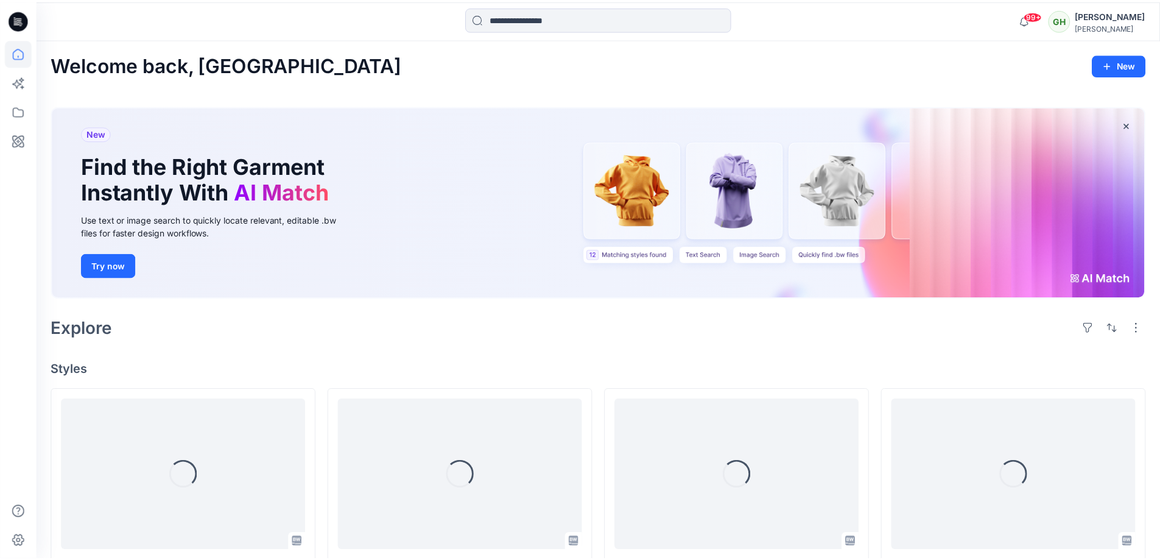
scroll to position [253, 0]
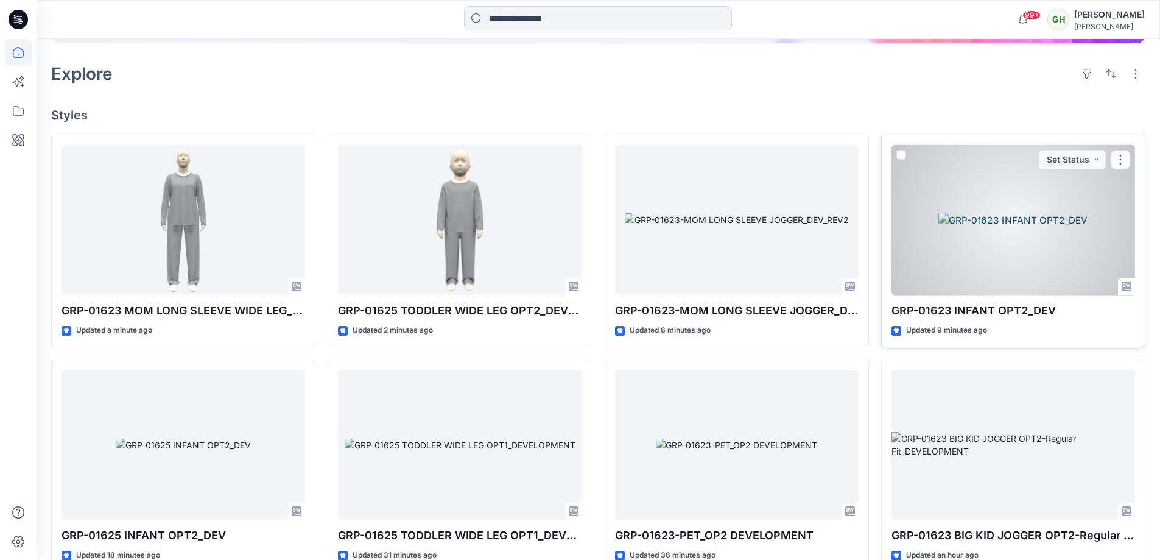
click at [986, 232] on div at bounding box center [1013, 220] width 244 height 150
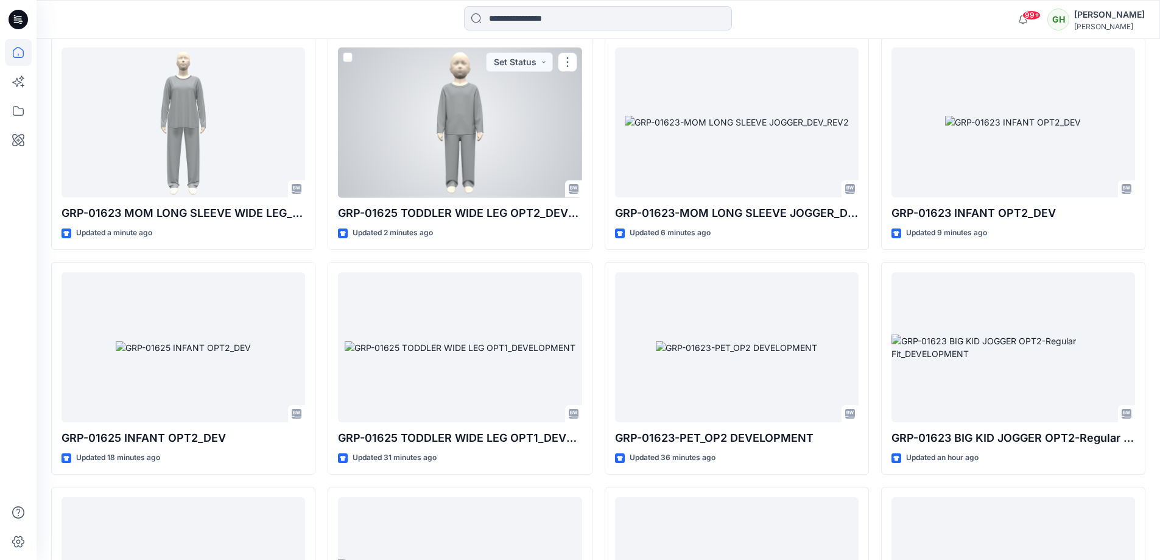
scroll to position [374, 0]
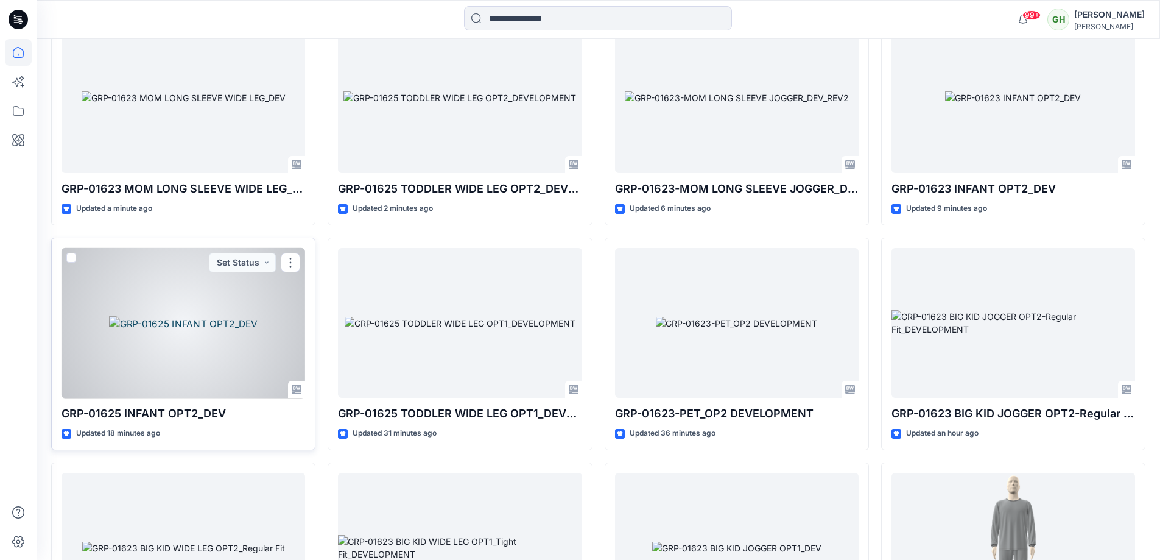
click at [267, 290] on div at bounding box center [183, 323] width 244 height 150
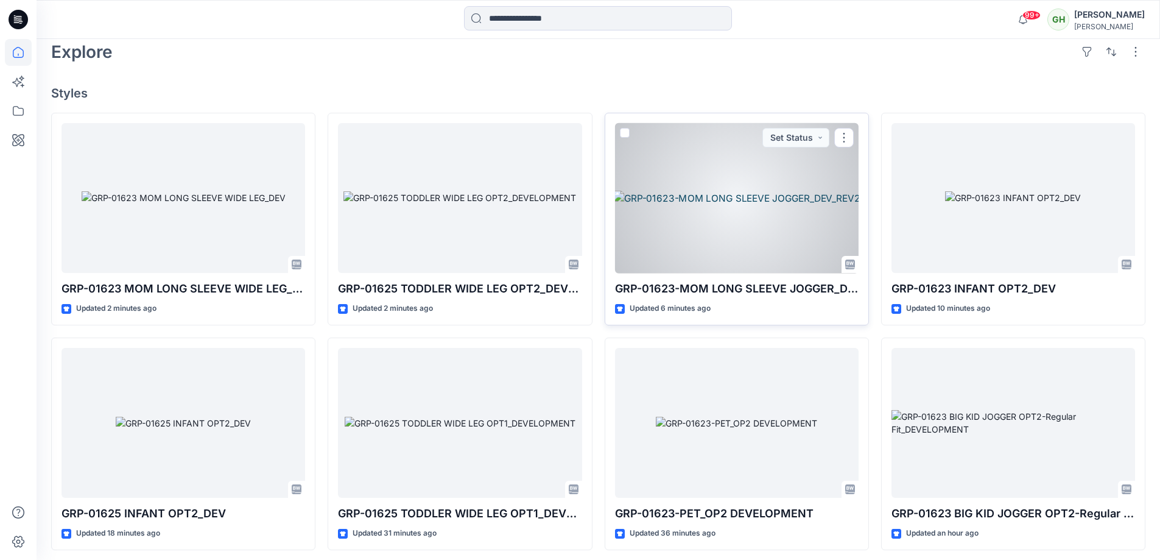
scroll to position [253, 0]
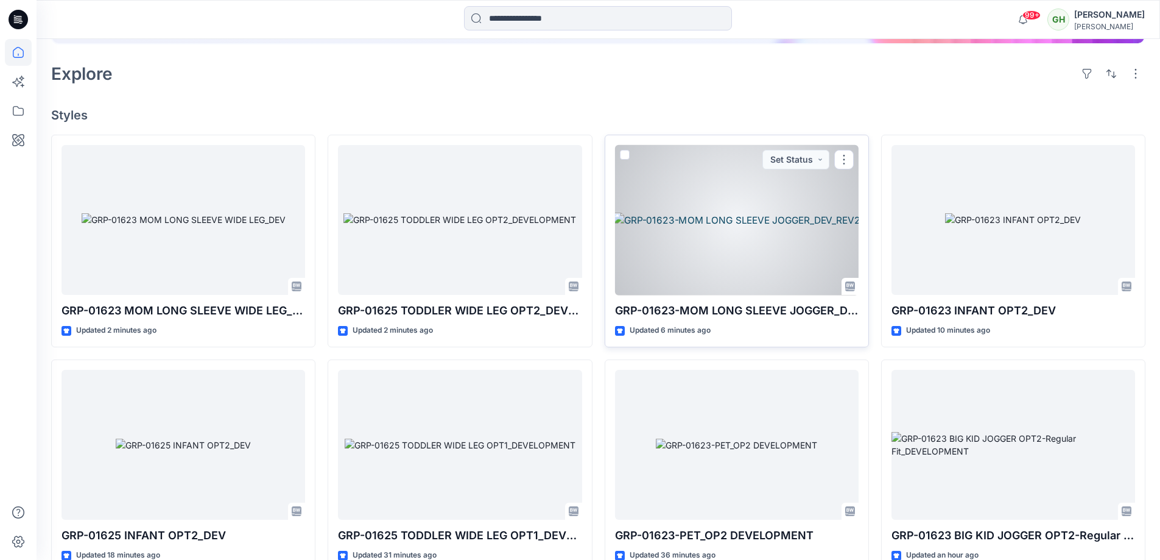
click at [743, 203] on div at bounding box center [737, 220] width 244 height 150
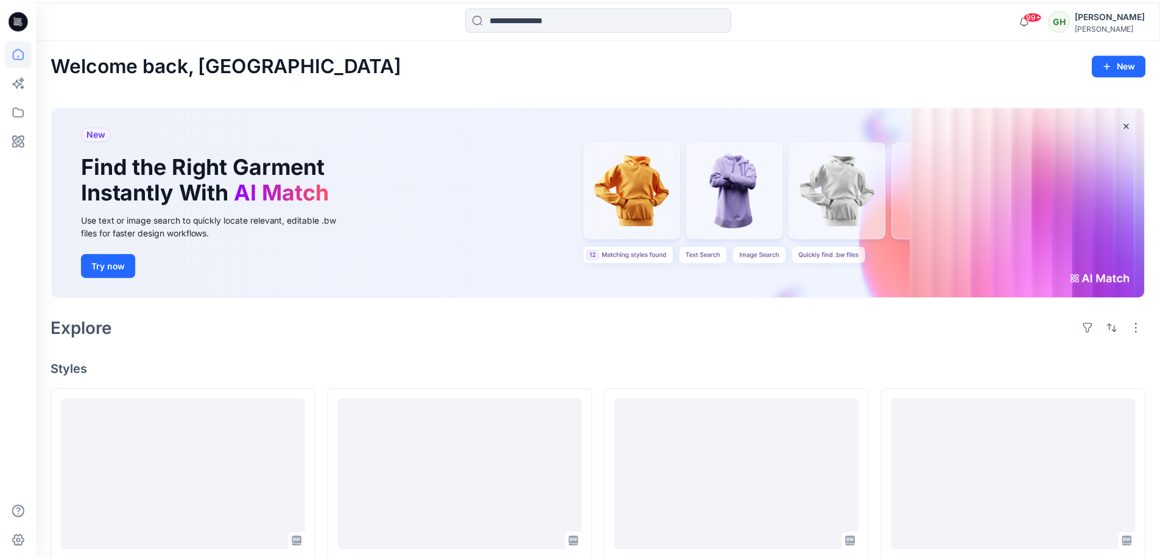
scroll to position [253, 0]
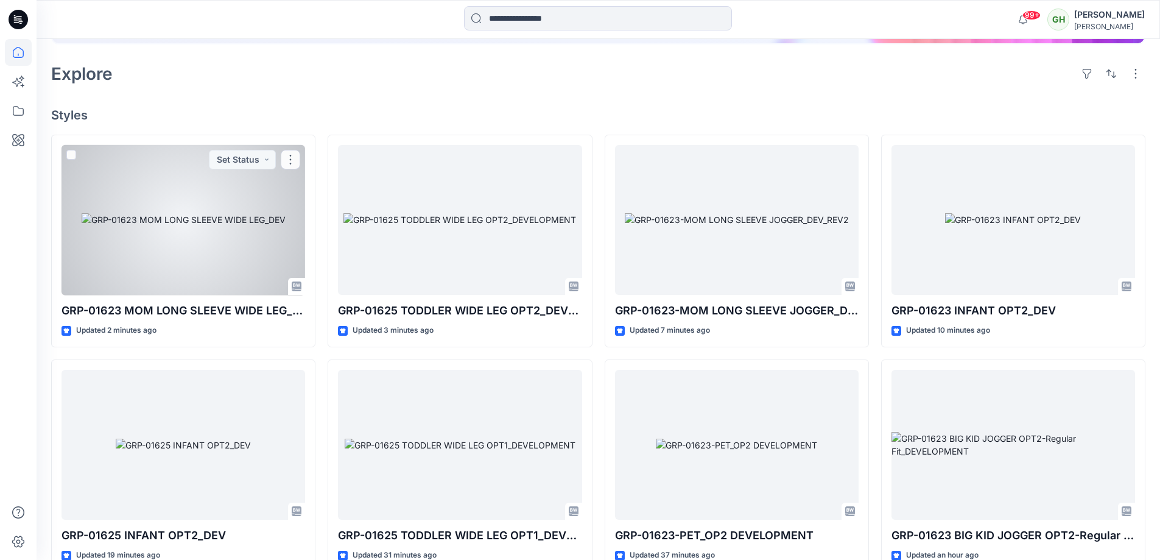
click at [221, 204] on div at bounding box center [183, 220] width 244 height 150
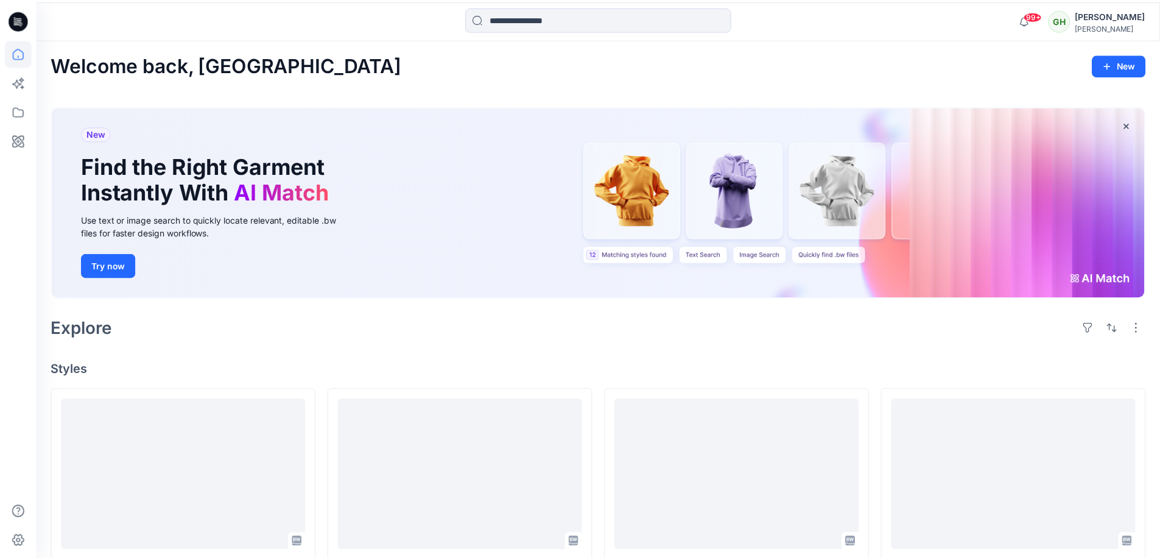
scroll to position [253, 0]
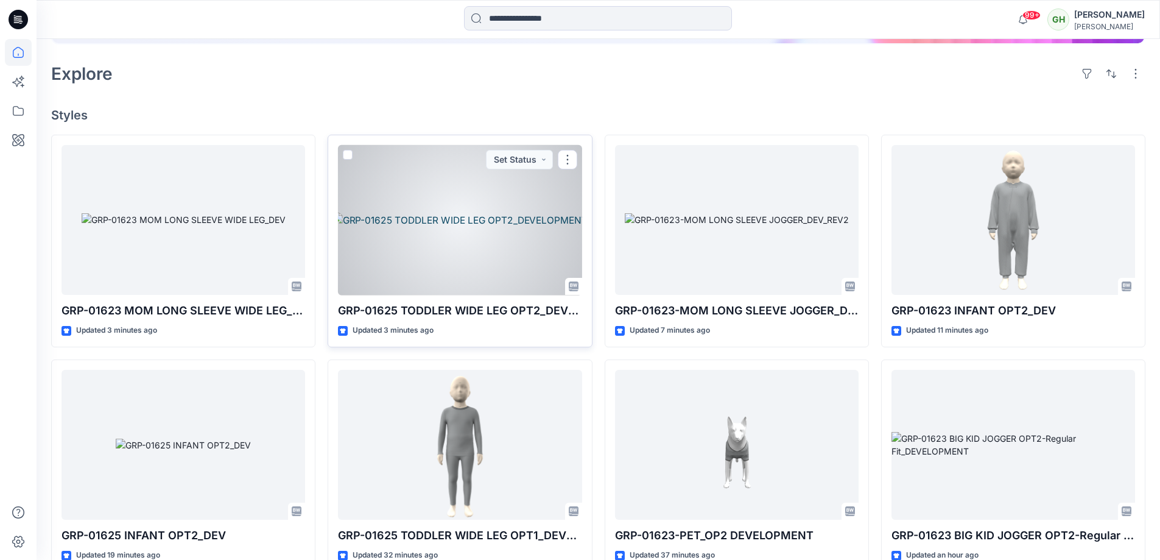
click at [494, 236] on div at bounding box center [460, 220] width 244 height 150
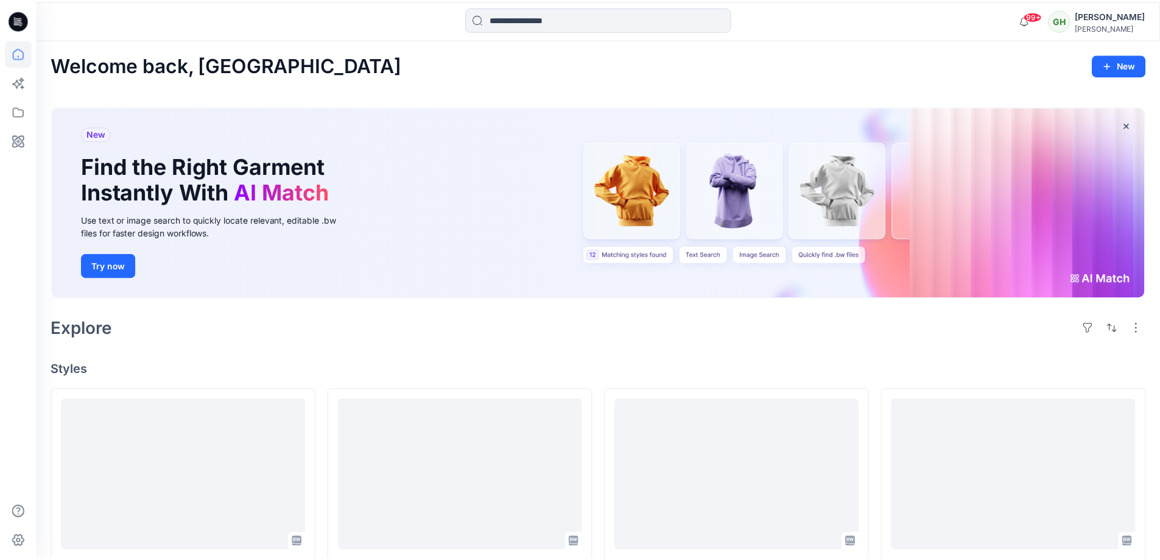
scroll to position [253, 0]
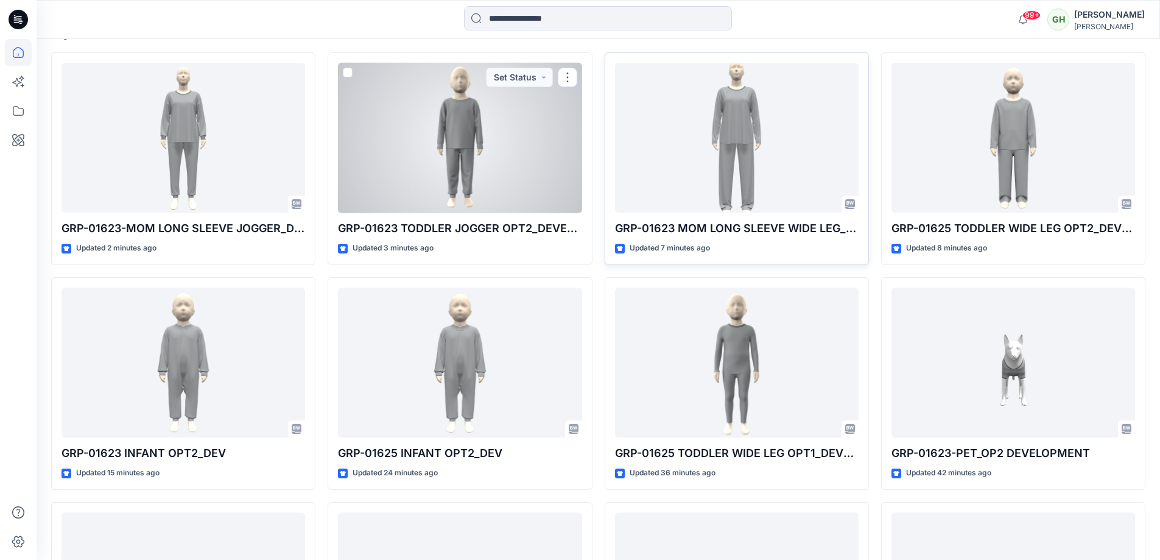
scroll to position [365, 0]
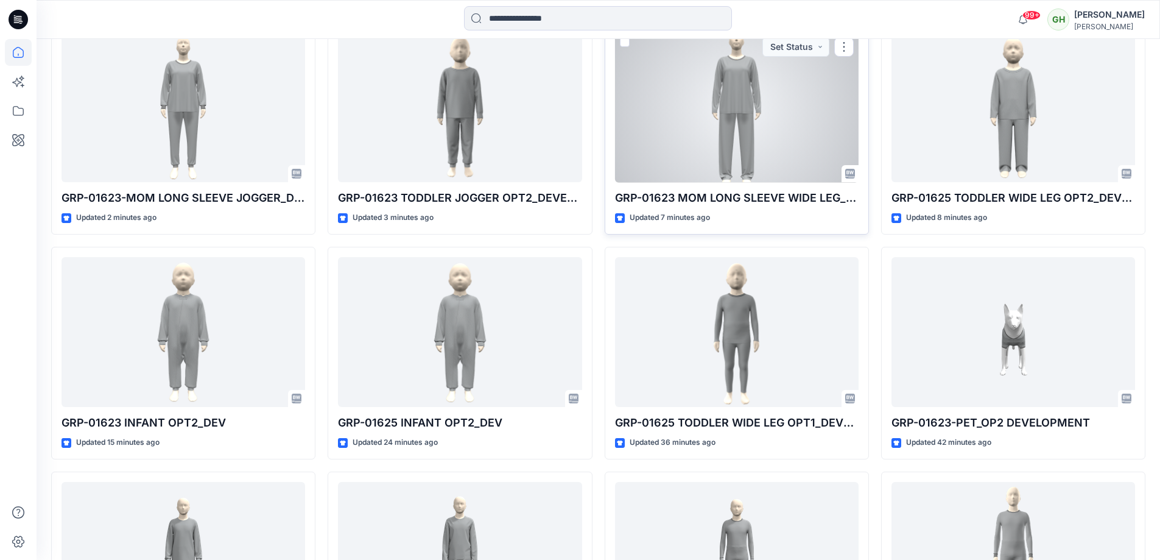
click at [670, 134] on div at bounding box center [737, 107] width 244 height 150
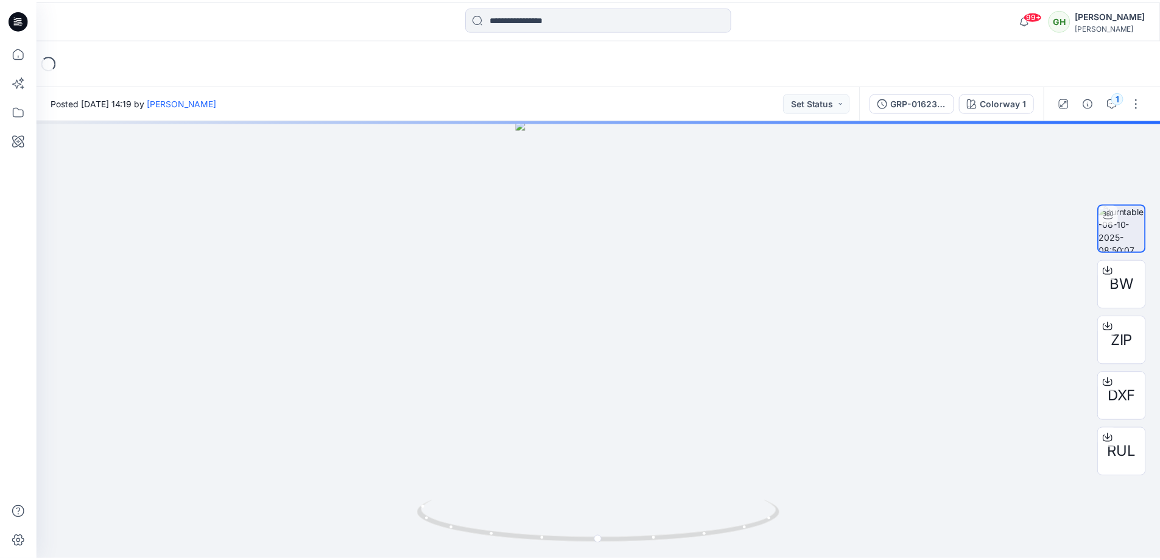
scroll to position [365, 0]
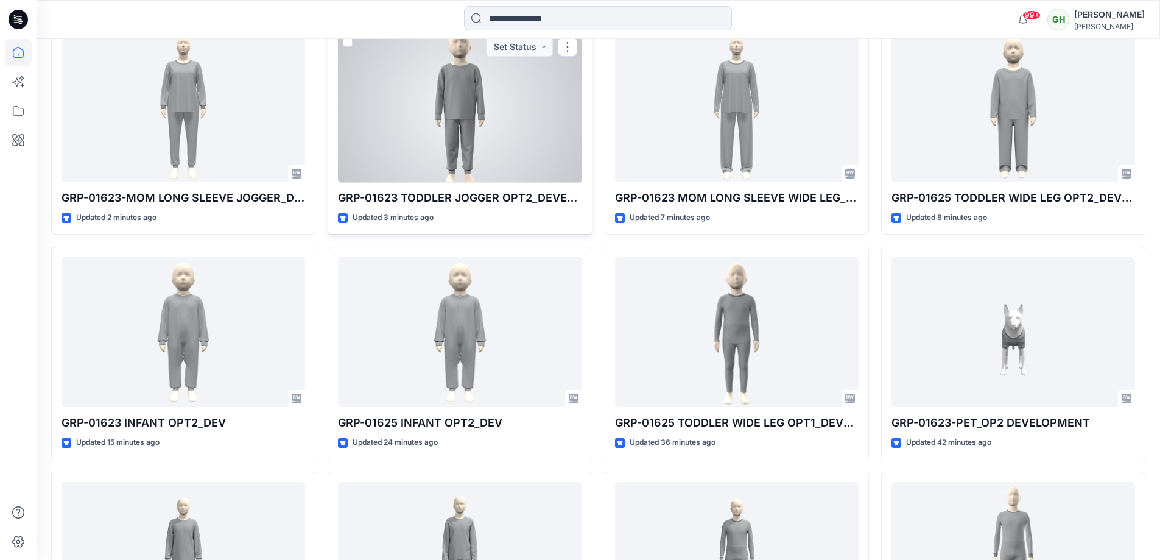
click at [441, 165] on div at bounding box center [460, 107] width 244 height 150
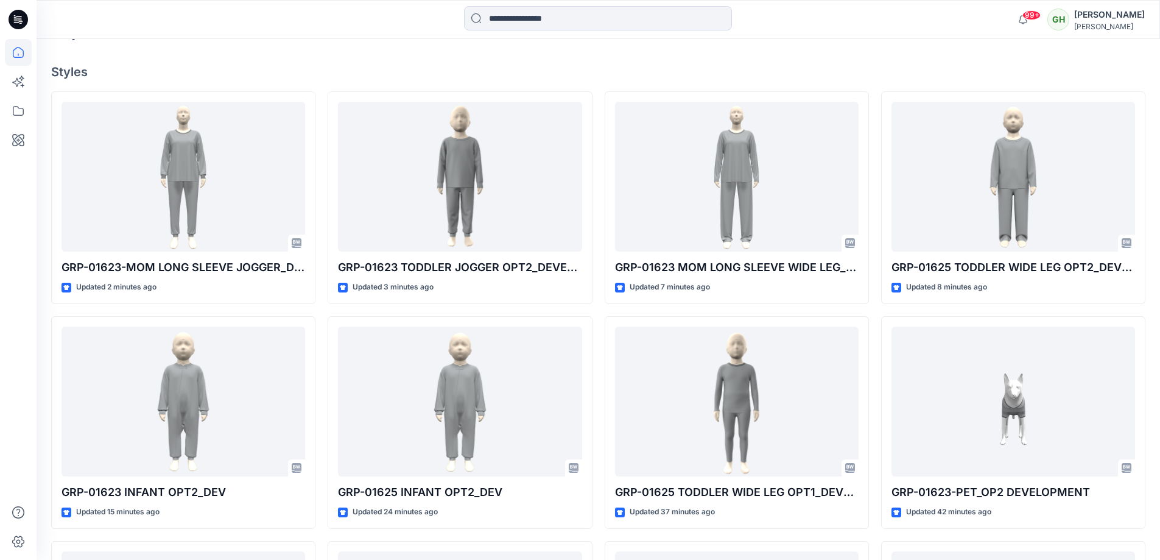
scroll to position [244, 0]
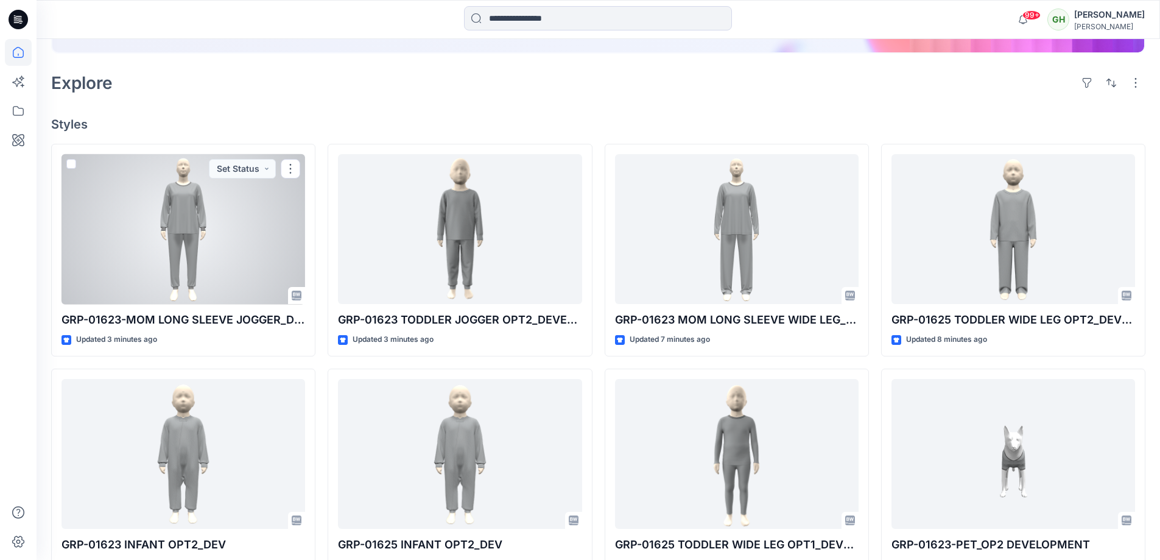
drag, startPoint x: 231, startPoint y: 220, endPoint x: 223, endPoint y: 219, distance: 8.0
click at [231, 220] on div at bounding box center [183, 229] width 244 height 150
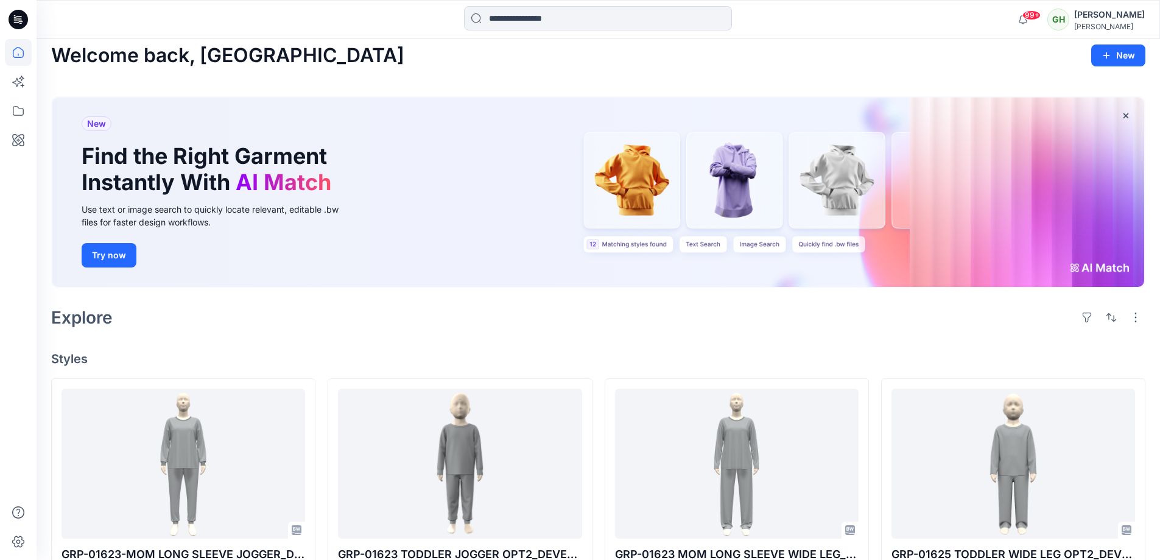
scroll to position [192, 0]
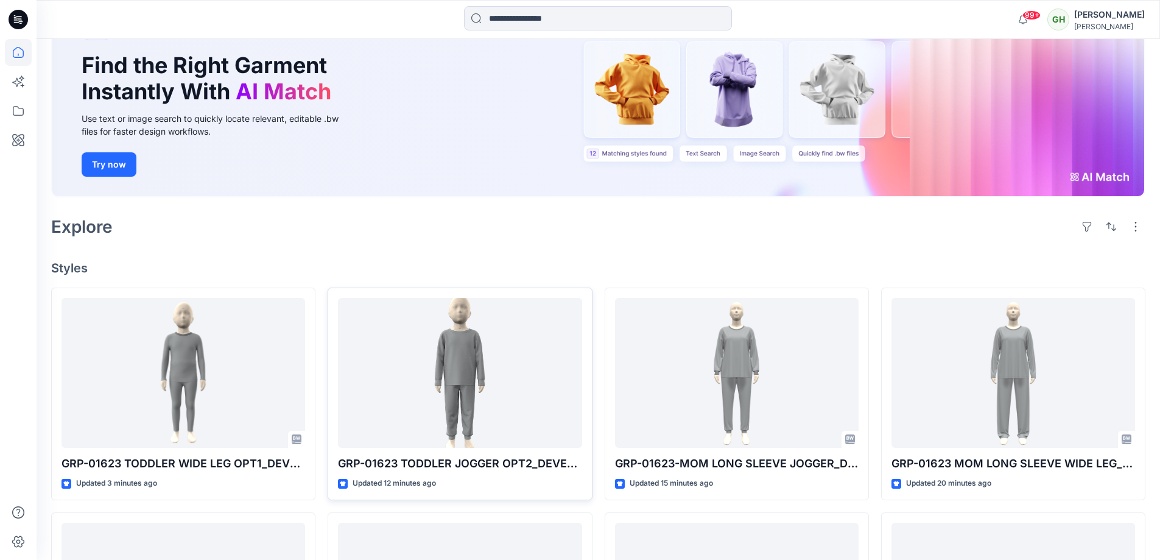
scroll to position [304, 0]
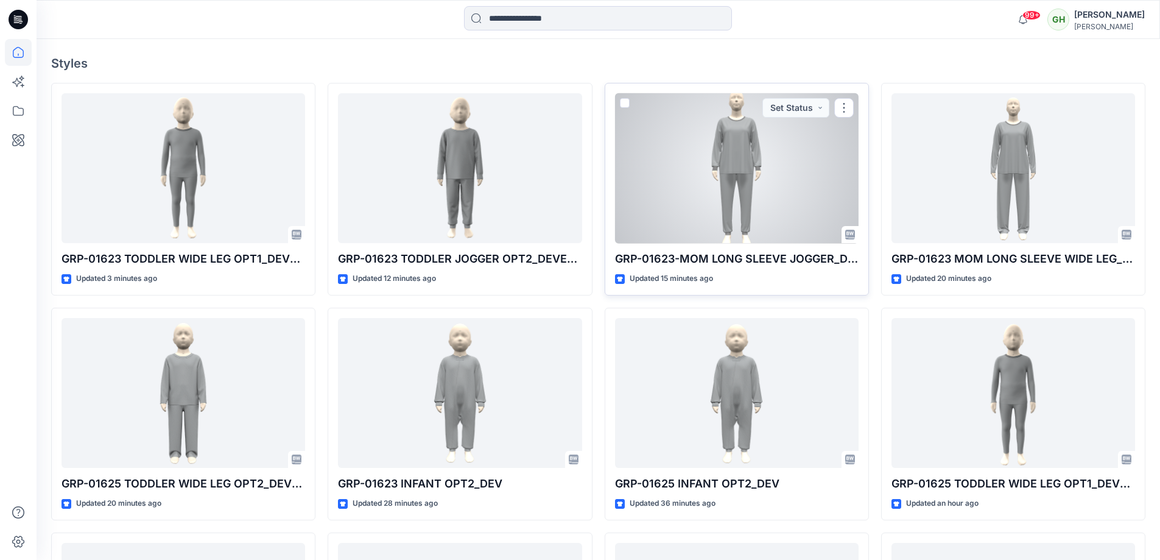
click at [790, 158] on div at bounding box center [737, 168] width 244 height 150
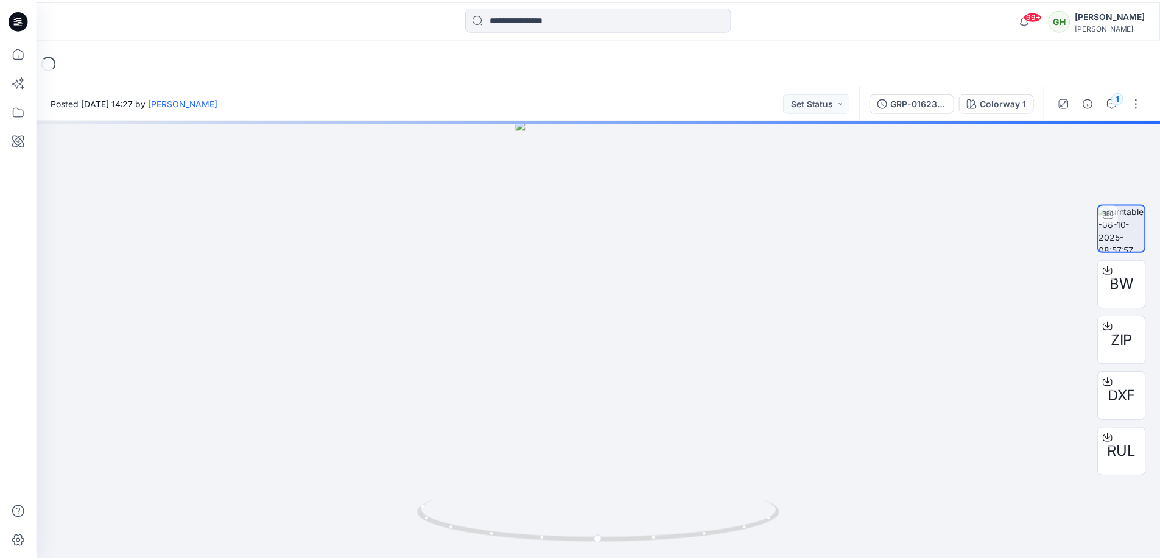
scroll to position [304, 0]
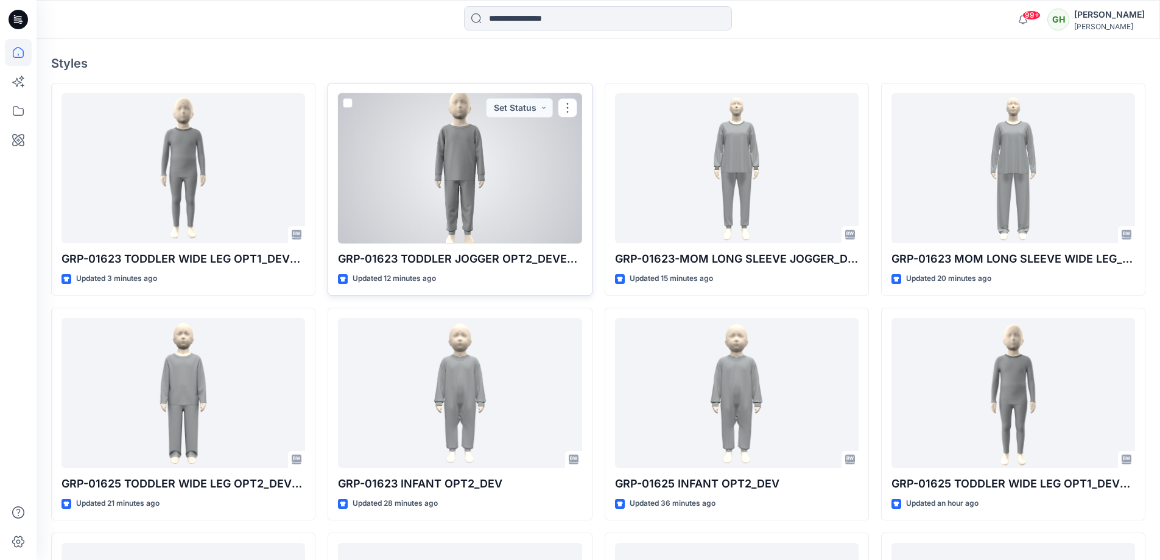
click at [460, 213] on div at bounding box center [460, 168] width 244 height 150
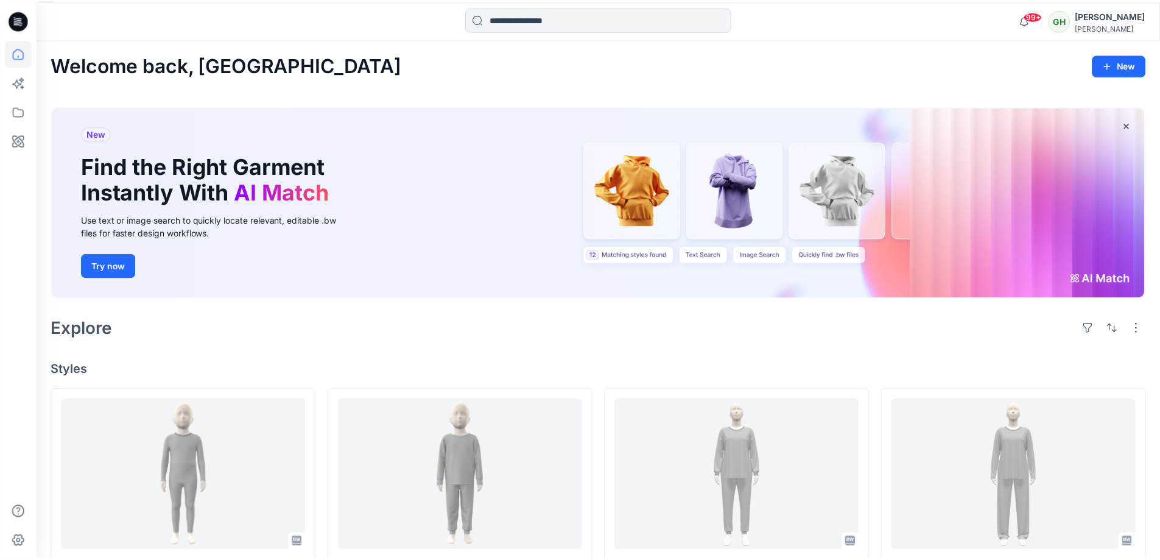
scroll to position [304, 0]
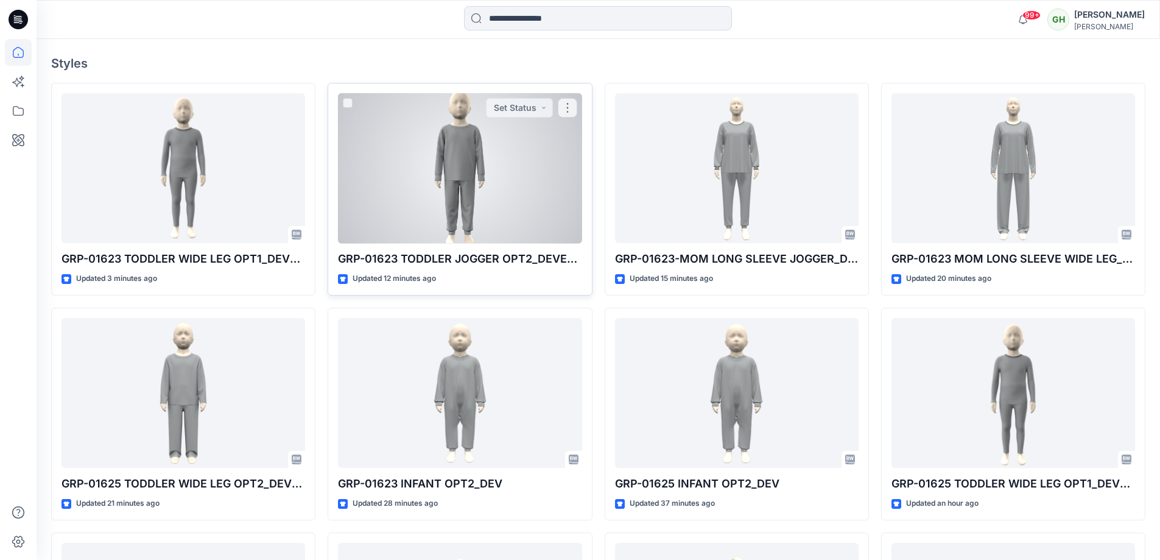
click at [476, 158] on div at bounding box center [460, 168] width 244 height 150
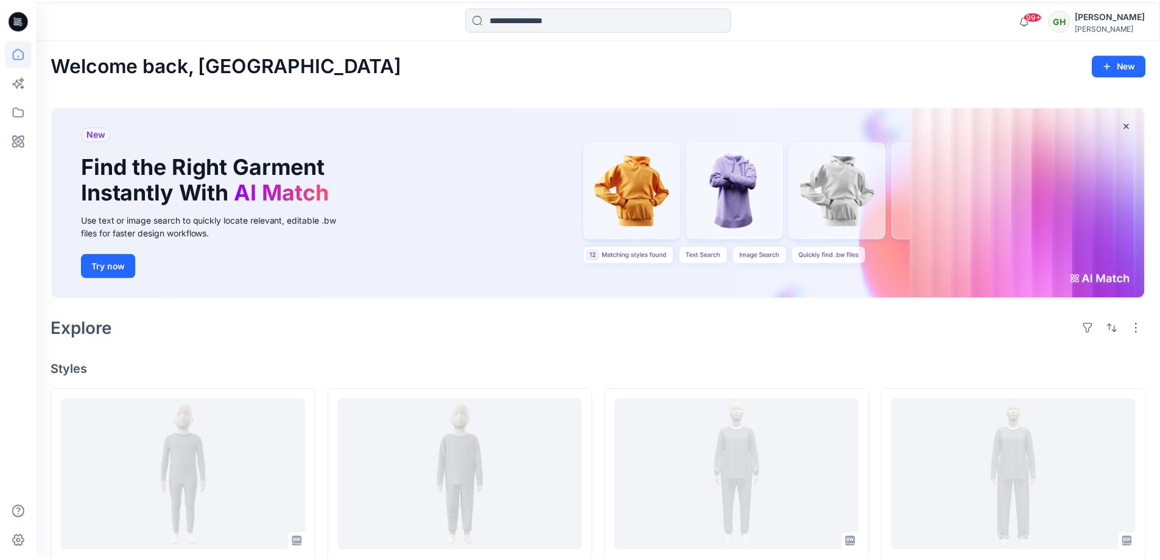
scroll to position [304, 0]
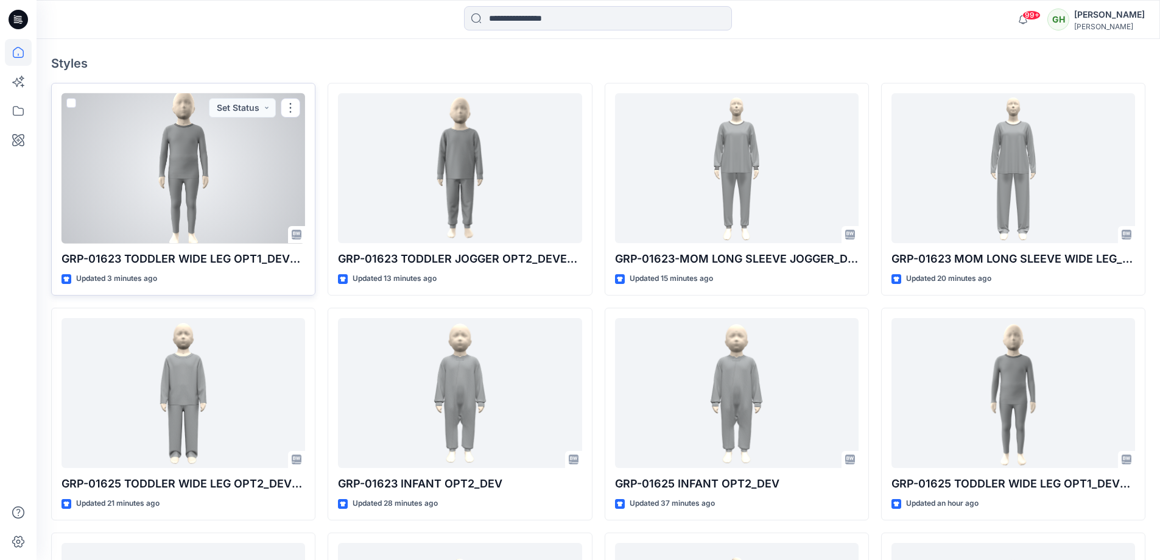
click at [217, 160] on div at bounding box center [183, 168] width 244 height 150
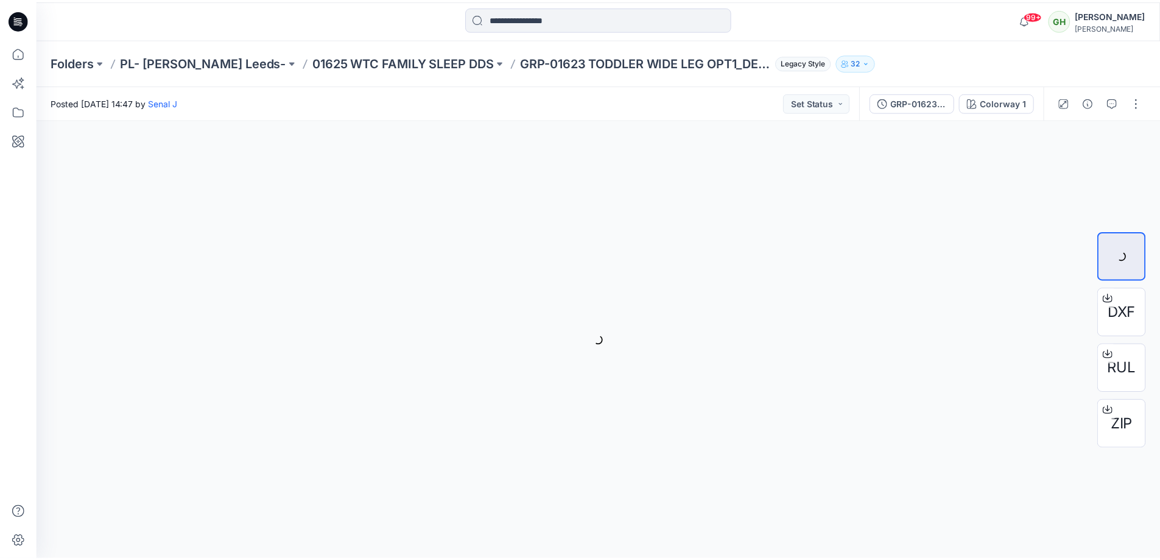
scroll to position [304, 0]
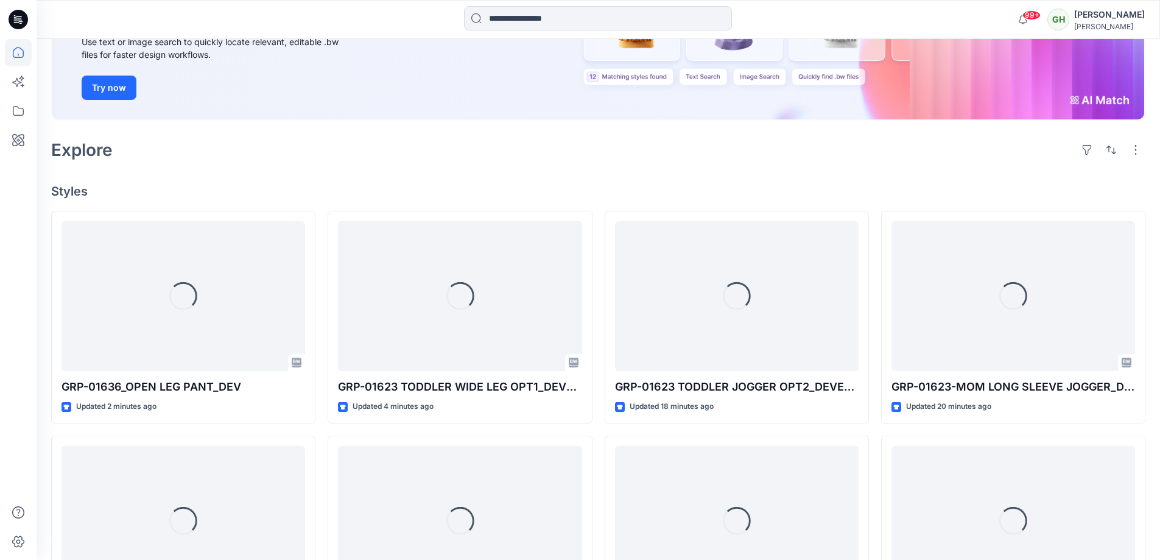
scroll to position [183, 0]
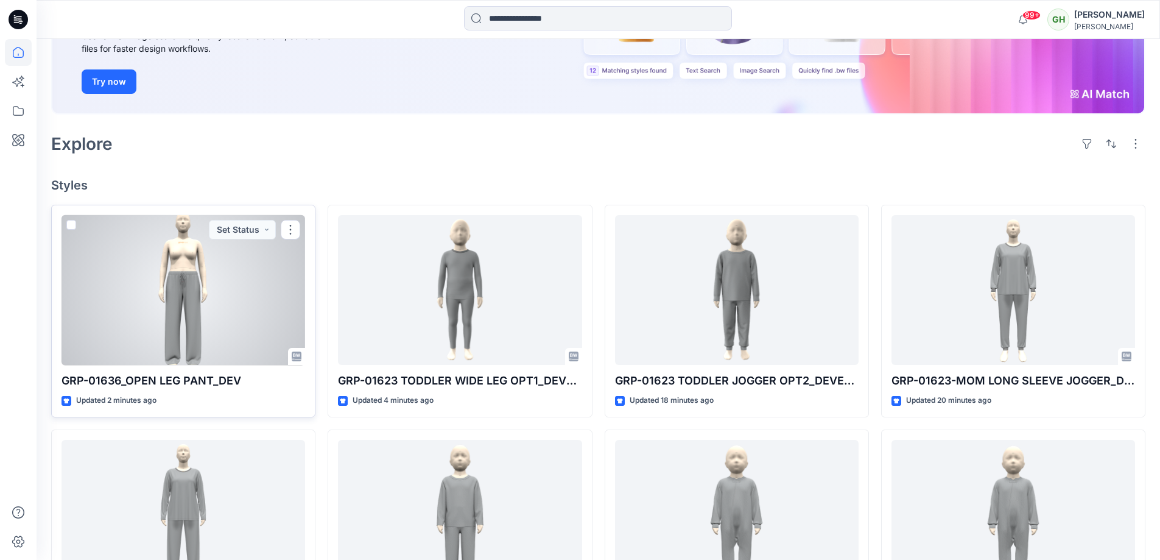
click at [228, 291] on div at bounding box center [183, 290] width 244 height 150
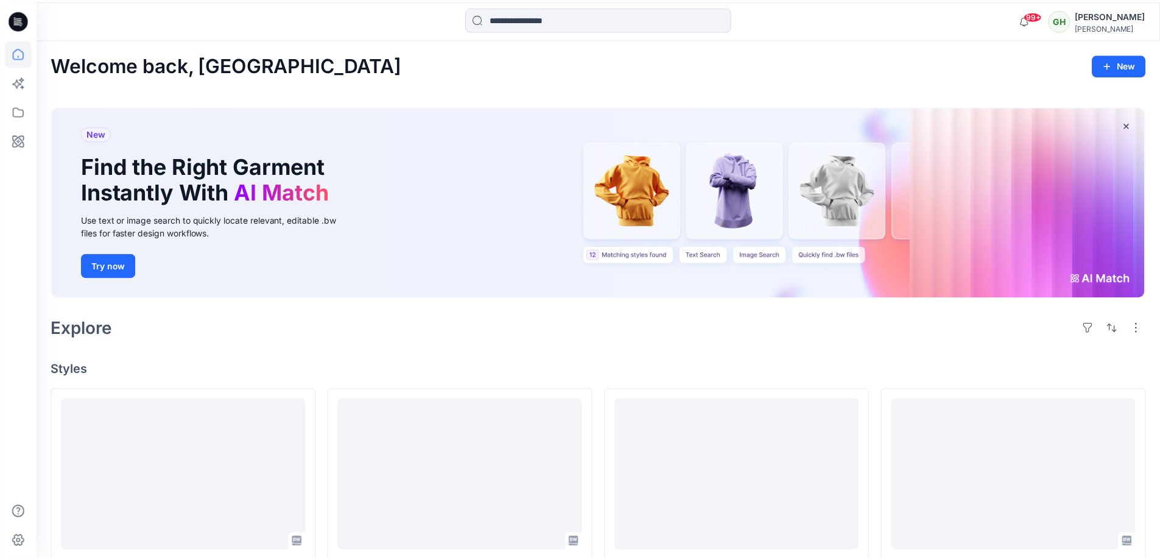
scroll to position [183, 0]
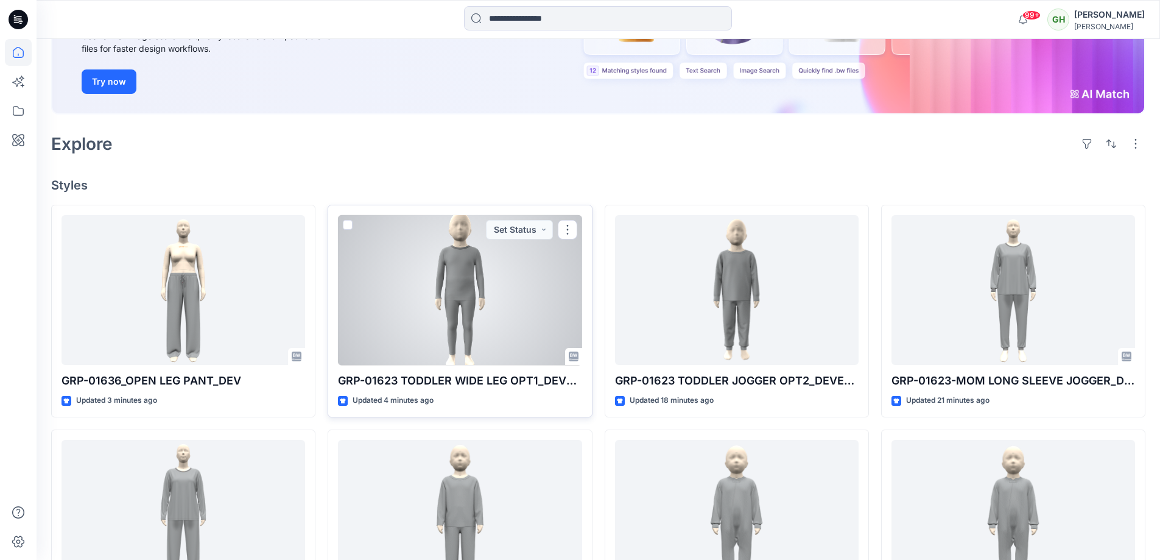
click at [396, 274] on div at bounding box center [460, 290] width 244 height 150
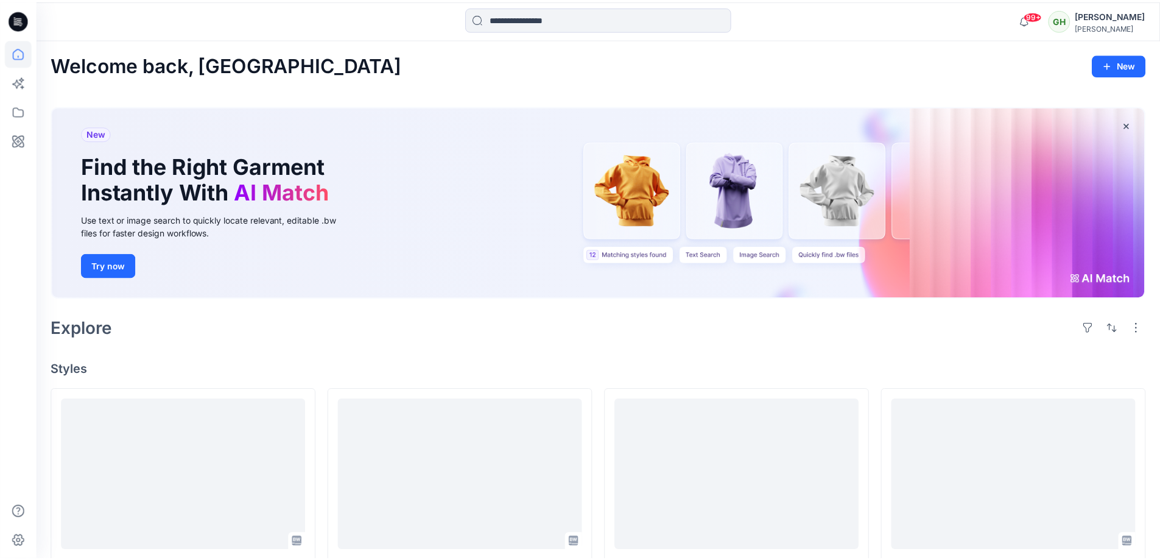
scroll to position [183, 0]
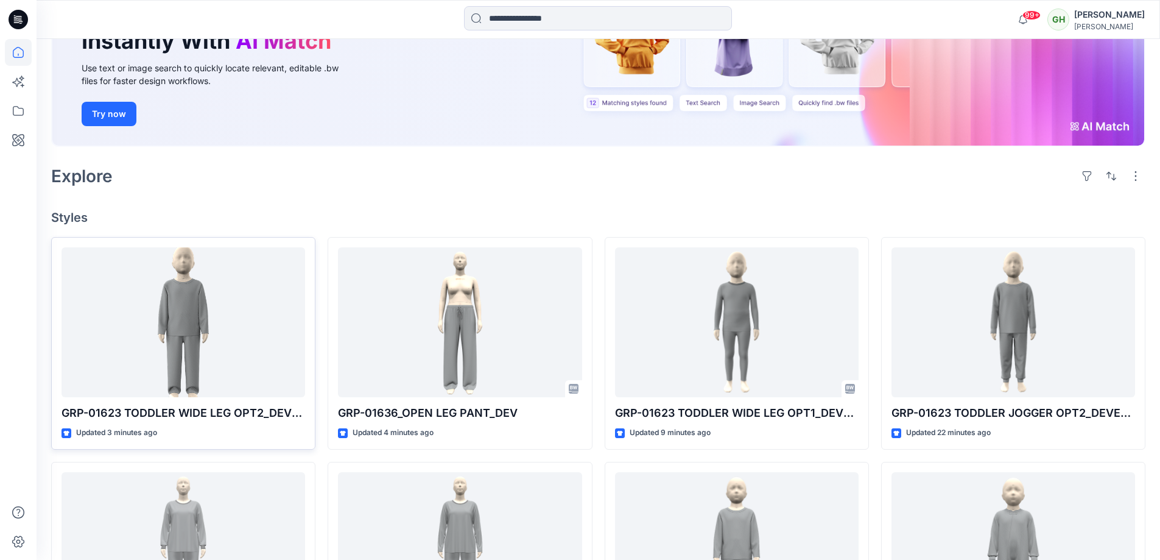
scroll to position [244, 0]
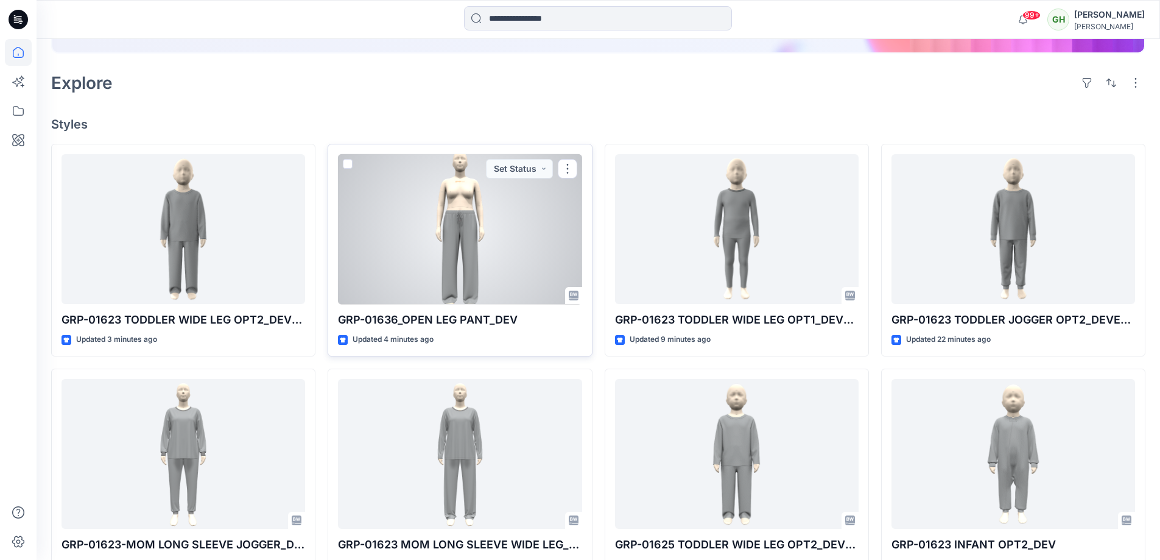
click at [524, 276] on div at bounding box center [460, 229] width 244 height 150
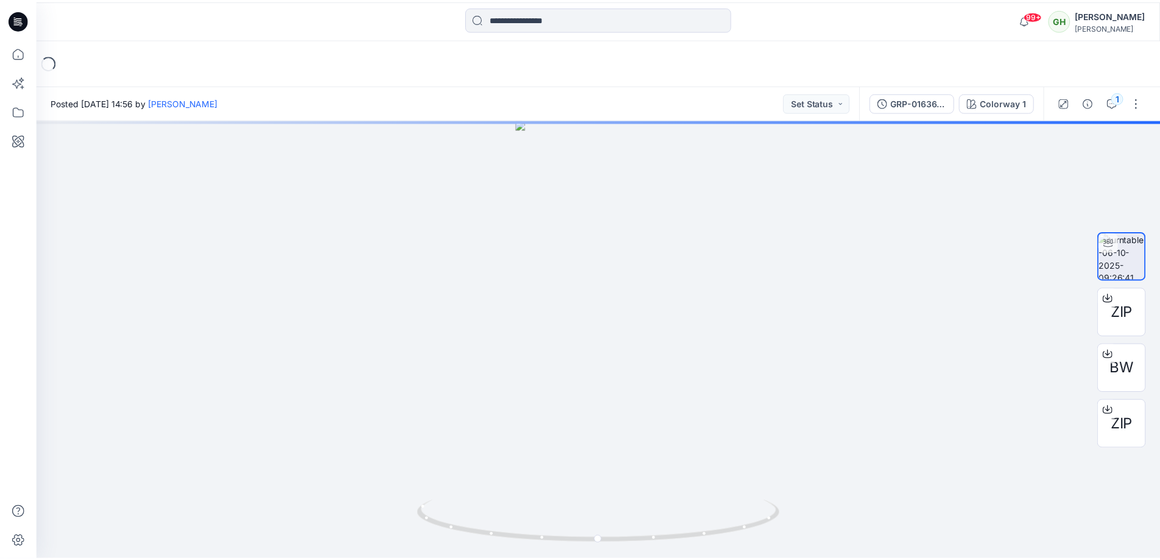
scroll to position [244, 0]
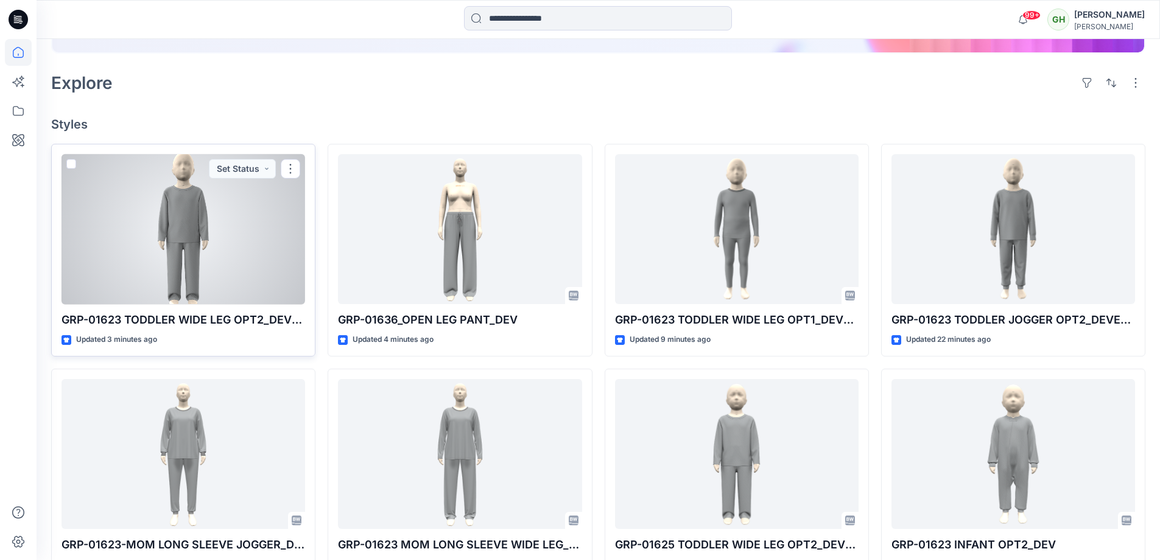
click at [152, 253] on div at bounding box center [183, 229] width 244 height 150
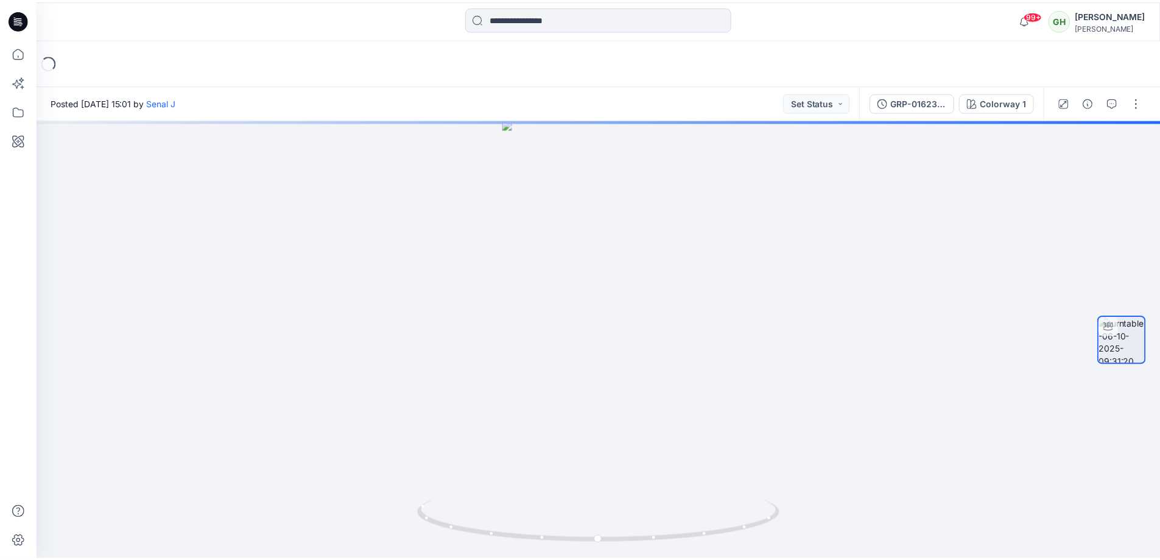
scroll to position [244, 0]
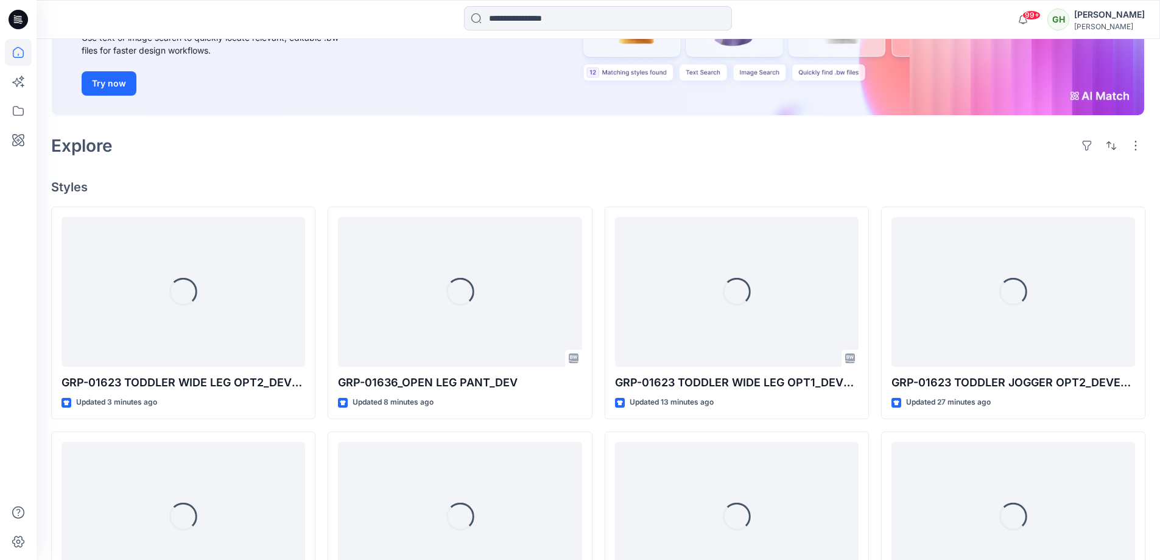
scroll to position [183, 0]
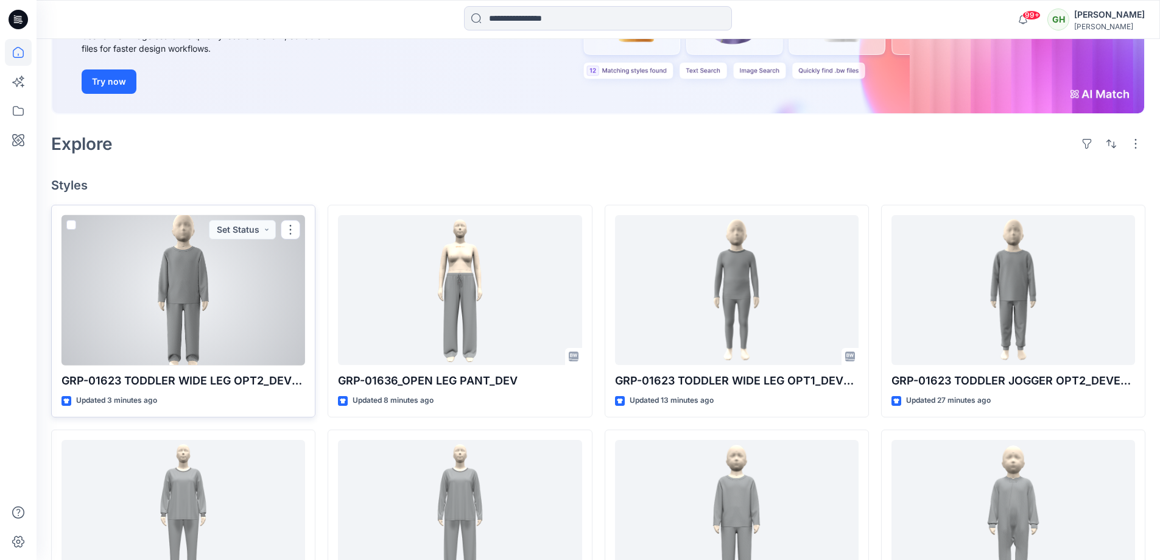
click at [206, 282] on div at bounding box center [183, 290] width 244 height 150
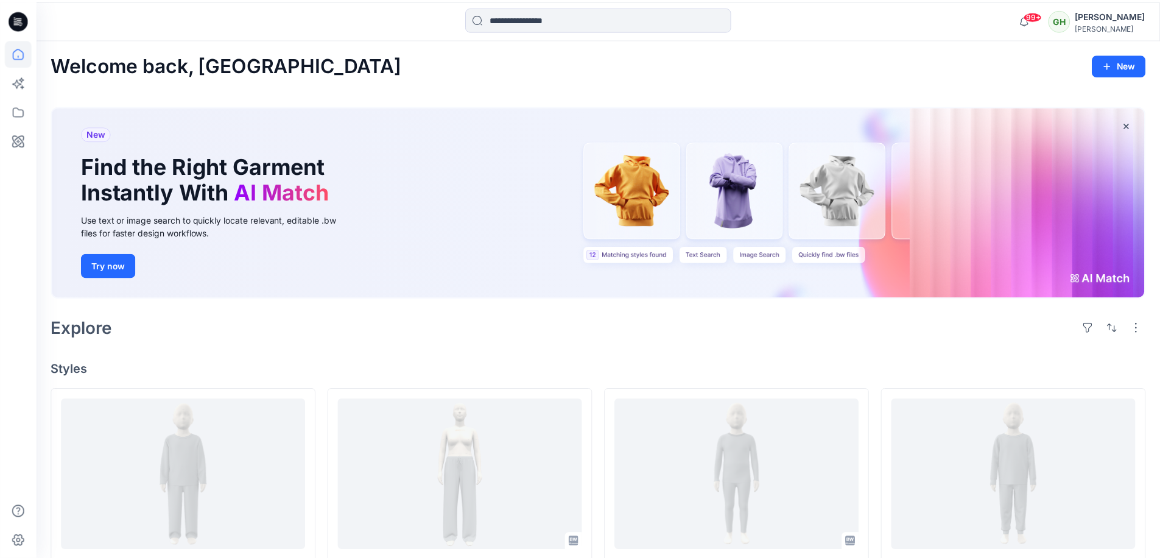
scroll to position [183, 0]
